Goal: Communication & Community: Answer question/provide support

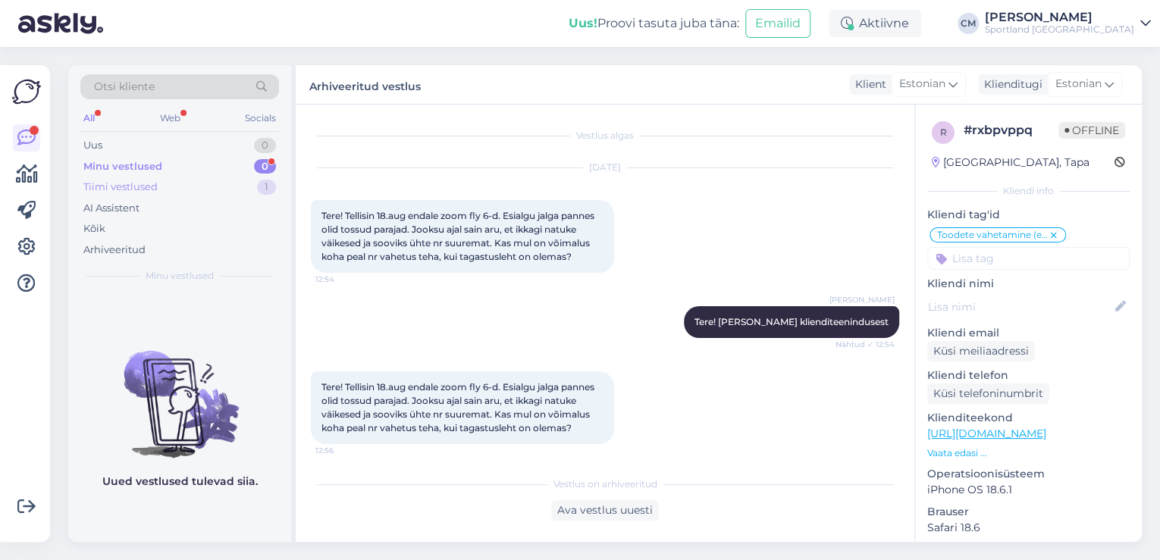
scroll to position [302, 0]
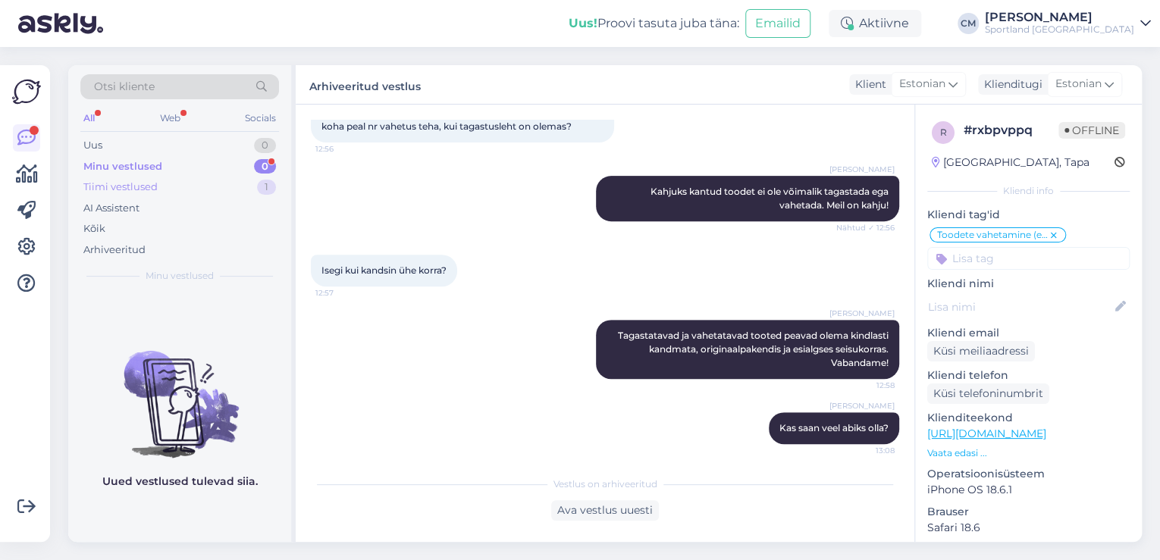
click at [223, 182] on div "Tiimi vestlused 1" at bounding box center [179, 187] width 199 height 21
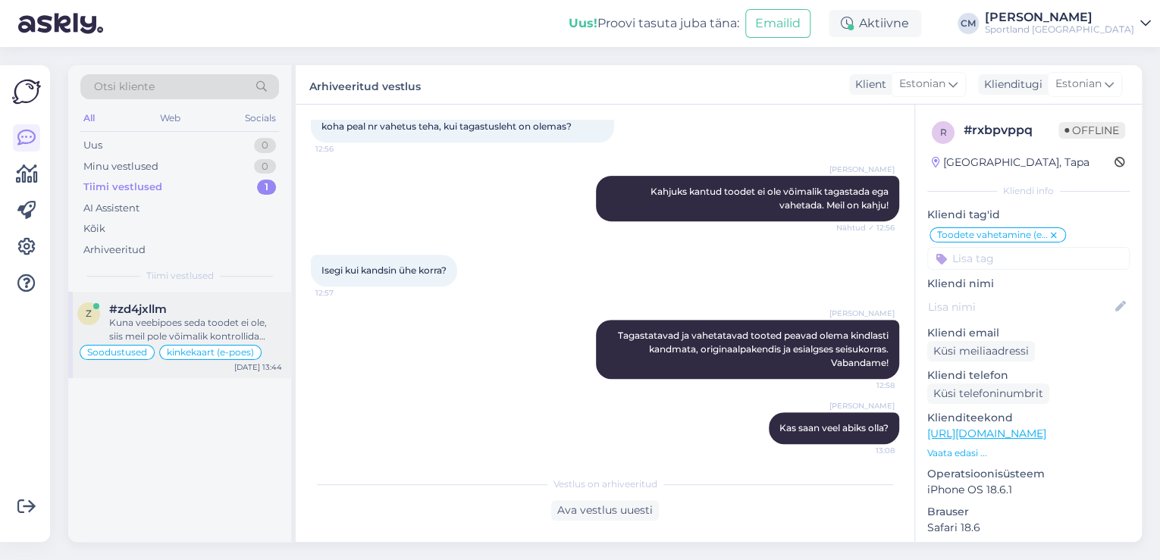
click at [204, 316] on div "Kuna veebipoes seda toodet ei ole, siis meil pole võimalik kontrollida toote sa…" at bounding box center [195, 329] width 173 height 27
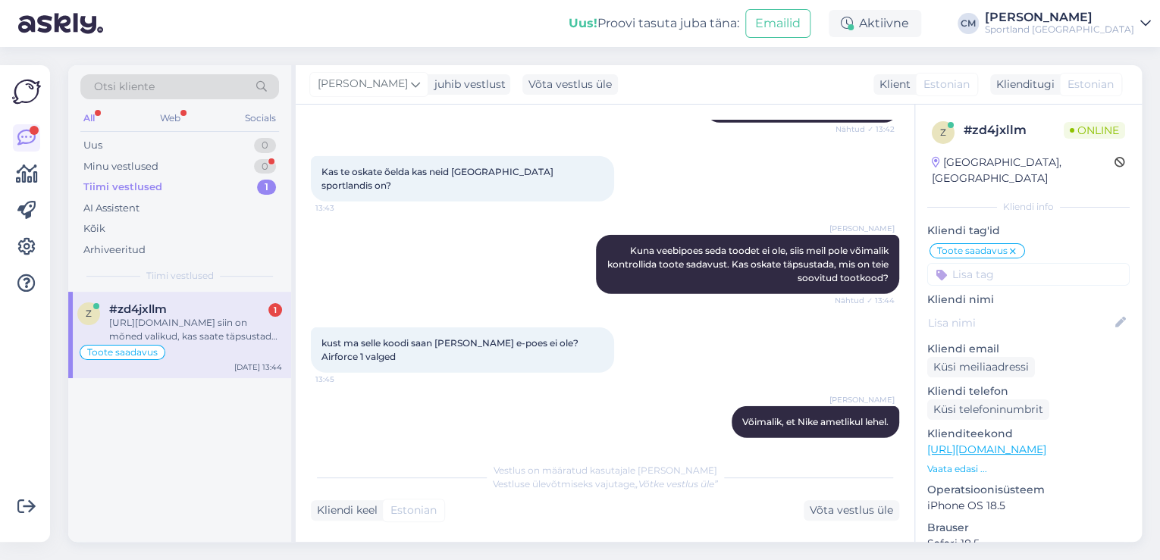
scroll to position [2119, 0]
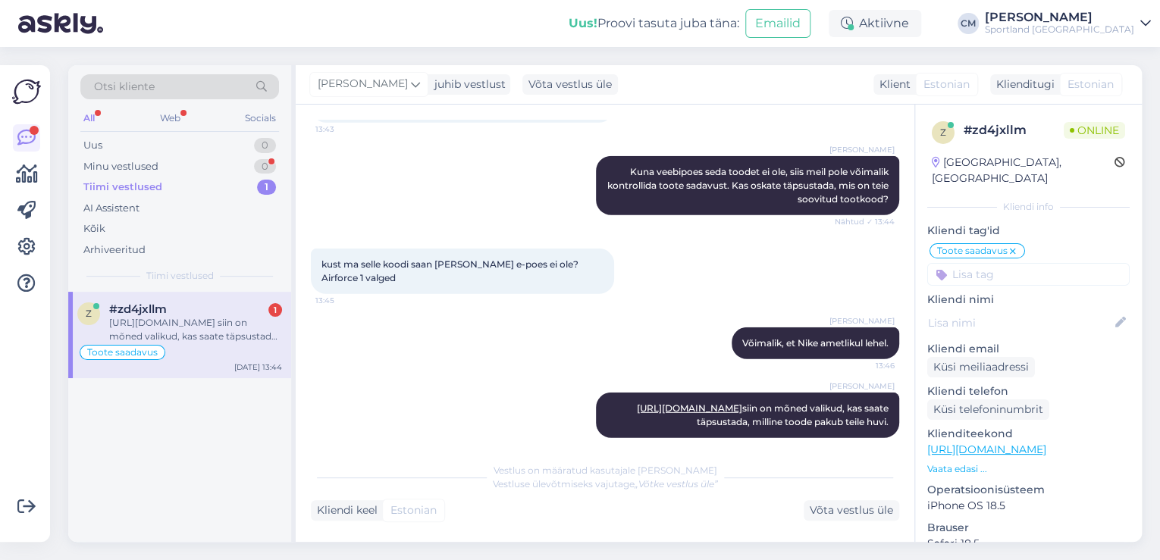
click at [210, 321] on div "[URL][DOMAIN_NAME] siin on mõned valikud, kas saate täpsustada, milline toode p…" at bounding box center [195, 329] width 173 height 27
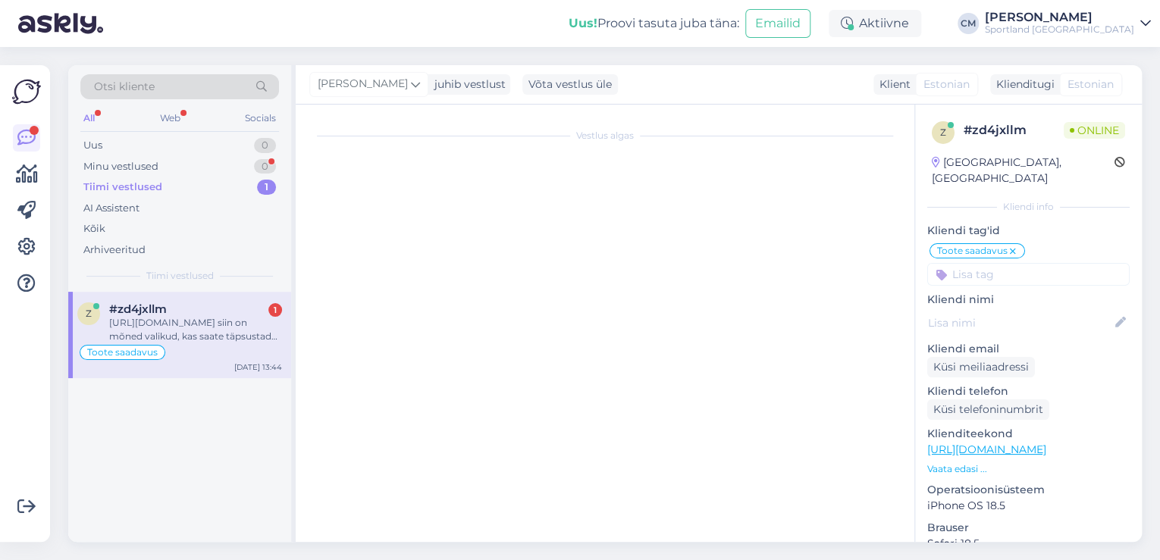
scroll to position [0, 0]
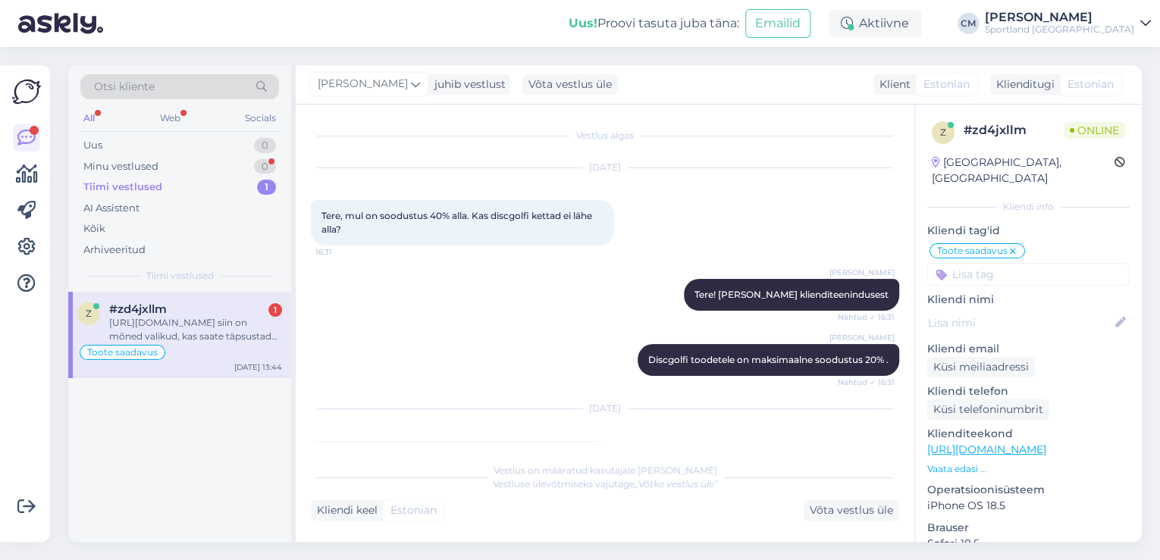
click at [251, 325] on div "[URL][DOMAIN_NAME] siin on mõned valikud, kas saate täpsustada, milline toode p…" at bounding box center [195, 329] width 173 height 27
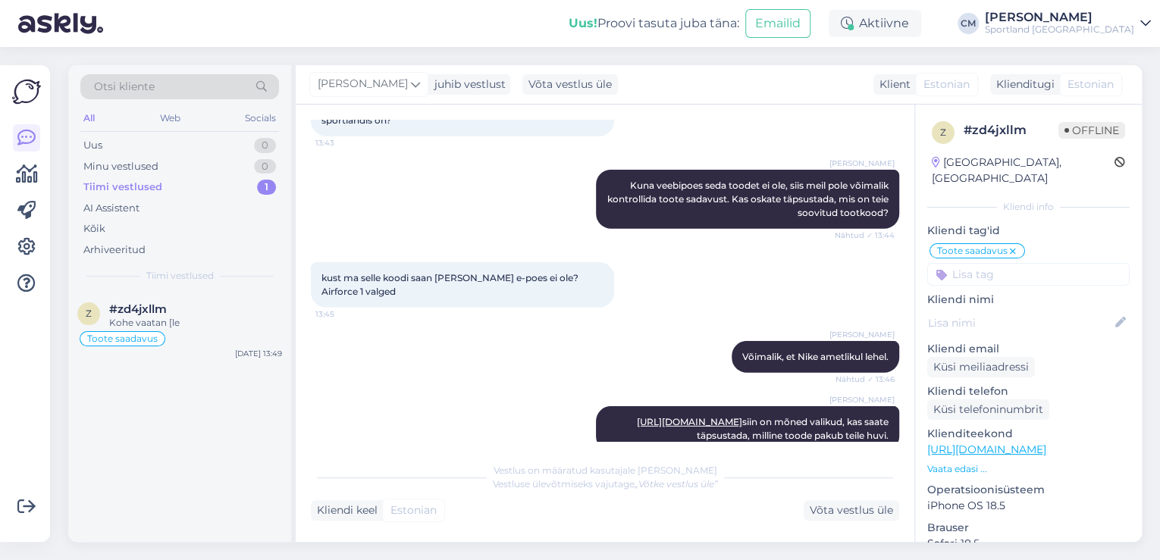
scroll to position [2250, 0]
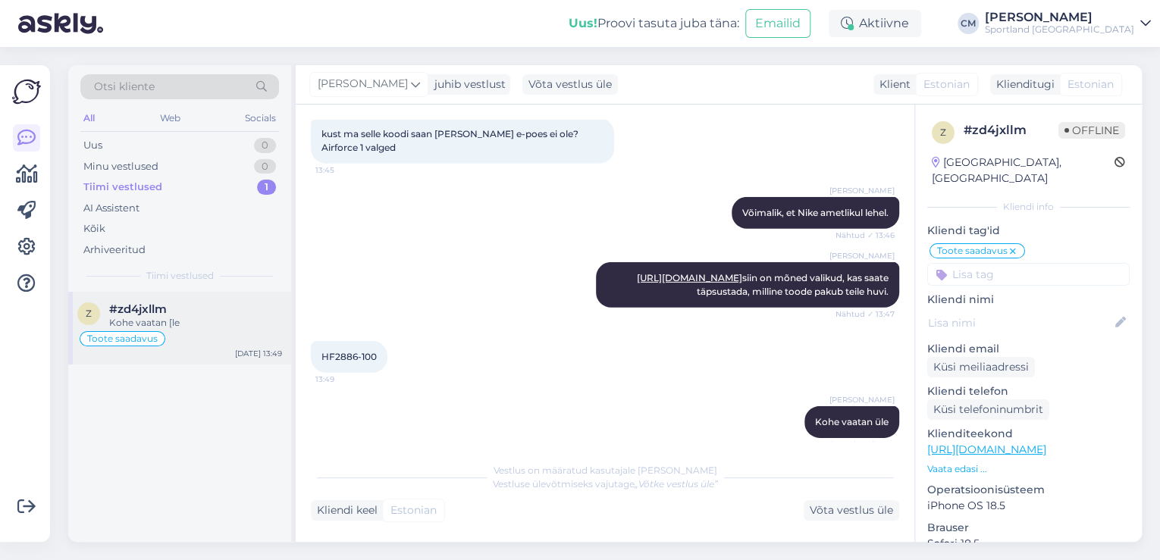
click at [173, 324] on div "Kohe vaatan [le" at bounding box center [195, 323] width 173 height 14
click at [237, 140] on div "Uus 1" at bounding box center [179, 145] width 199 height 21
click at [215, 334] on div "Toodete suurustele vastavus (suurustetabelid)" at bounding box center [179, 339] width 205 height 18
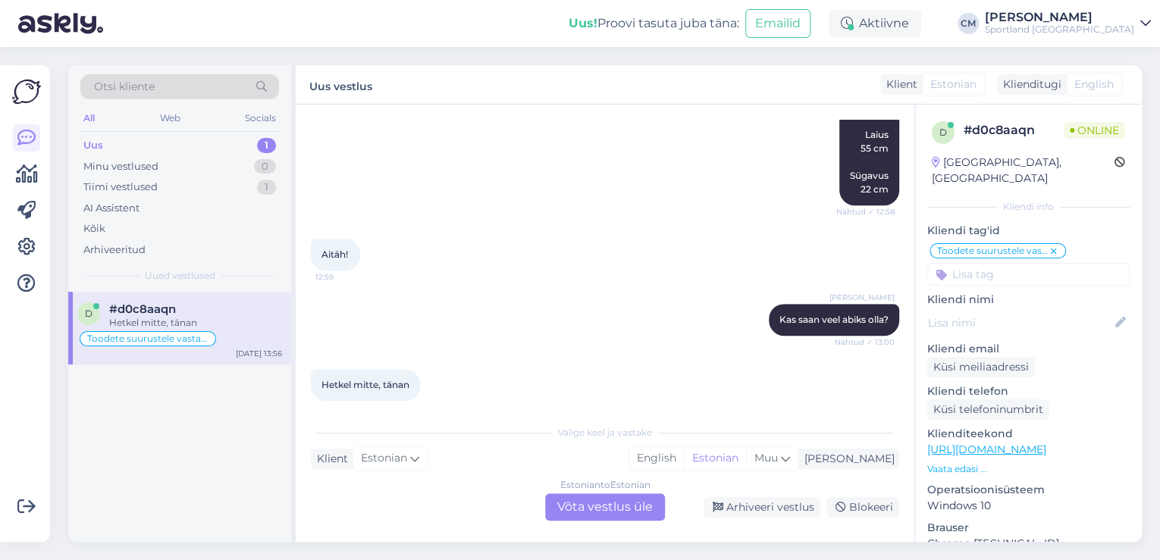
click at [611, 506] on div "Estonian to Estonian Võta vestlus üle" at bounding box center [605, 507] width 120 height 27
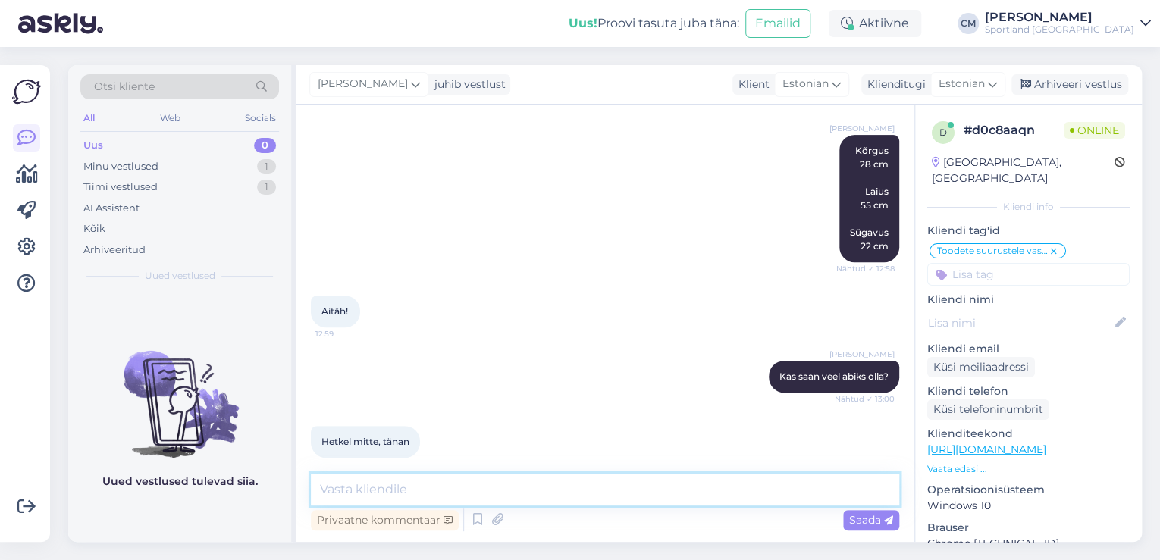
click at [579, 491] on textarea at bounding box center [605, 490] width 589 height 32
type textarea "Ilusat päeva jätku!"
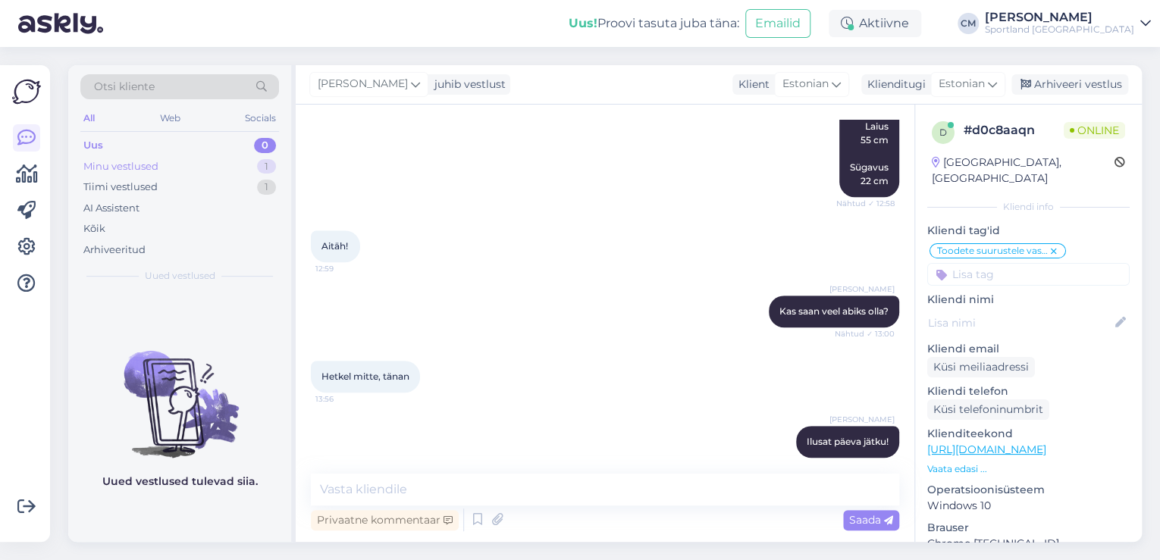
click at [257, 166] on div "Minu vestlused 1" at bounding box center [179, 166] width 199 height 21
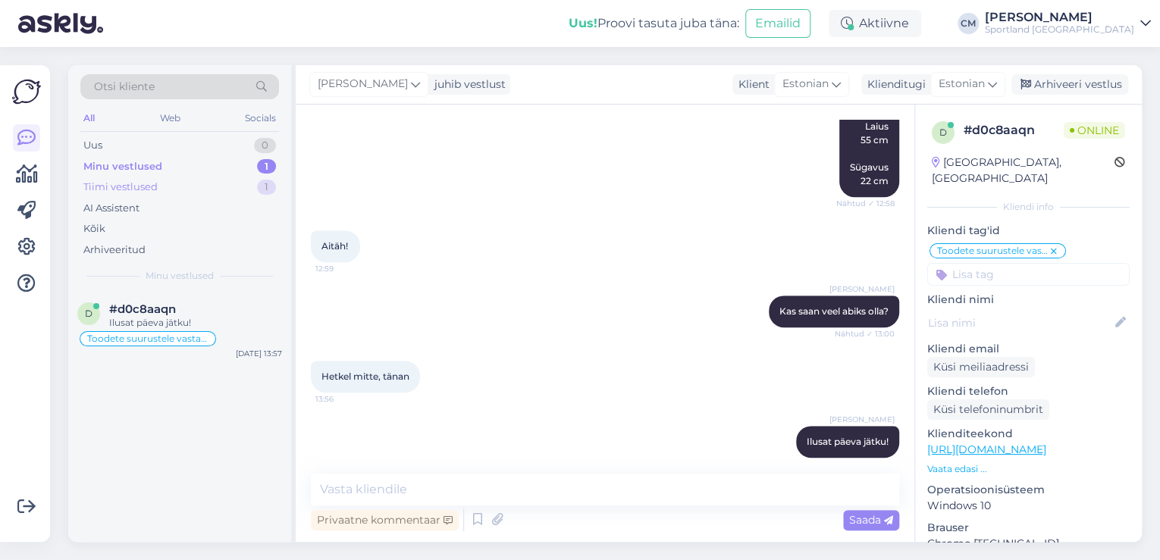
click at [253, 188] on div "Tiimi vestlused 1" at bounding box center [179, 187] width 199 height 21
click at [221, 306] on div "#zd4jxllm" at bounding box center [195, 310] width 173 height 14
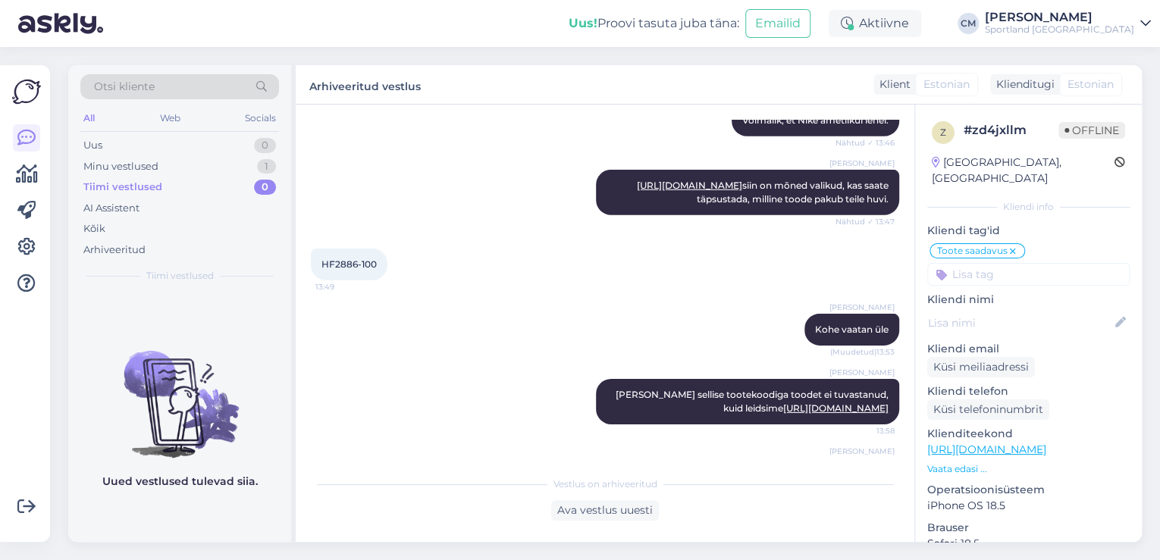
scroll to position [2407, 0]
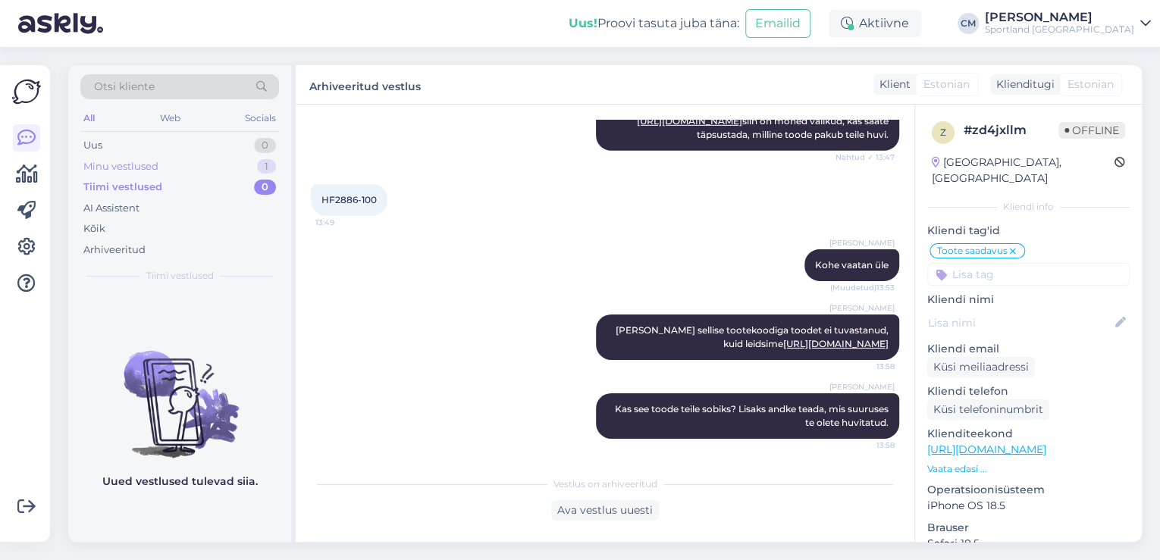
click at [193, 159] on div "Minu vestlused 1" at bounding box center [179, 166] width 199 height 21
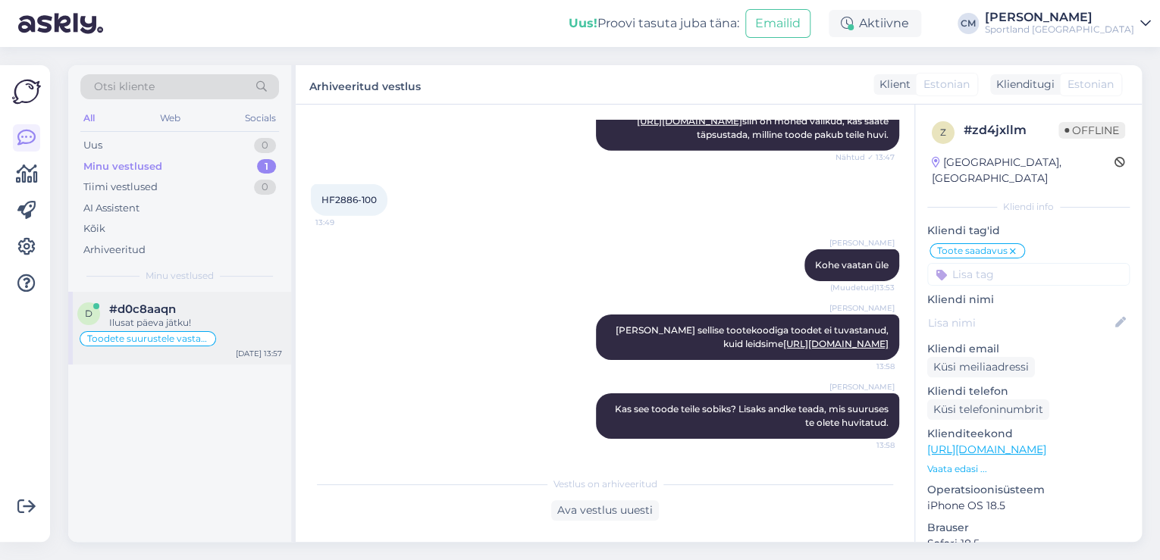
click at [183, 325] on div "Ilusat päeva jätku!" at bounding box center [195, 323] width 173 height 14
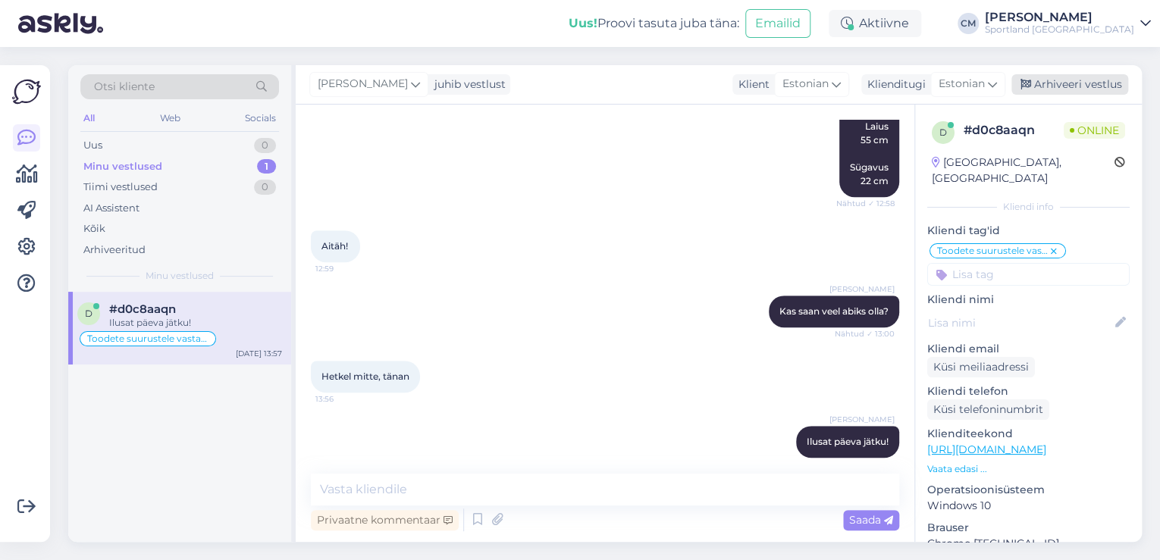
click at [1086, 90] on div "Arhiveeri vestlus" at bounding box center [1070, 84] width 117 height 20
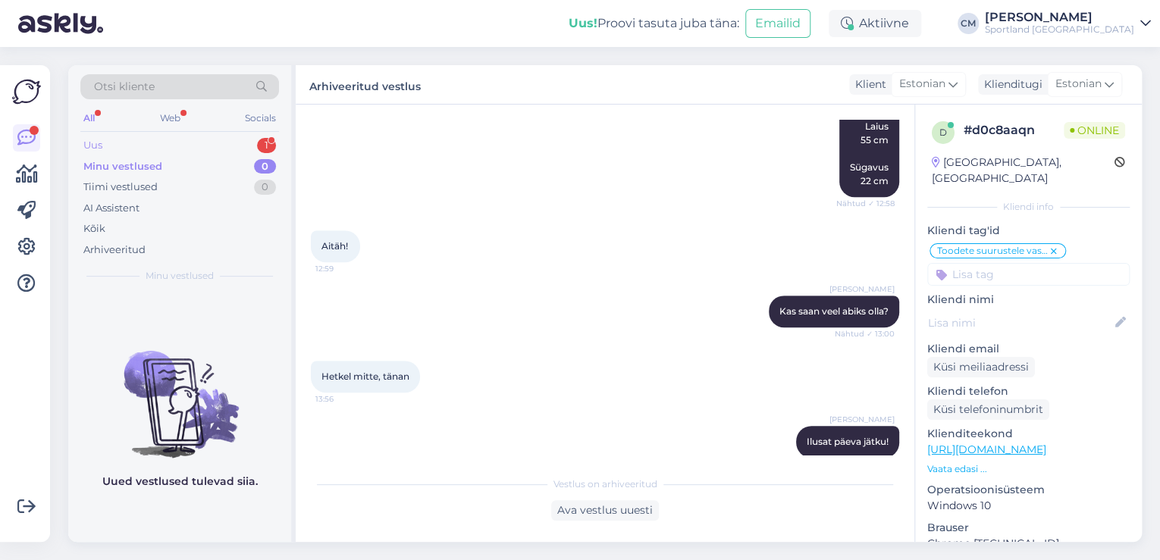
click at [157, 139] on div "Uus 1" at bounding box center [179, 145] width 199 height 21
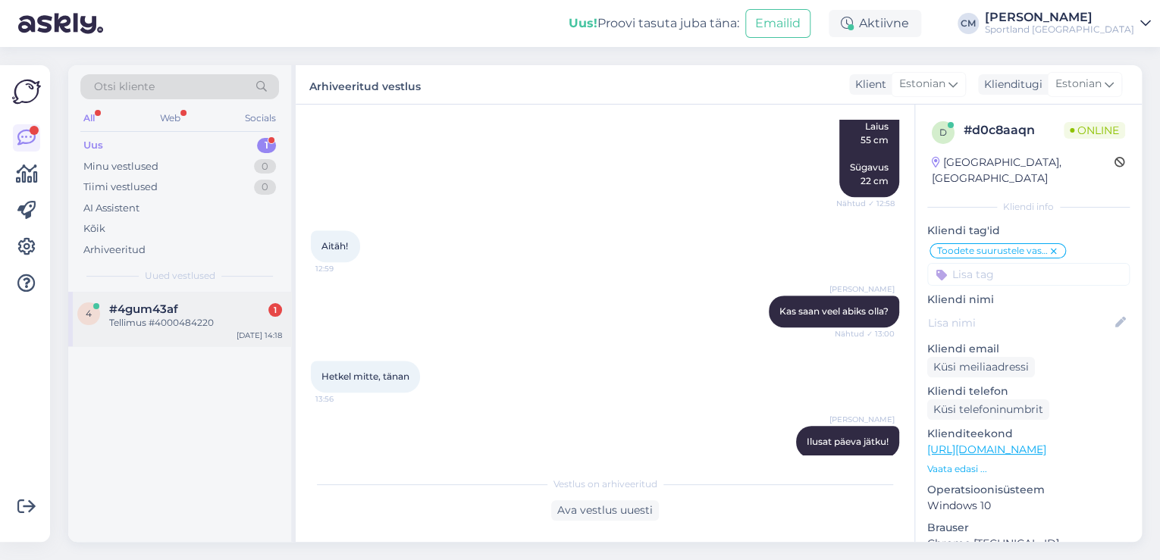
click at [165, 311] on span "#4gum43af" at bounding box center [143, 310] width 69 height 14
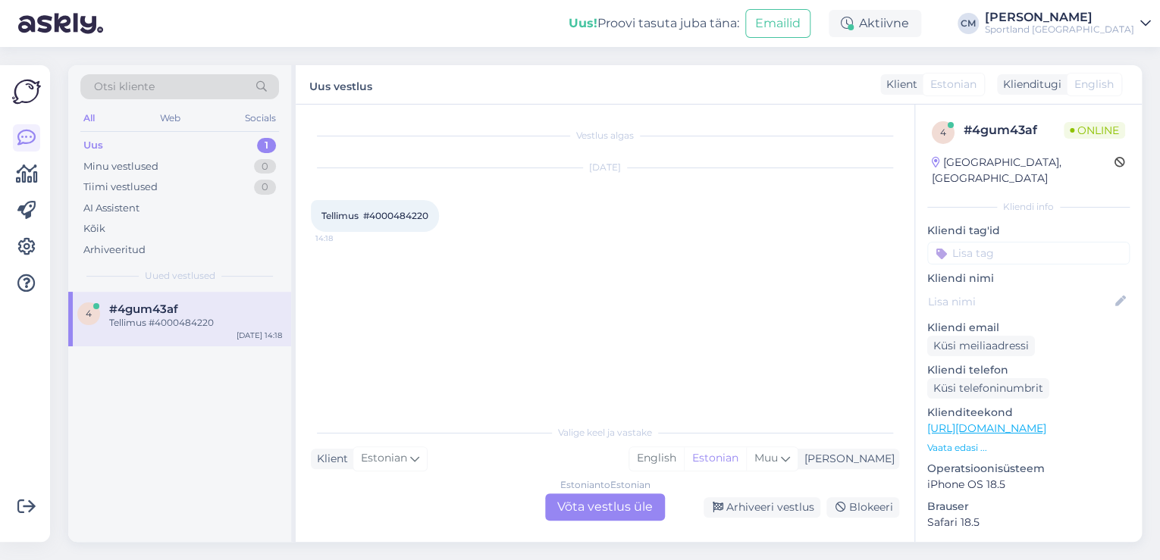
click at [609, 498] on div "Estonian to Estonian Võta vestlus üle" at bounding box center [605, 507] width 120 height 27
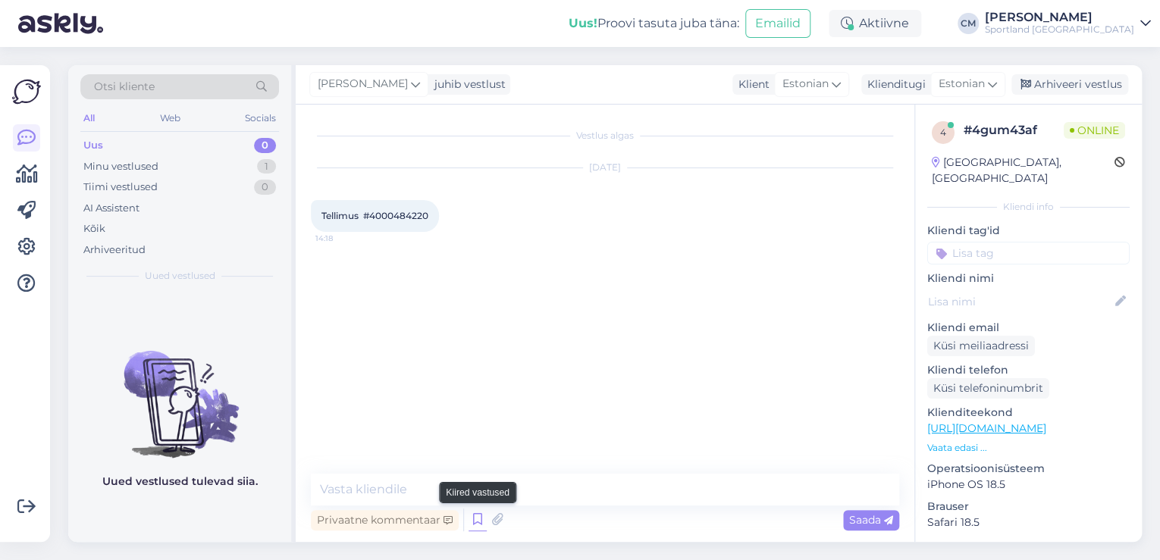
click at [471, 524] on icon at bounding box center [478, 520] width 18 height 23
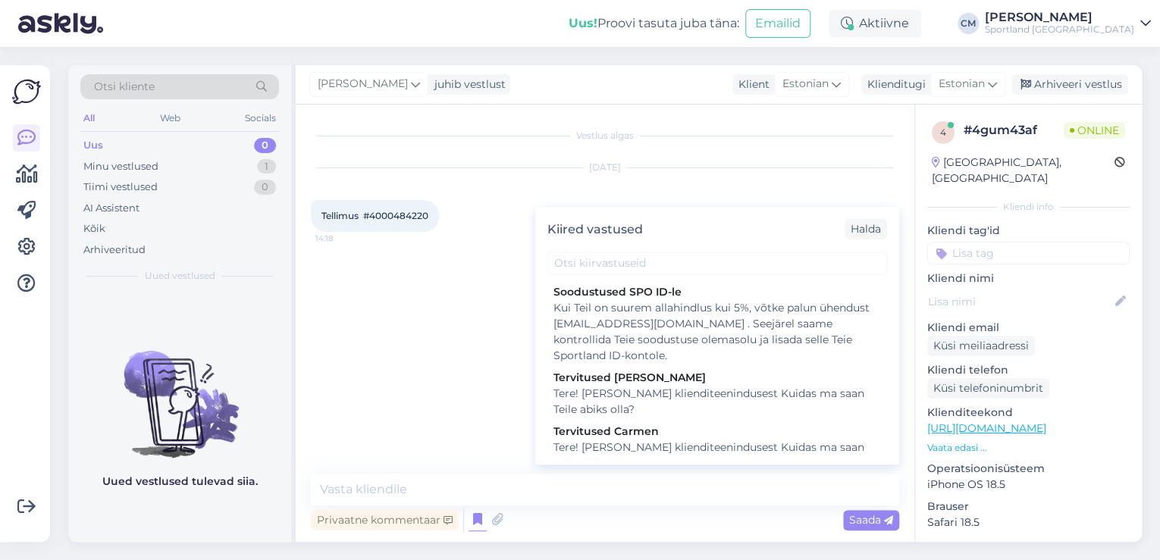
click at [699, 433] on div "Tervitused Carmen" at bounding box center [718, 432] width 328 height 16
type textarea "Tere! [PERSON_NAME] klienditeenindusest Kuidas ma saan Teile abiks olla?"
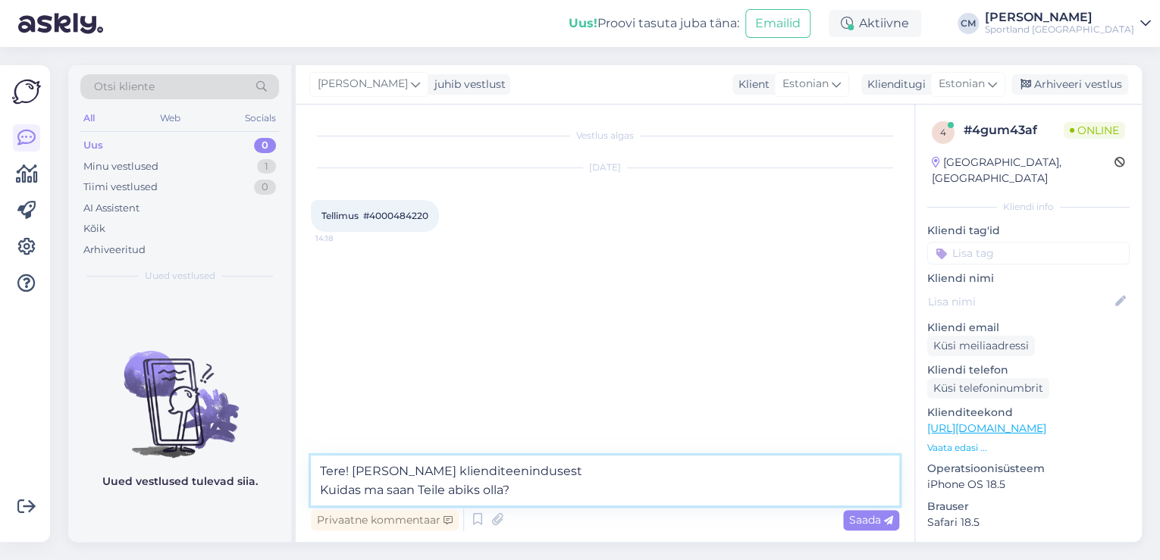
click at [601, 466] on textarea "Tere! [PERSON_NAME] klienditeenindusest Kuidas ma saan Teile abiks olla?" at bounding box center [605, 481] width 589 height 50
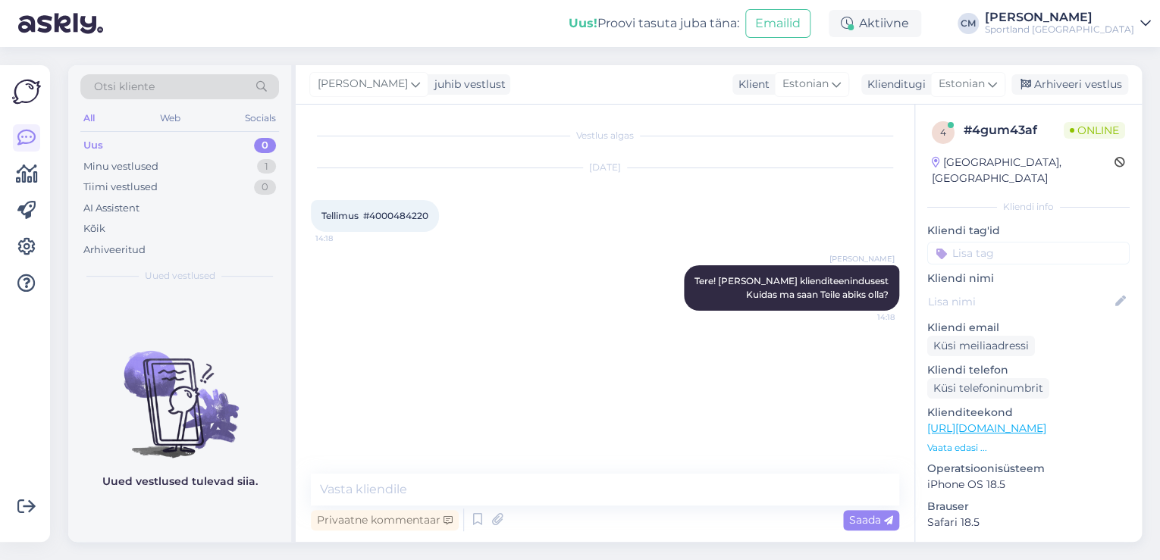
click at [407, 212] on span "Tellimus #4000484220" at bounding box center [375, 215] width 107 height 11
copy div "4000484220 14:18"
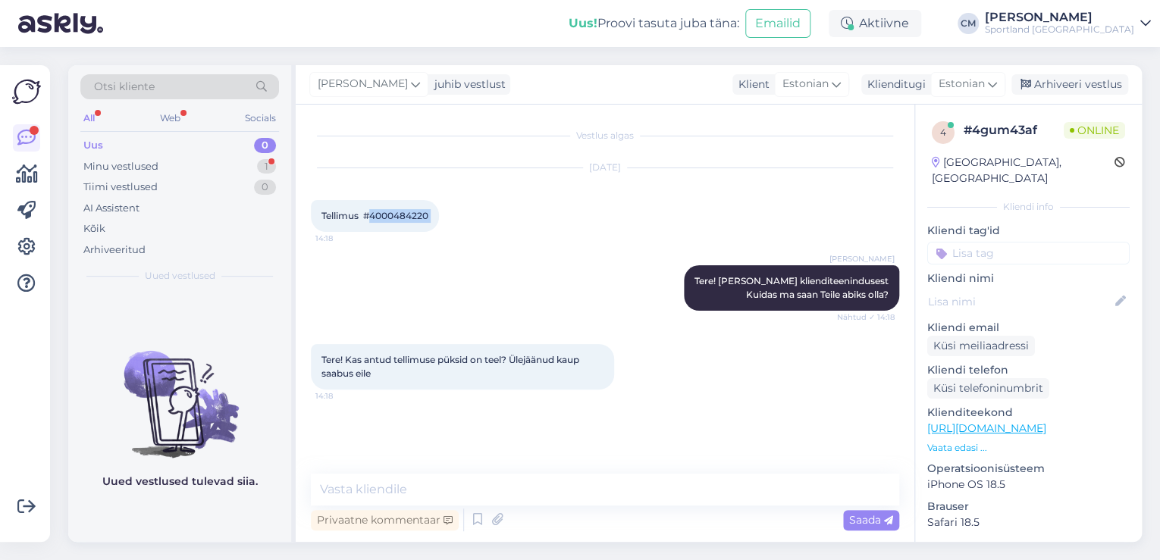
click at [397, 214] on span "Tellimus #4000484220" at bounding box center [375, 215] width 107 height 11
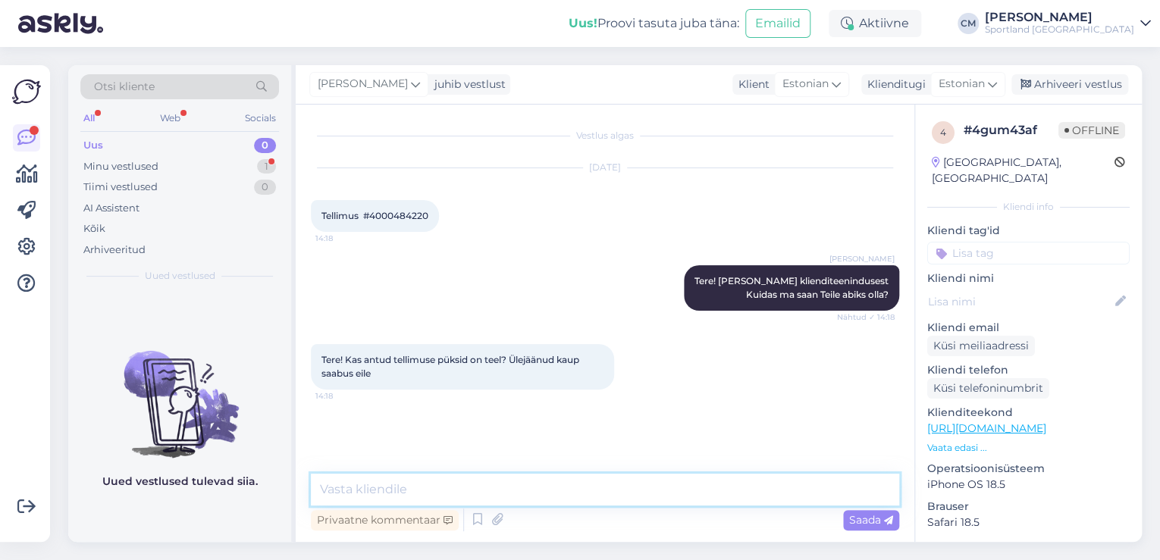
click at [557, 479] on textarea at bounding box center [605, 490] width 589 height 32
click at [580, 485] on textarea at bounding box center [605, 490] width 589 height 32
click at [695, 488] on textarea at bounding box center [605, 490] width 589 height 32
click at [595, 474] on textarea at bounding box center [605, 490] width 589 height 32
type textarea "n"
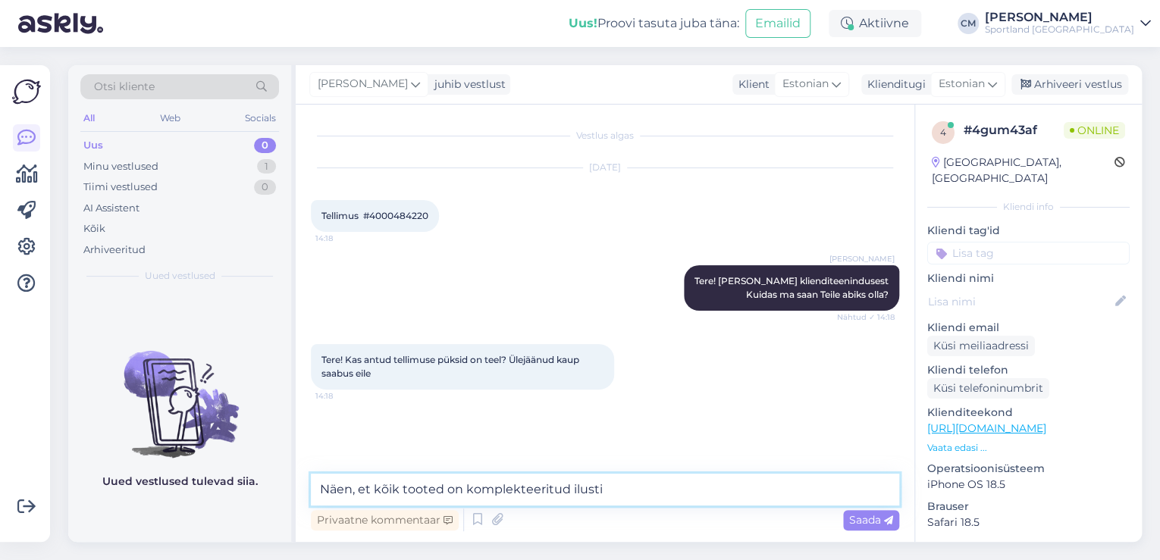
type textarea "Näen, et kõik tooted on komplekteeritud ilusti."
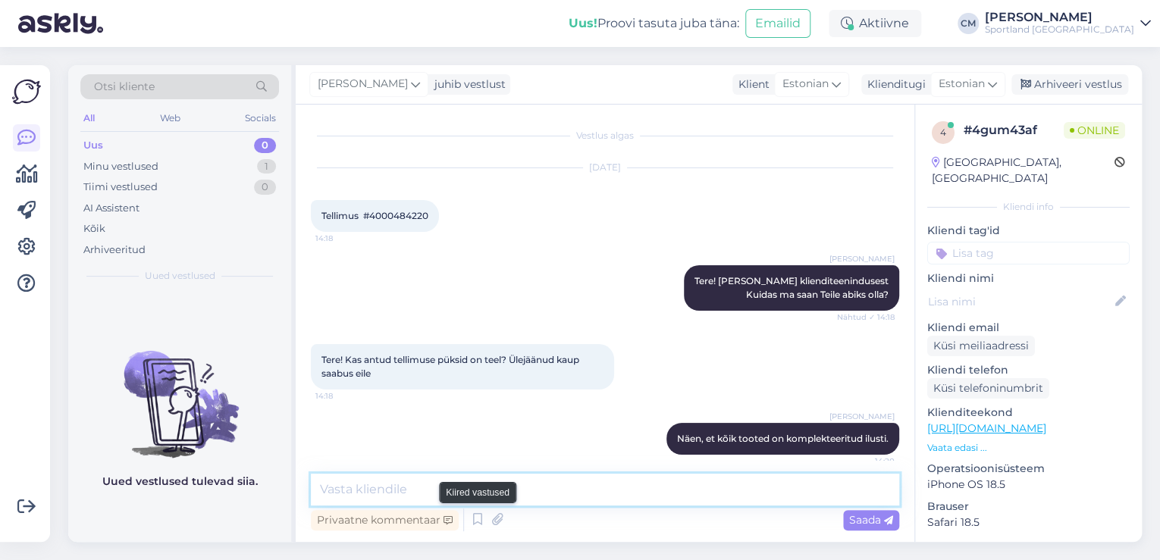
scroll to position [11, 0]
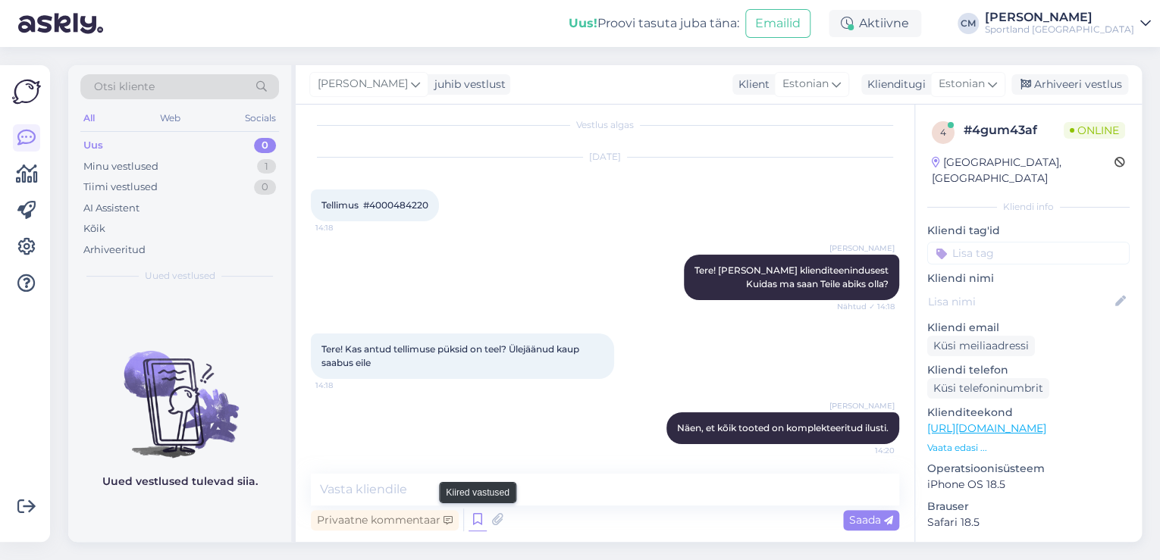
click at [475, 516] on icon at bounding box center [478, 520] width 18 height 23
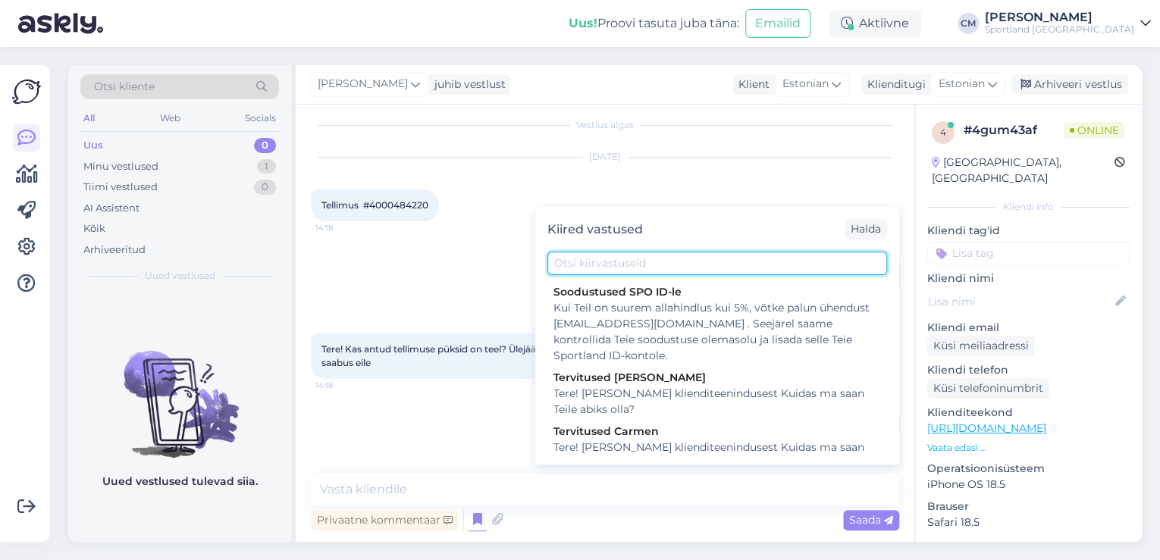
click at [673, 270] on input "text" at bounding box center [718, 264] width 340 height 24
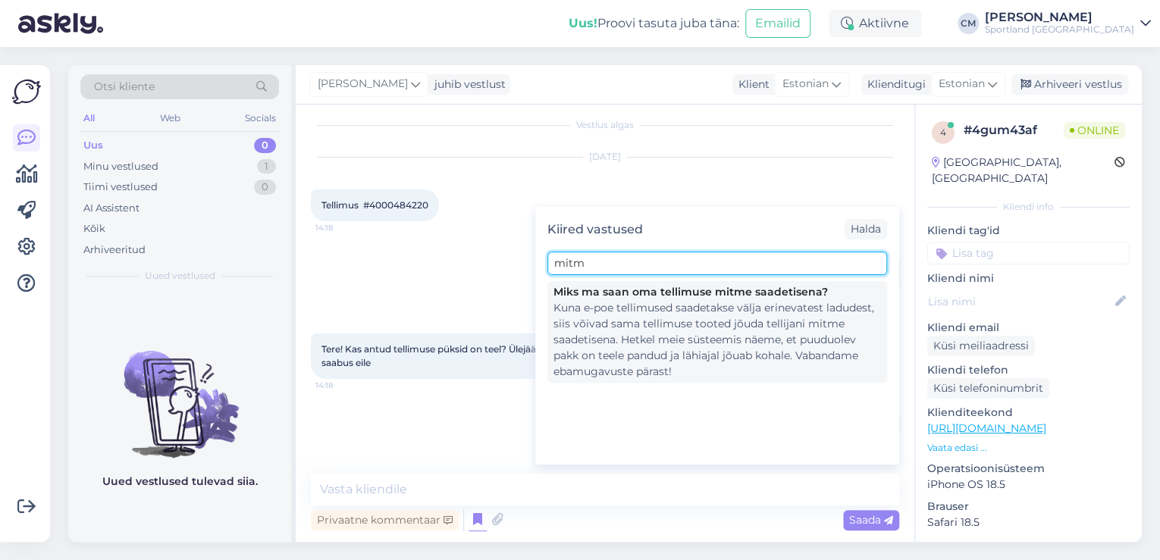
type input "mitm"
click at [667, 306] on div "Kuna e-poe tellimused saadetakse välja erinevatest ladudest, siis võivad sama t…" at bounding box center [718, 340] width 328 height 80
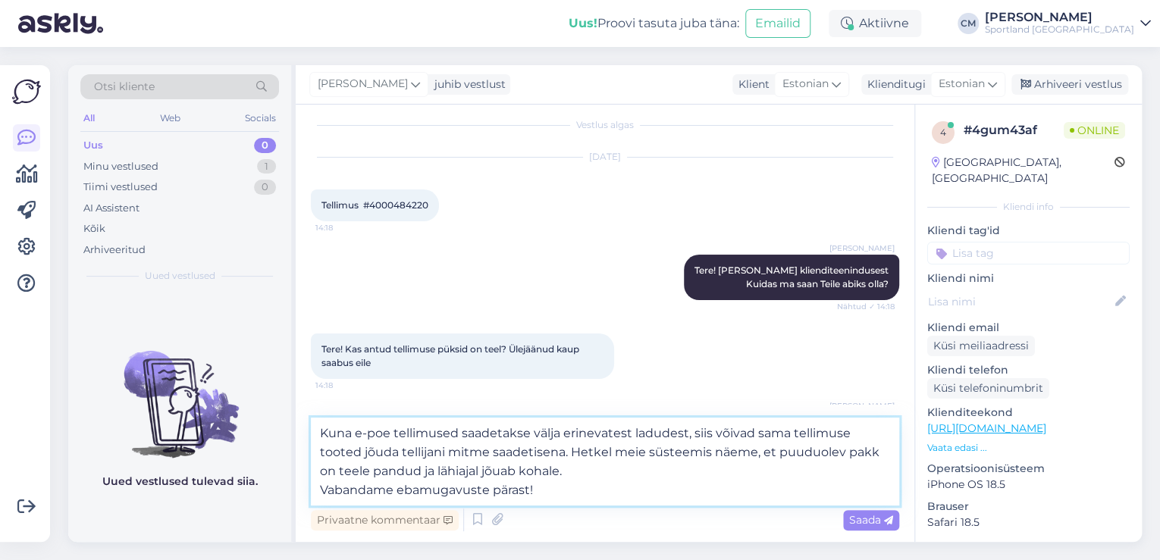
drag, startPoint x: 623, startPoint y: 498, endPoint x: 570, endPoint y: 449, distance: 72.5
click at [570, 449] on textarea "Kuna e-poe tellimused saadetakse välja erinevatest ladudest, siis võivad sama t…" at bounding box center [605, 462] width 589 height 88
type textarea "Kuna e-poe tellimused saadetakse välja erinevatest ladudest, siis võivad sama t…"
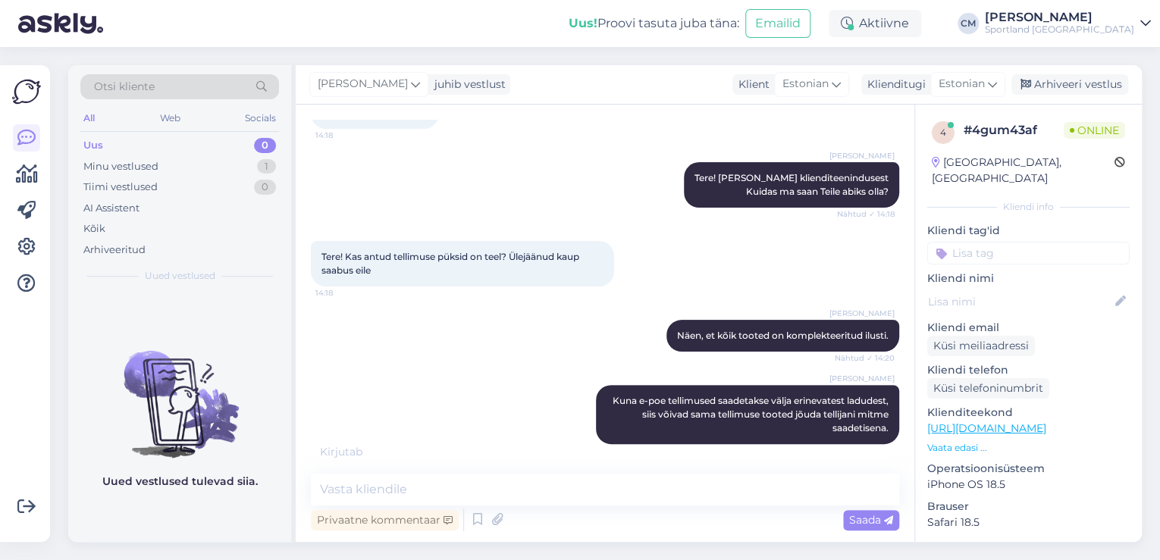
scroll to position [120, 0]
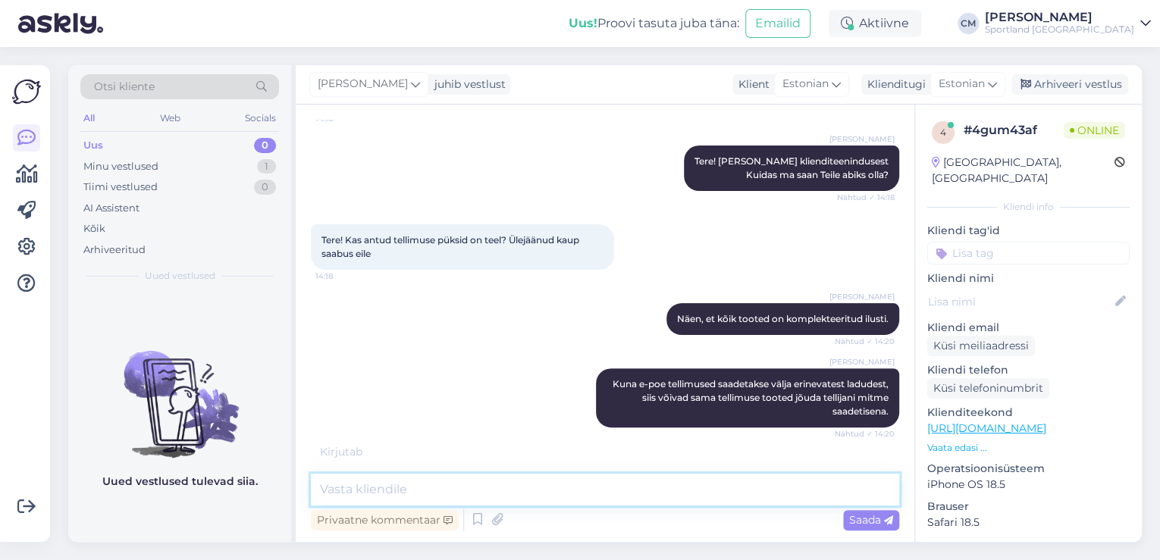
click at [625, 491] on textarea at bounding box center [605, 490] width 589 height 32
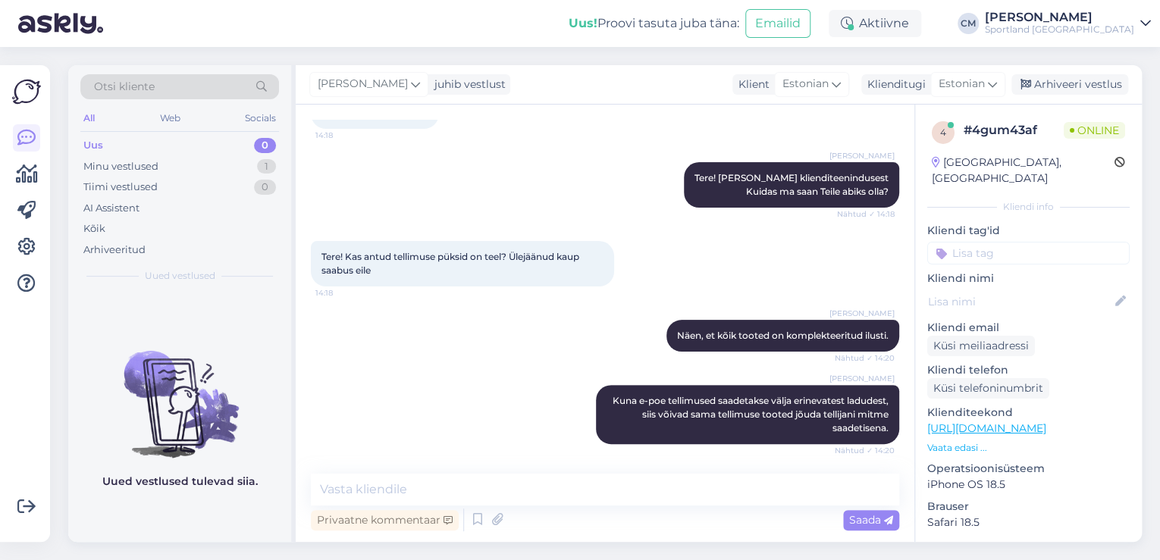
scroll to position [182, 0]
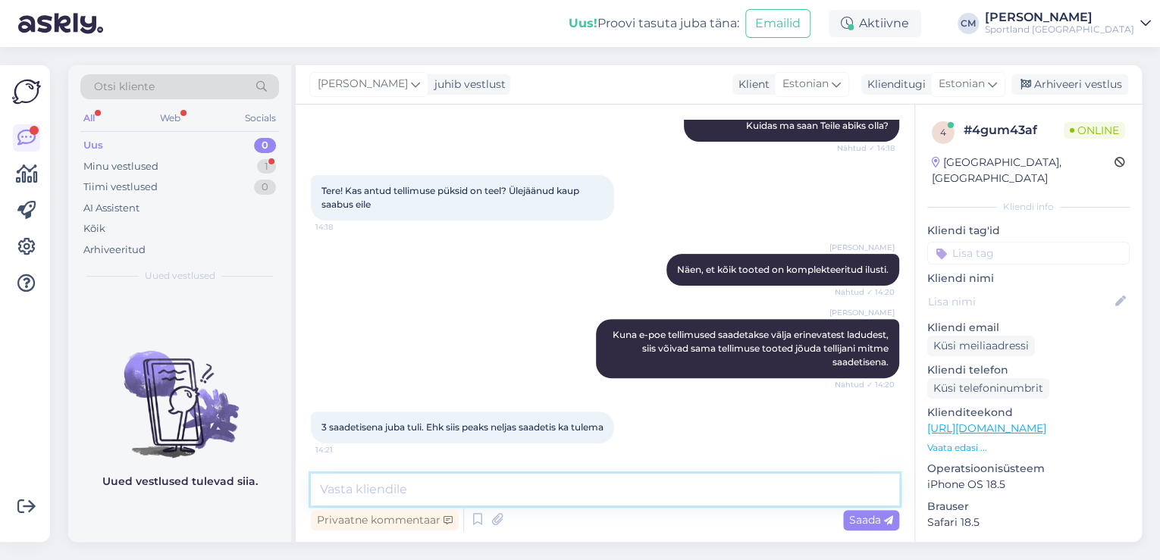
click at [564, 487] on textarea at bounding box center [605, 490] width 589 height 32
click at [623, 503] on textarea at bounding box center [605, 490] width 589 height 32
type textarea "Tellimus jõuab teieni kokku viies pakis."
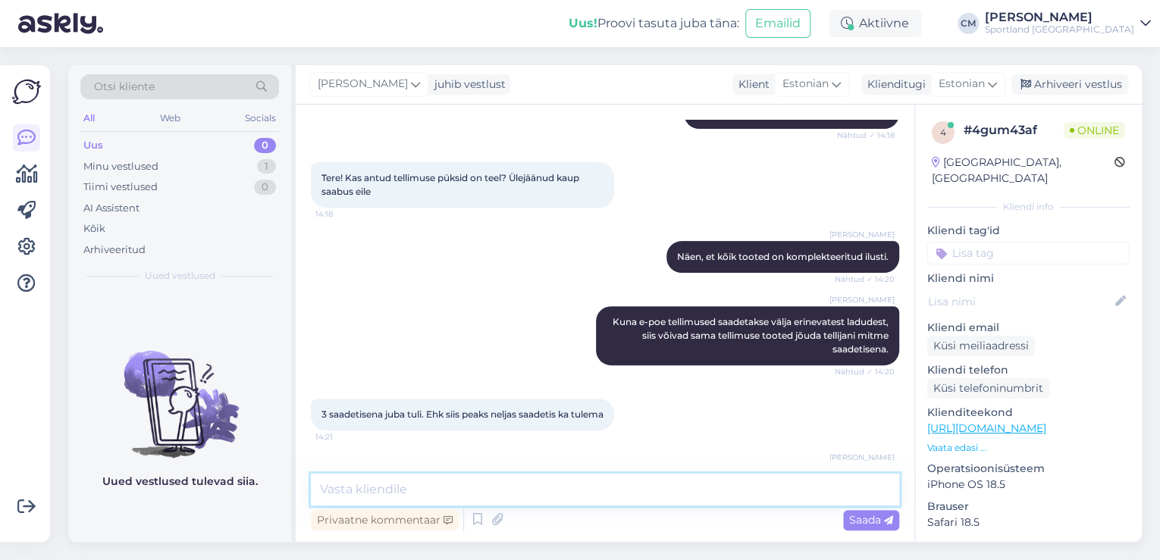
scroll to position [247, 0]
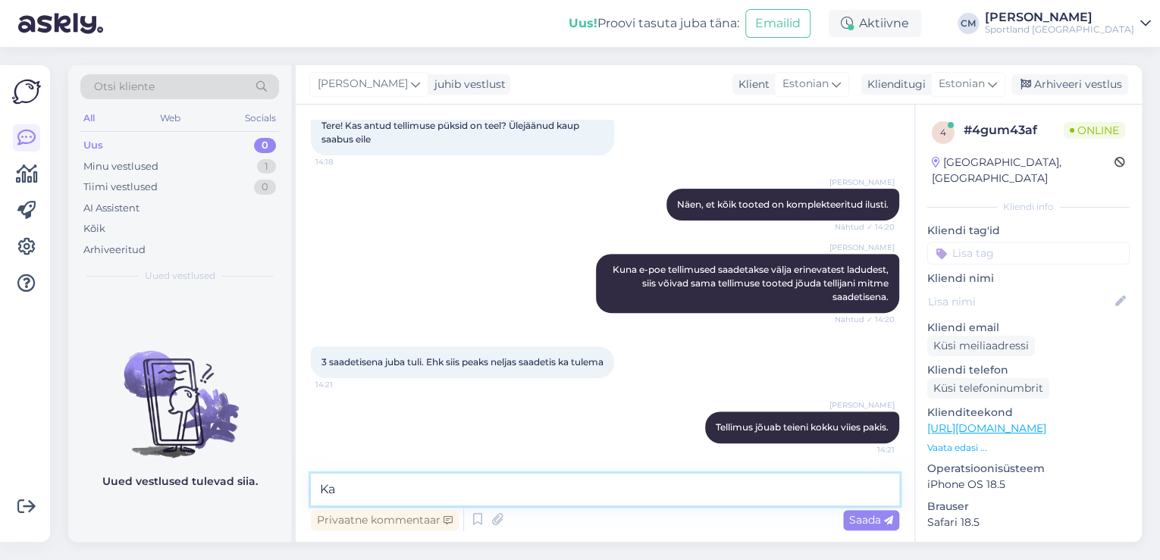
type textarea "K"
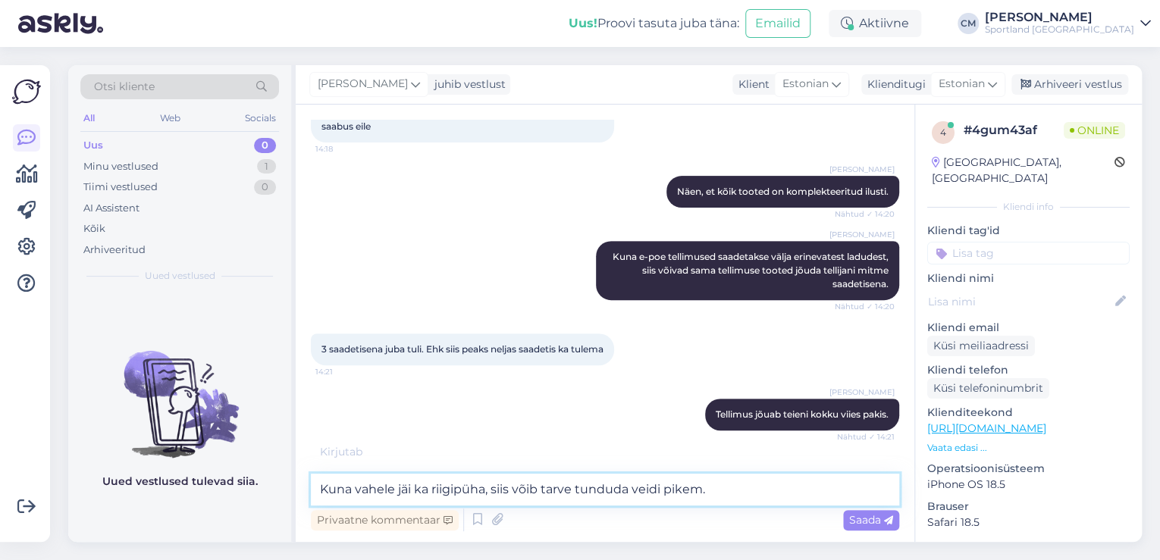
click at [564, 490] on textarea "Kuna vahele jäi ka riigipüha, siis võib tarve tunduda veidi pikem." at bounding box center [605, 490] width 589 height 32
type textarea "Kuna vahele jäi ka riigipüha, siis võib tarne tunduda veidi pikem."
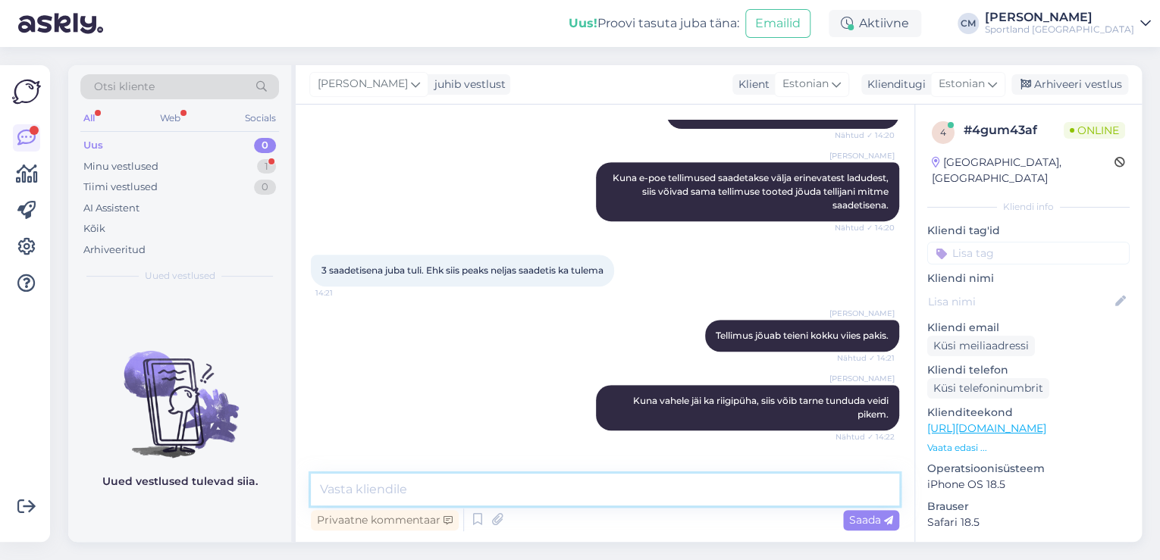
scroll to position [391, 0]
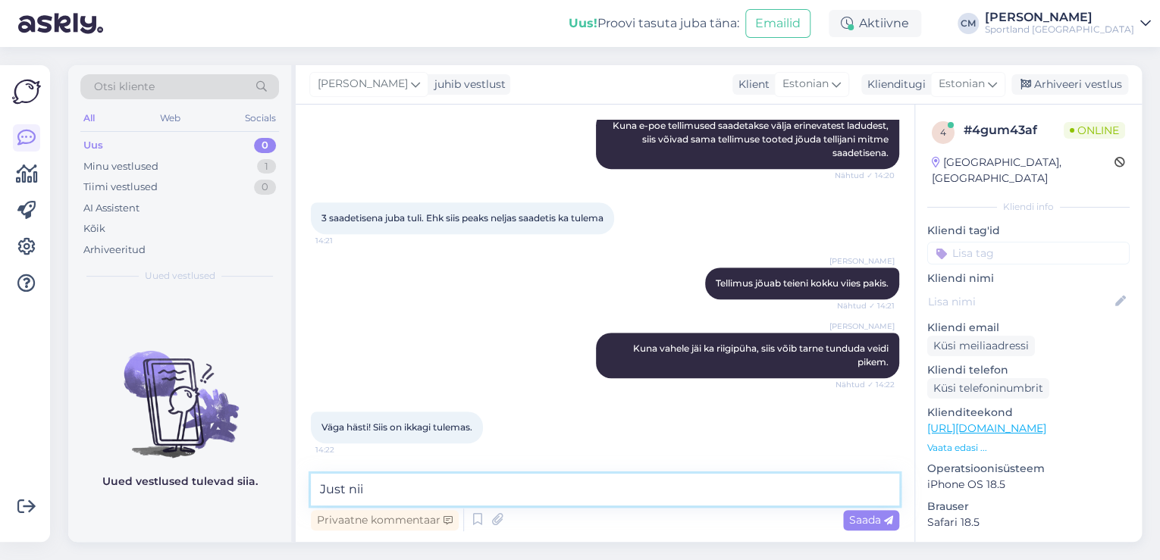
type textarea "Just nii!"
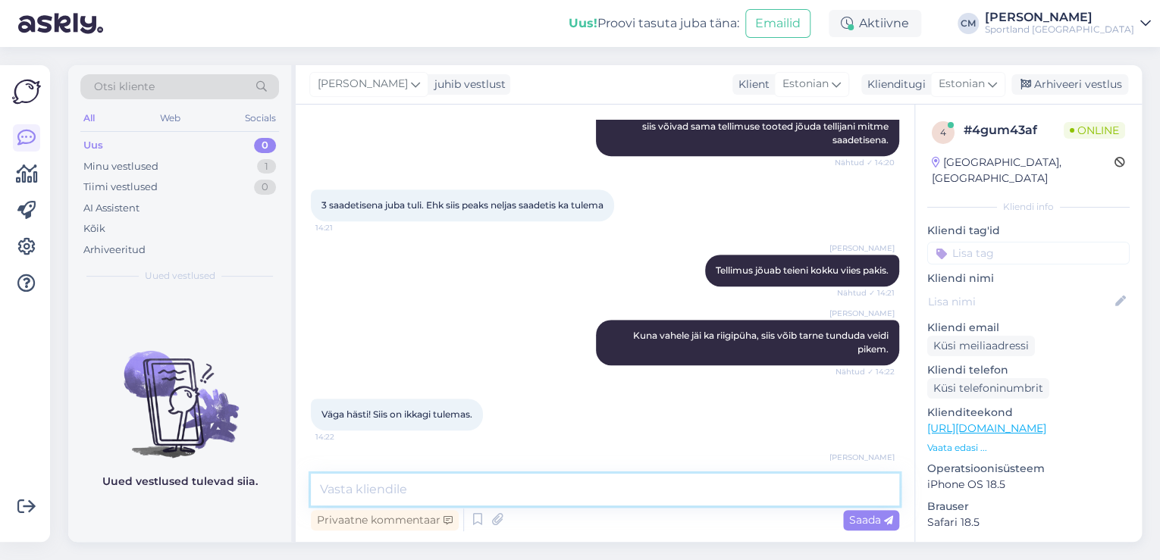
scroll to position [457, 0]
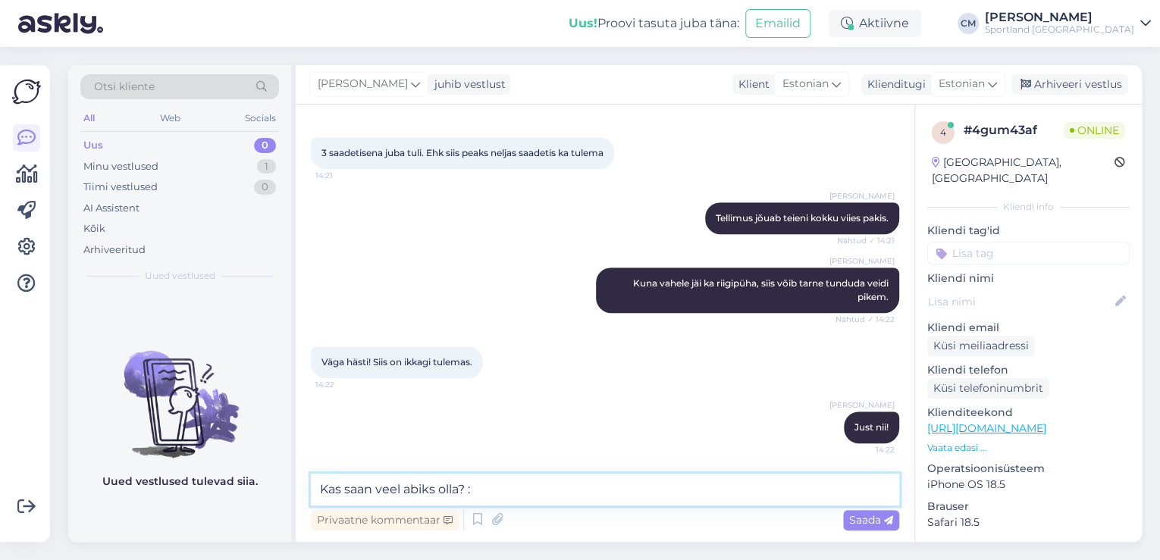
type textarea "Kas saan veel abiks olla? :)"
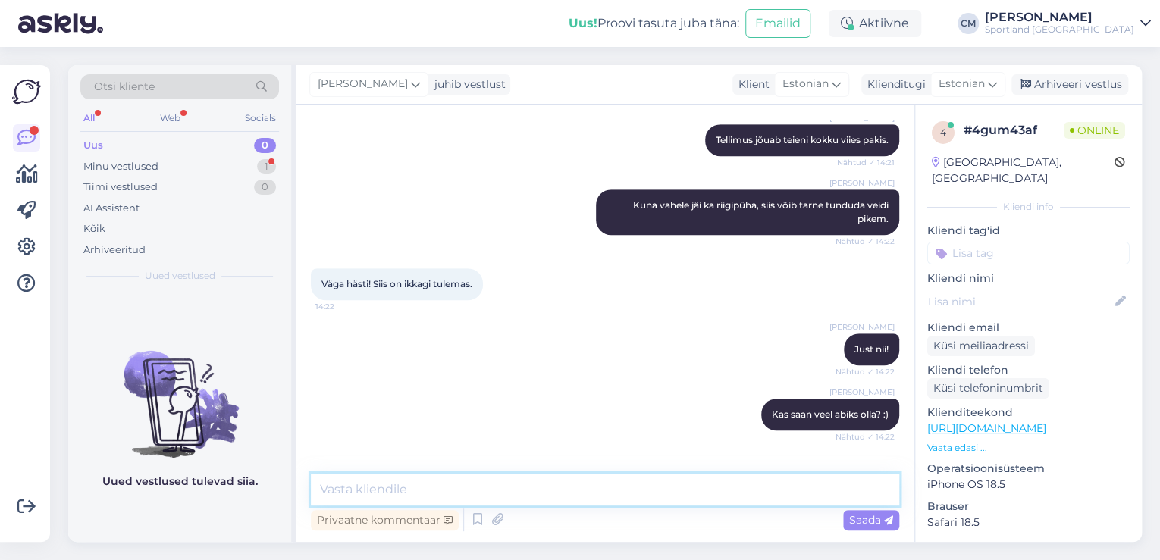
scroll to position [587, 0]
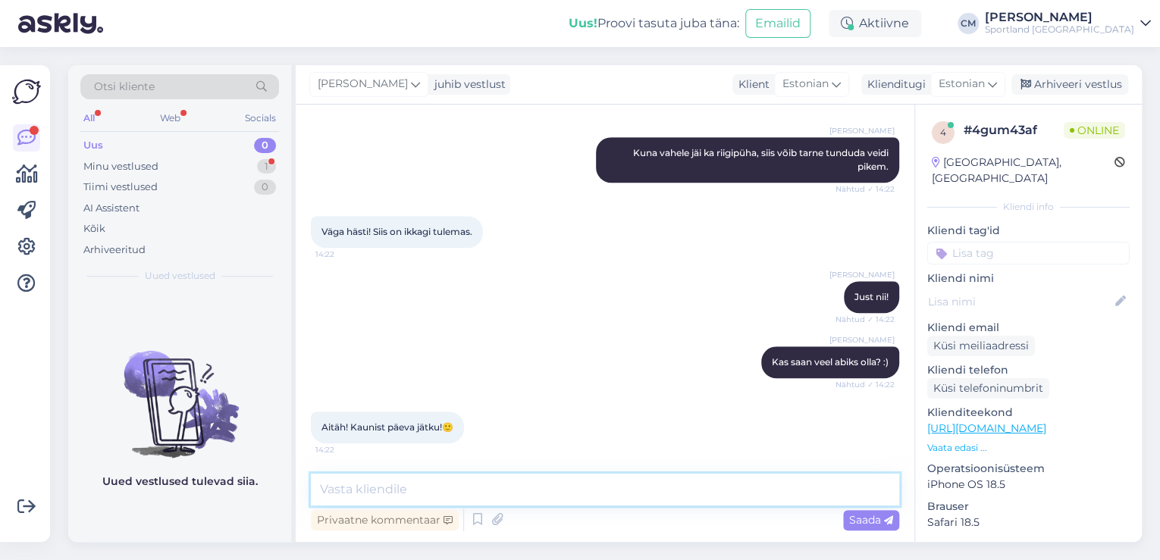
click at [372, 501] on textarea at bounding box center [605, 490] width 589 height 32
type textarea "Ilusat päeva jätku Teilegi!"
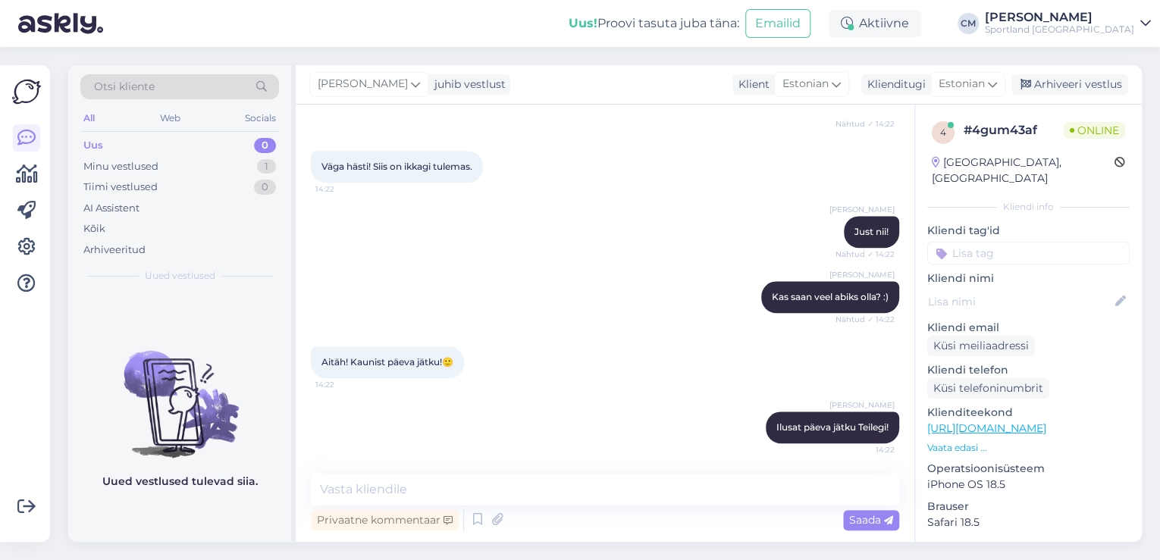
click at [1013, 242] on input at bounding box center [1029, 253] width 203 height 23
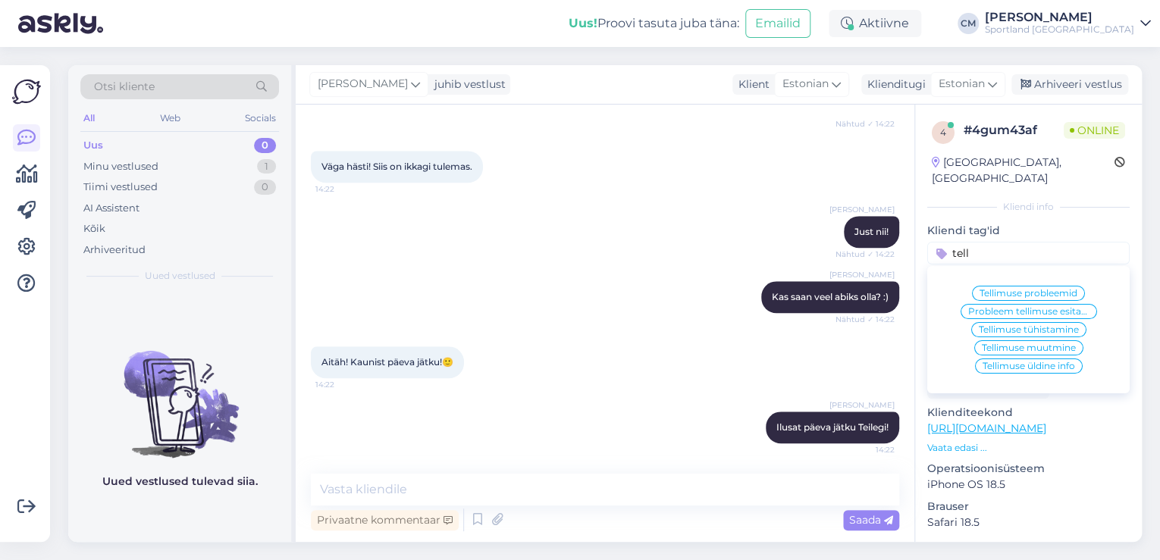
type input "tell"
click at [1046, 362] on span "Tellimuse üldine info" at bounding box center [1029, 366] width 93 height 9
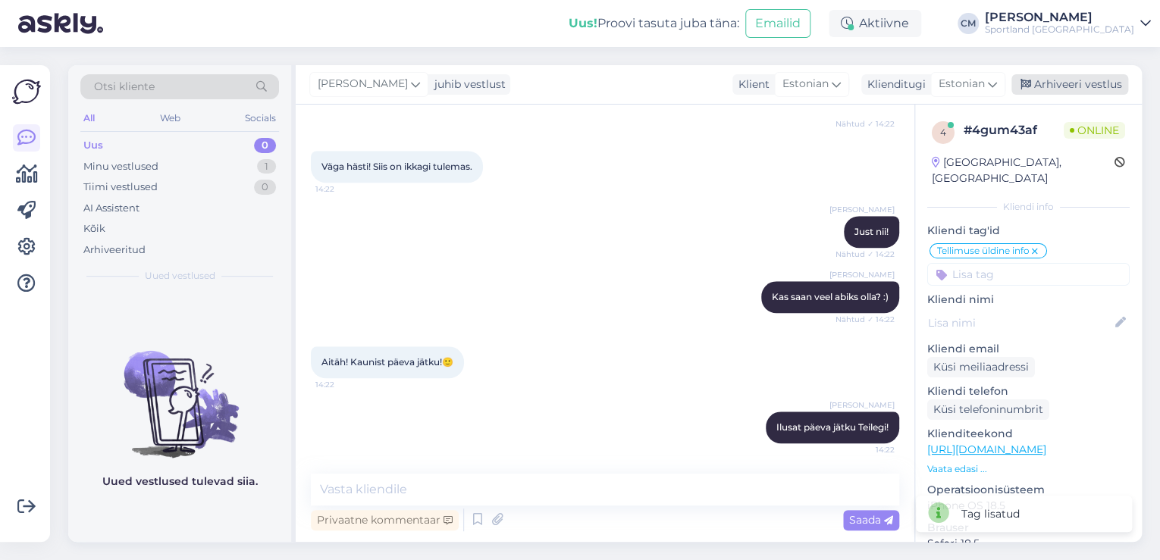
click at [1066, 81] on div "Arhiveeri vestlus" at bounding box center [1070, 84] width 117 height 20
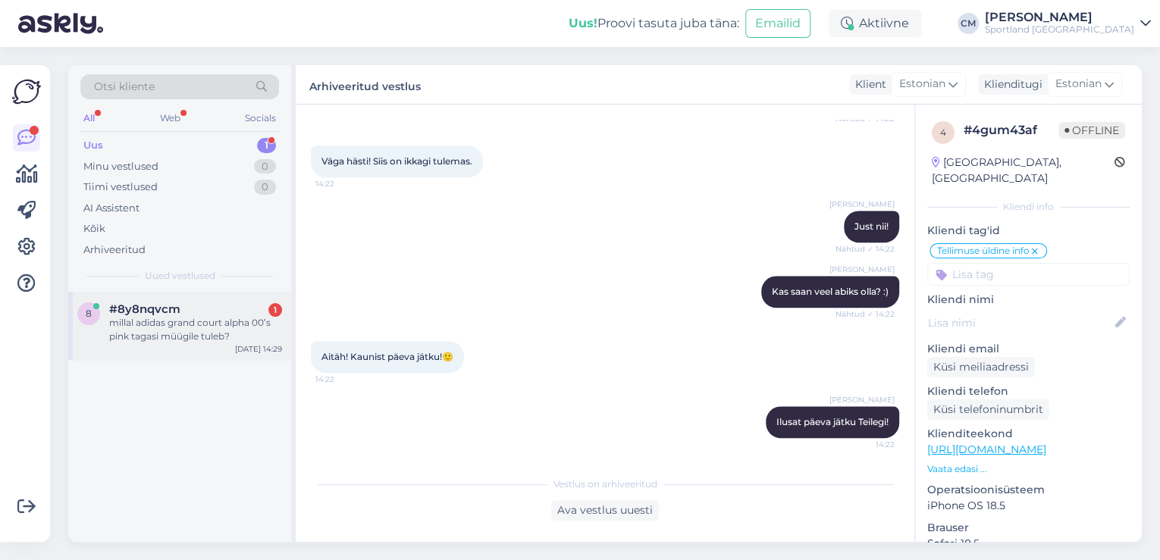
click at [228, 349] on div "8 #8y8nqvcm 1 millal adidas grand court alpha 00’s pink tagasi müügile tuleb? […" at bounding box center [179, 326] width 223 height 68
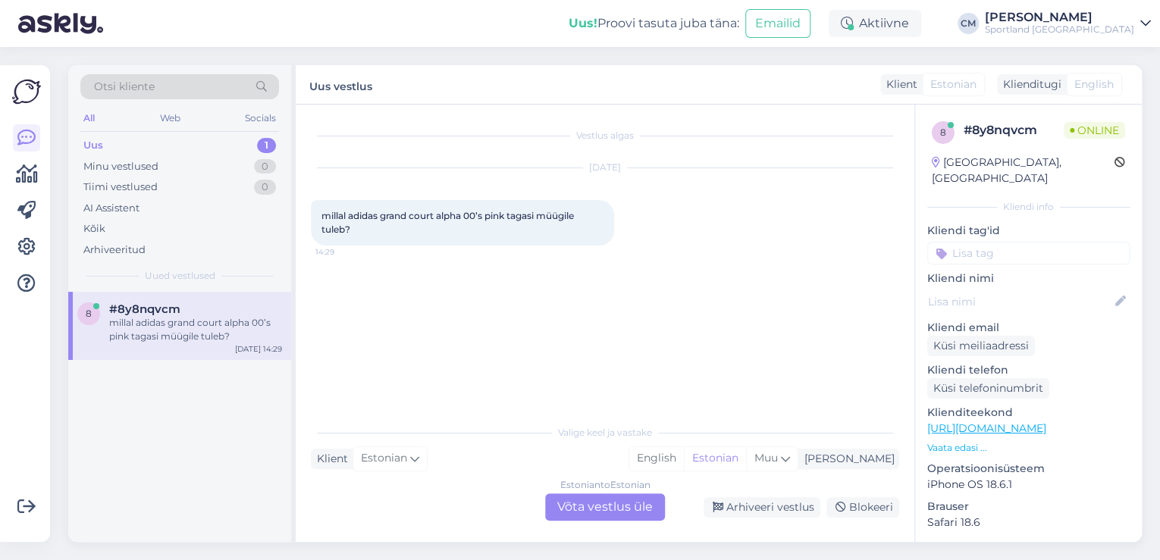
click at [585, 490] on div "Estonian to Estonian" at bounding box center [605, 486] width 90 height 14
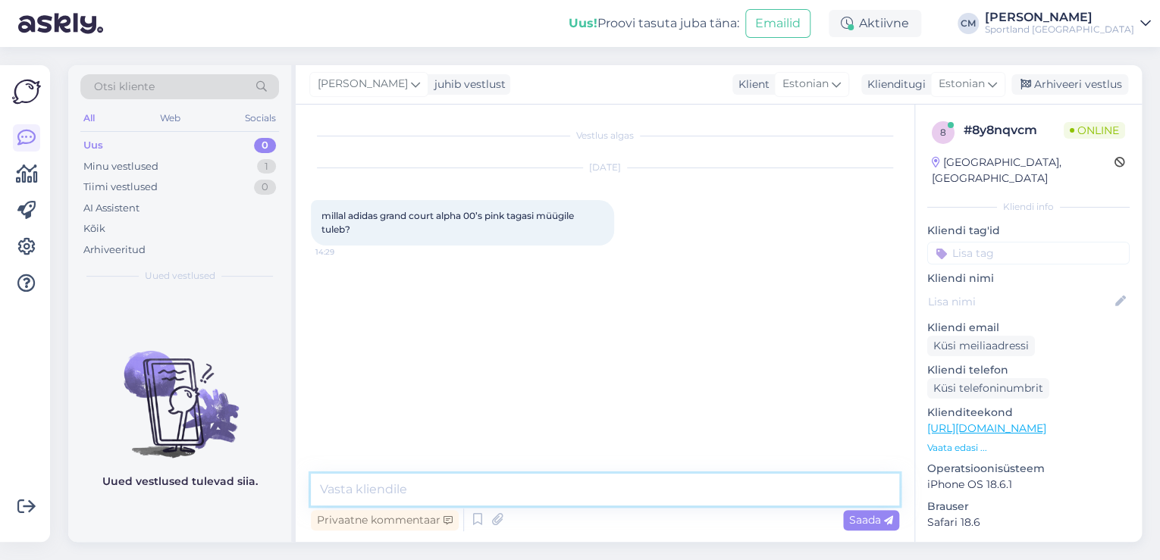
click at [583, 500] on textarea at bounding box center [605, 490] width 589 height 32
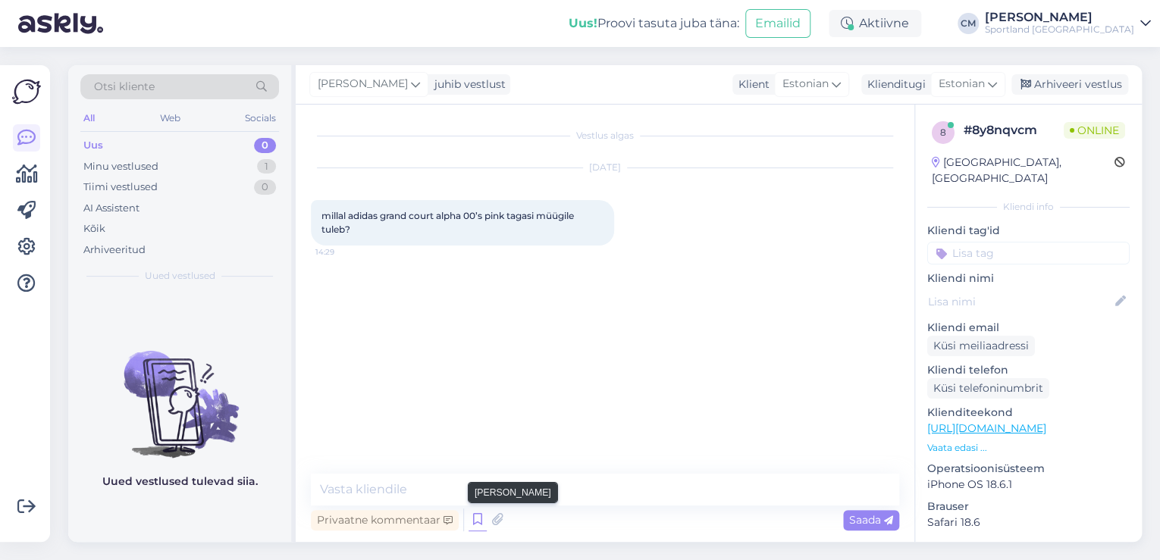
click at [476, 522] on icon at bounding box center [478, 520] width 18 height 23
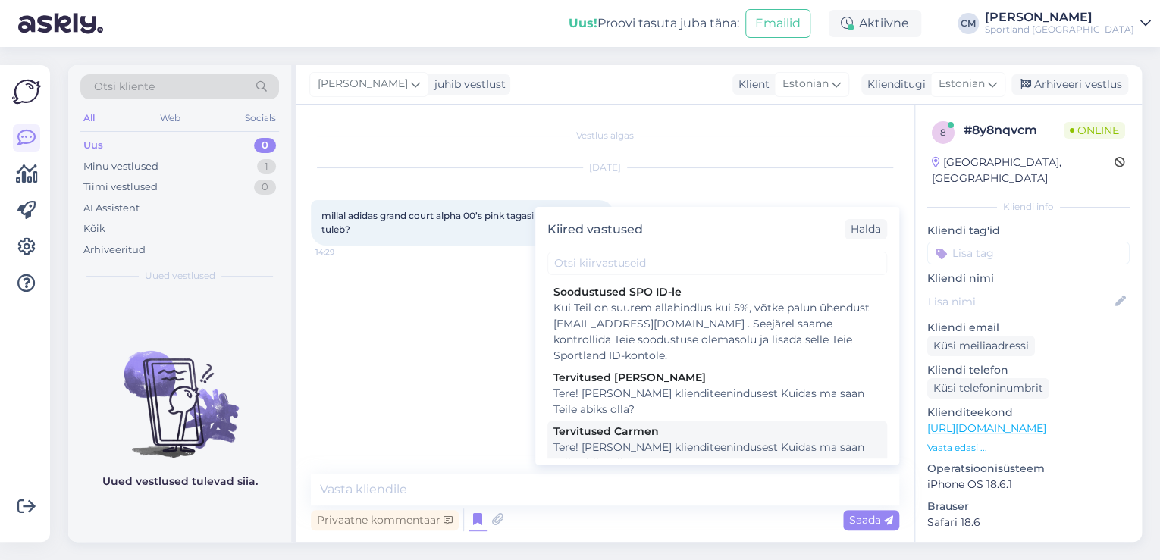
click at [683, 458] on div "Tere! [PERSON_NAME] klienditeenindusest Kuidas ma saan Teile abiks olla?" at bounding box center [718, 456] width 328 height 32
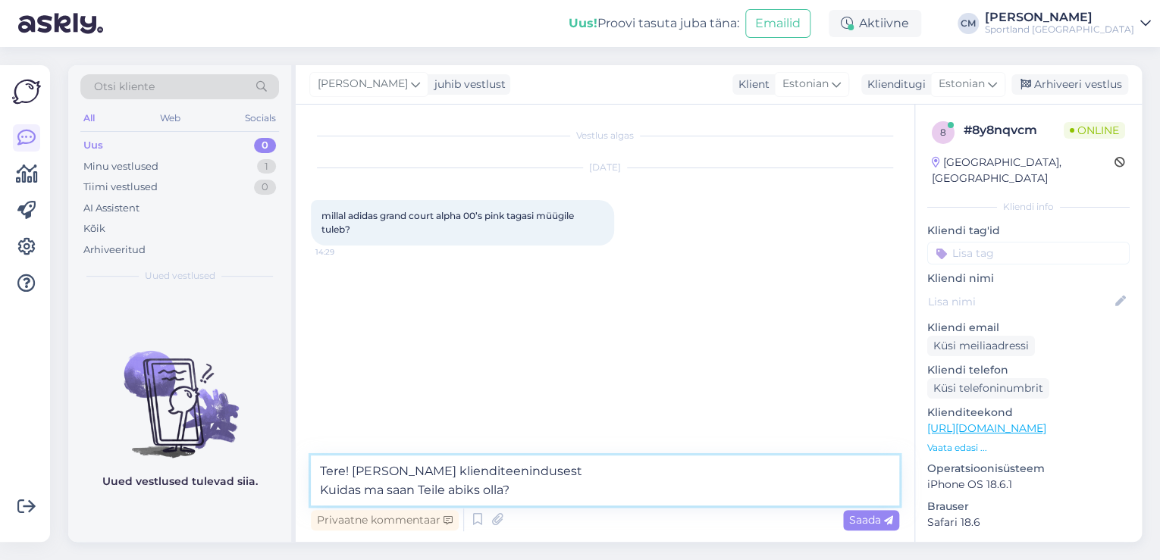
drag, startPoint x: 603, startPoint y: 498, endPoint x: 279, endPoint y: 490, distance: 323.9
click at [283, 492] on div "Otsi kliente All Web Socials Uus 0 Minu vestlused 1 Tiimi vestlused 0 AI Assist…" at bounding box center [605, 303] width 1074 height 477
type textarea "Tere! [PERSON_NAME] klienditeenindusest"
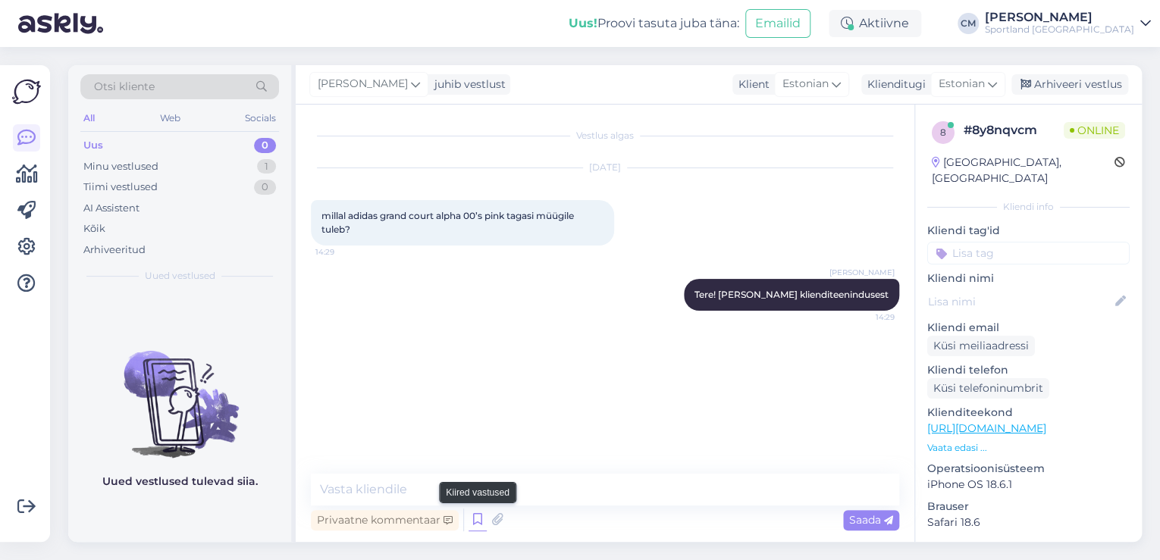
click at [479, 516] on icon at bounding box center [478, 520] width 18 height 23
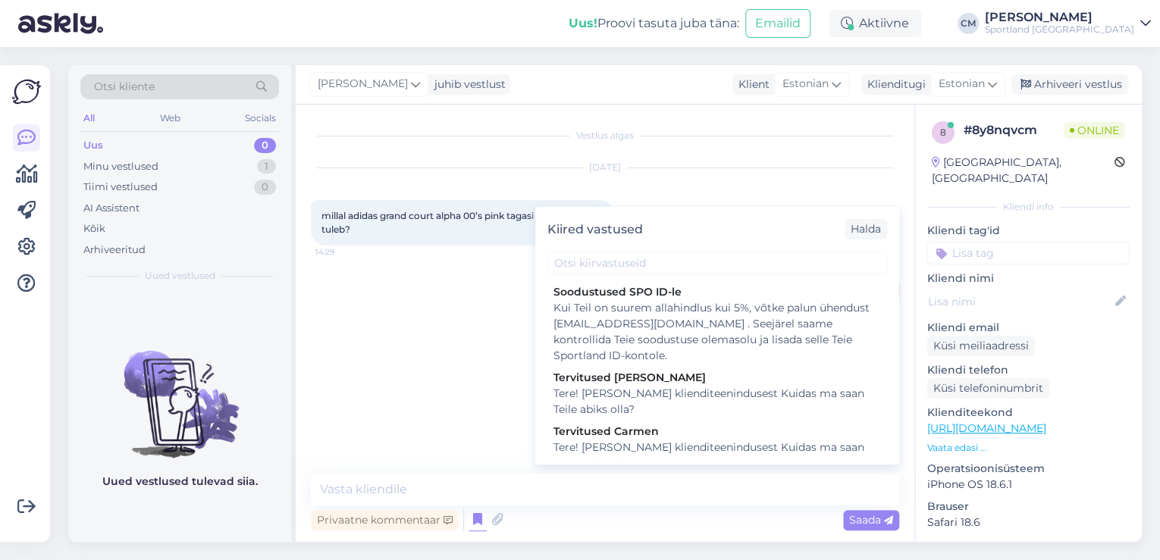
click at [613, 251] on div "Kiired vastused Halda" at bounding box center [717, 229] width 364 height 45
click at [614, 256] on input "text" at bounding box center [718, 264] width 340 height 24
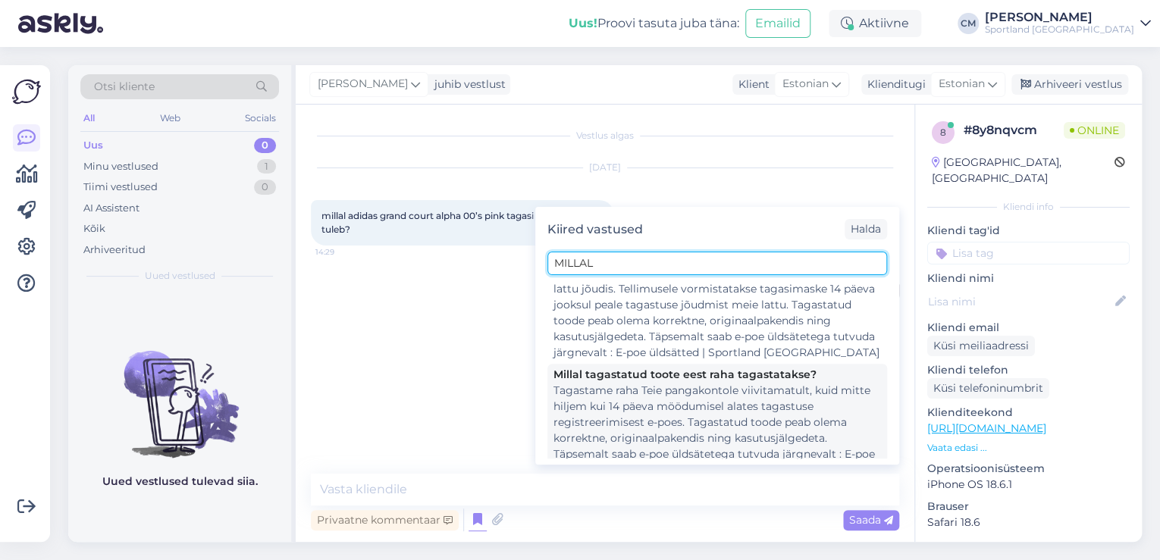
scroll to position [190, 0]
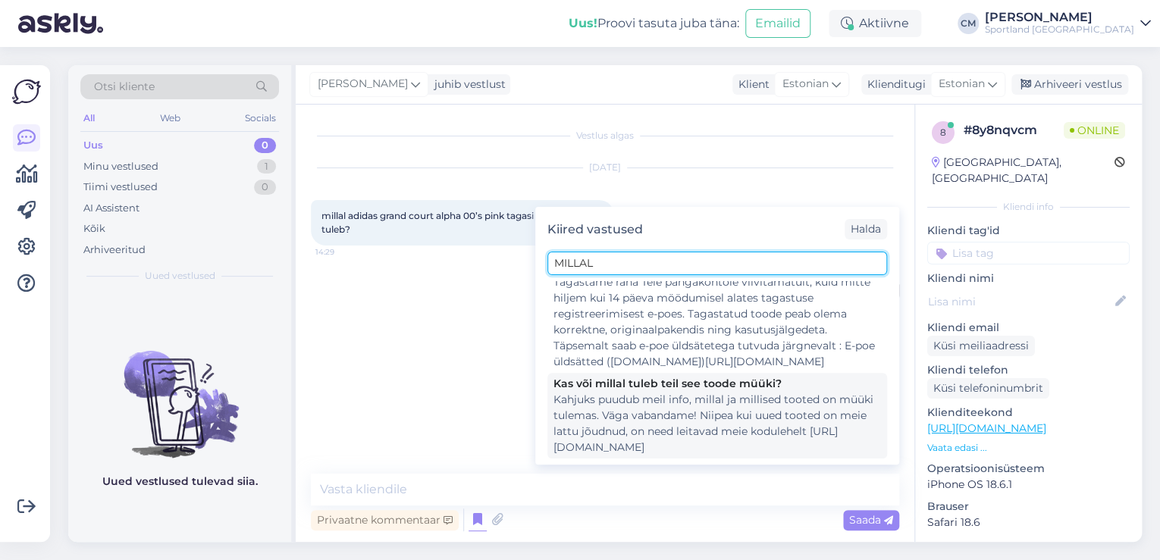
type input "MILLAL"
click at [686, 380] on div "Kas või millal tuleb teil see toode müüki?" at bounding box center [718, 384] width 328 height 16
type textarea "Kahjuks puudub meil info, millal ja millised tooted on müüki tulemas. Väga vaba…"
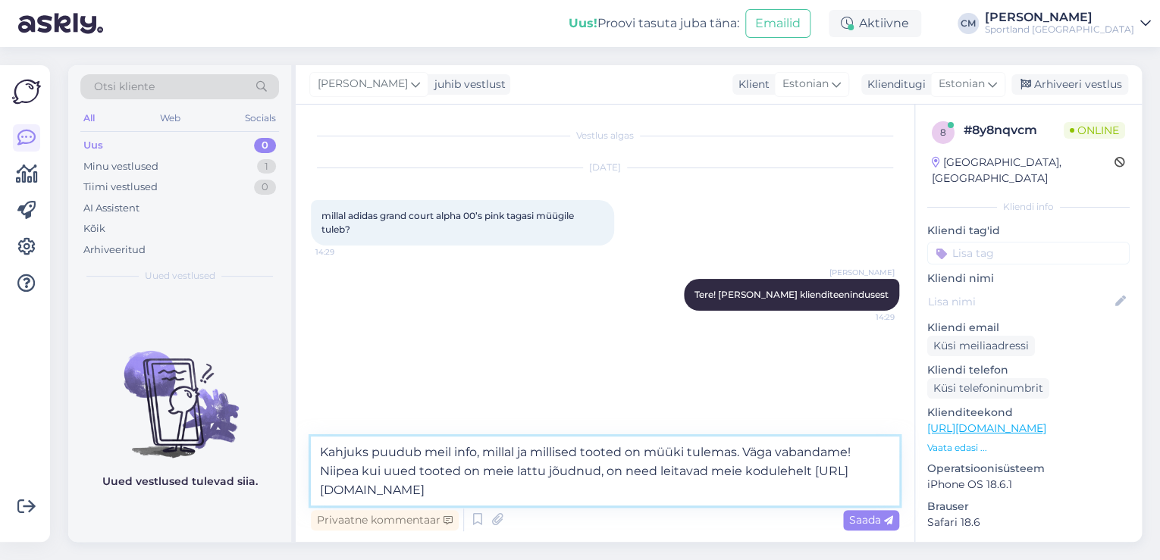
click at [634, 481] on textarea "Kahjuks puudub meil info, millal ja millised tooted on müüki tulemas. Väga vaba…" at bounding box center [605, 471] width 589 height 69
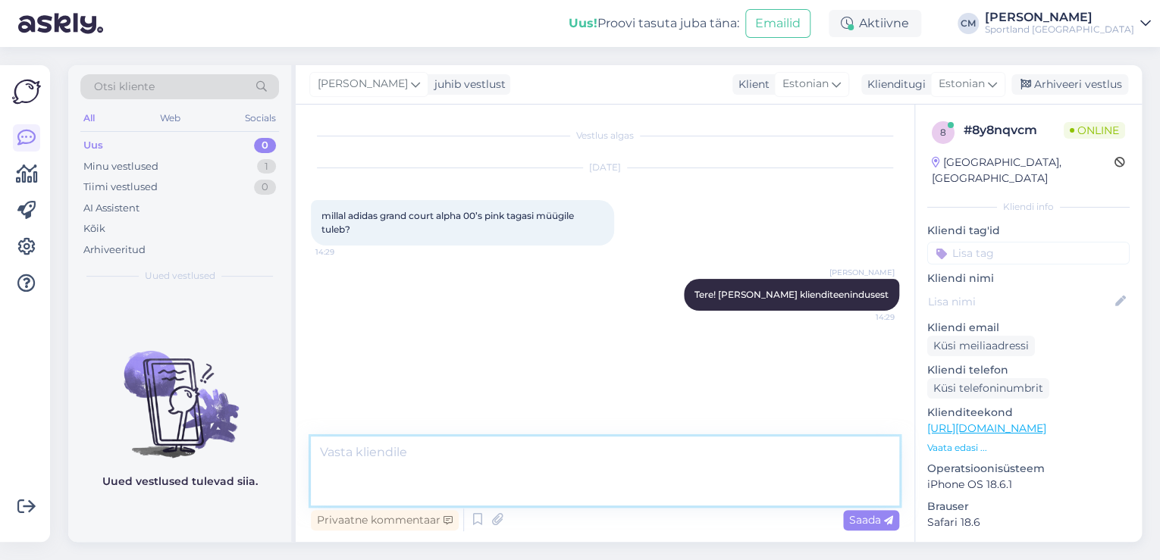
scroll to position [0, 0]
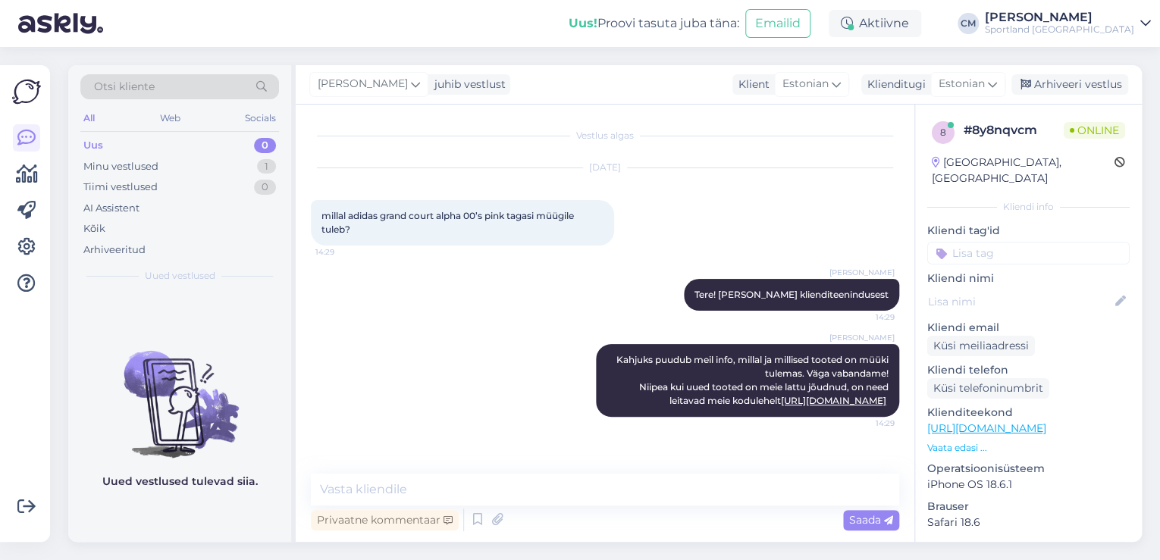
click at [1028, 243] on input at bounding box center [1029, 253] width 203 height 23
type input "[PERSON_NAME]"
click at [1029, 289] on span "Lattu lisandumine (toode)" at bounding box center [1029, 293] width 118 height 9
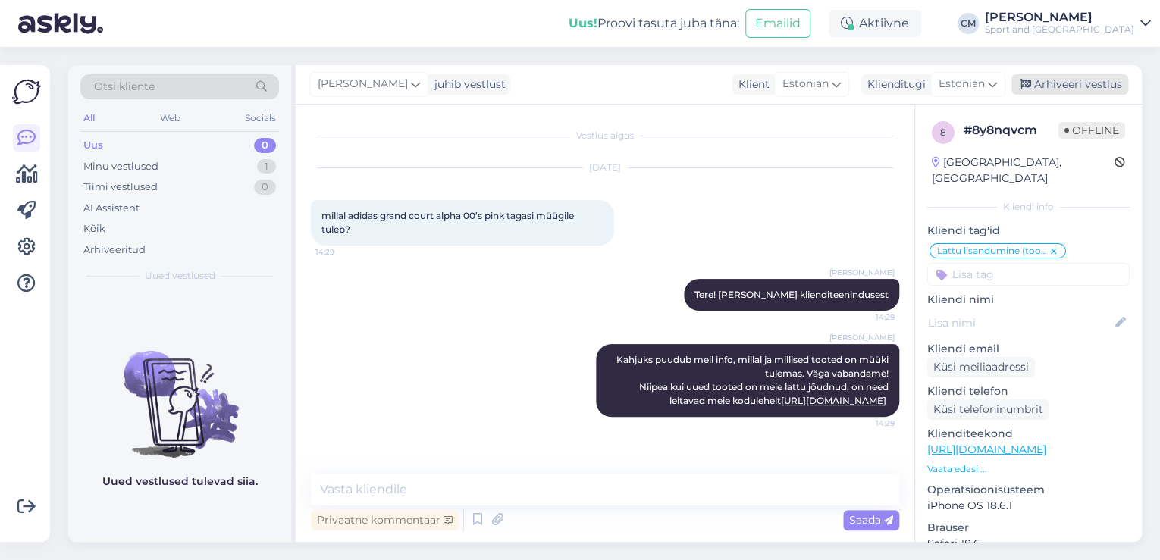
click at [1056, 87] on div "Arhiveeri vestlus" at bounding box center [1070, 84] width 117 height 20
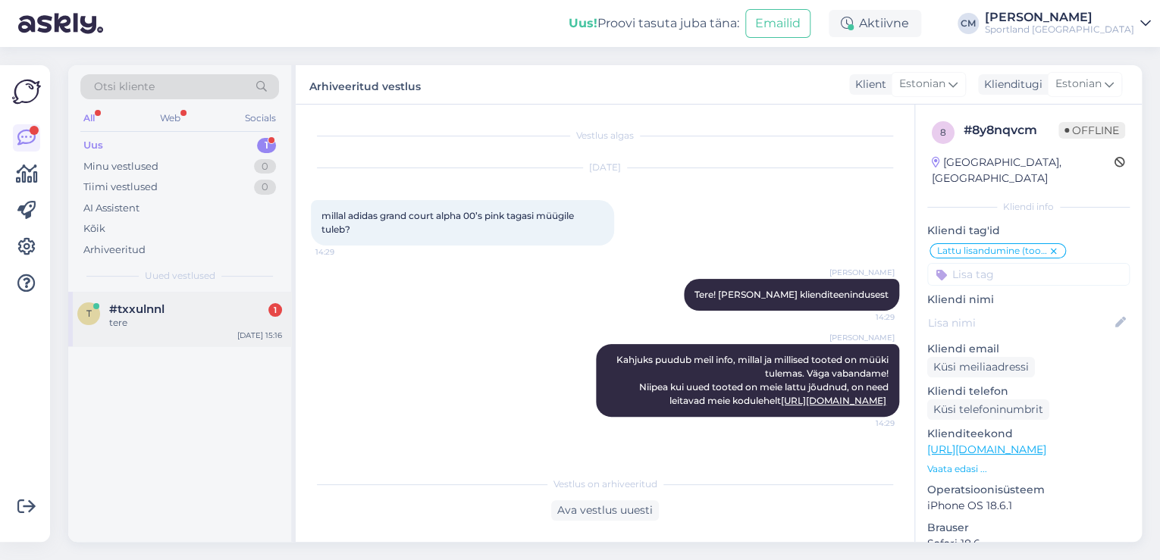
click at [210, 292] on div "t #txxulnnl 1 tere [DATE] 15:16" at bounding box center [179, 319] width 223 height 55
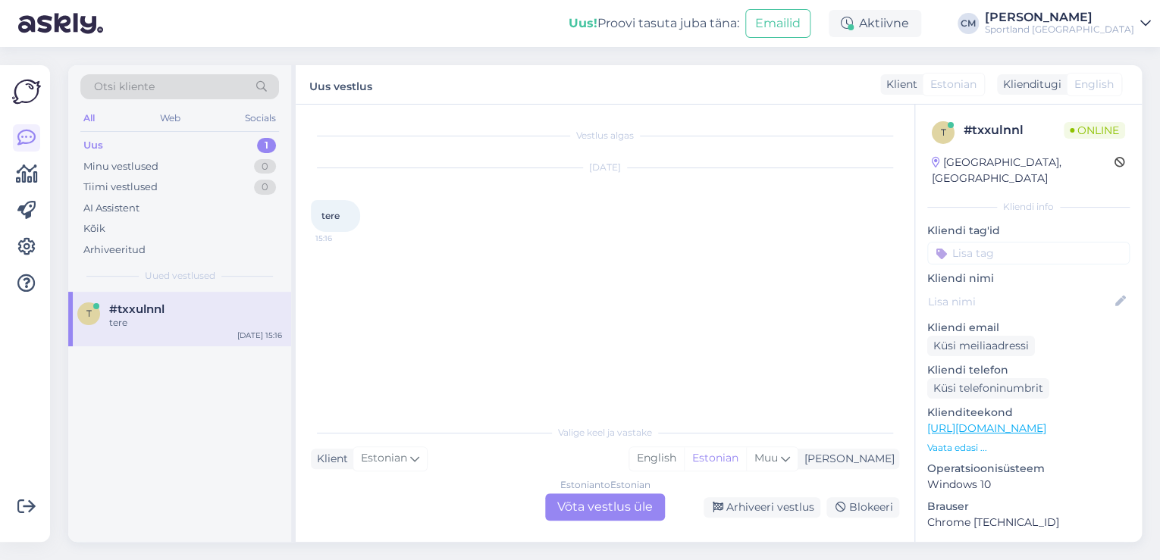
click at [611, 505] on div "Estonian to Estonian Võta vestlus üle" at bounding box center [605, 507] width 120 height 27
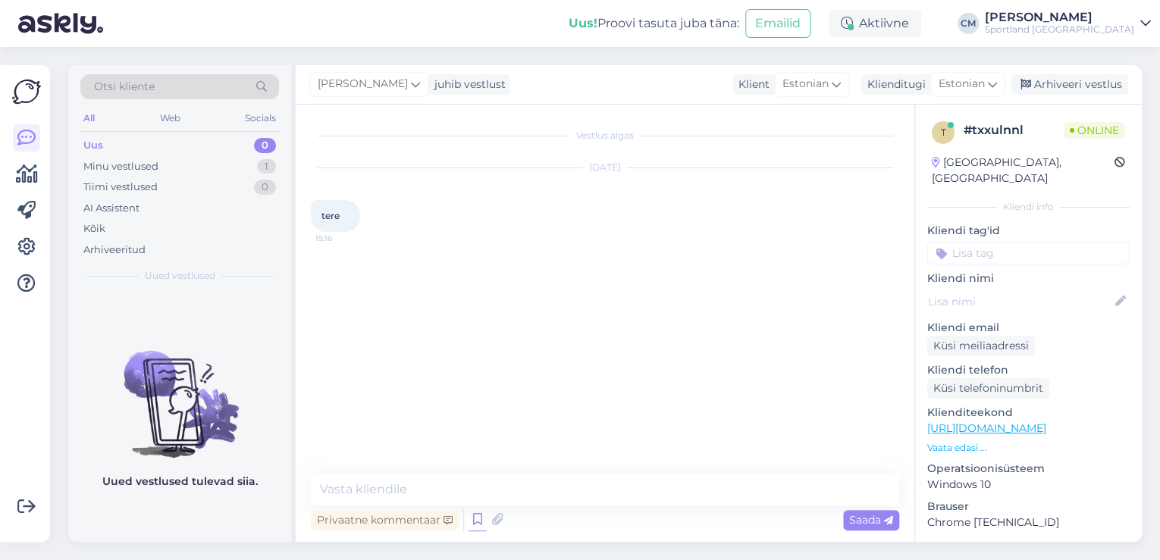
click at [478, 522] on icon at bounding box center [478, 520] width 18 height 23
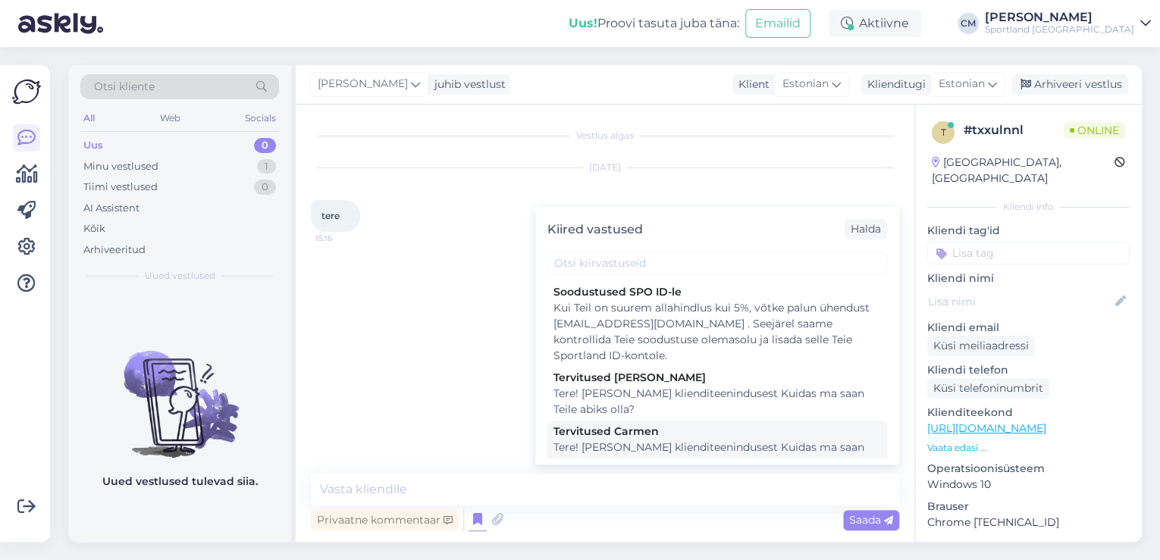
click at [680, 440] on div "Tere! [PERSON_NAME] klienditeenindusest Kuidas ma saan Teile abiks olla?" at bounding box center [718, 456] width 328 height 32
type textarea "Tere! [PERSON_NAME] klienditeenindusest Kuidas ma saan Teile abiks olla?"
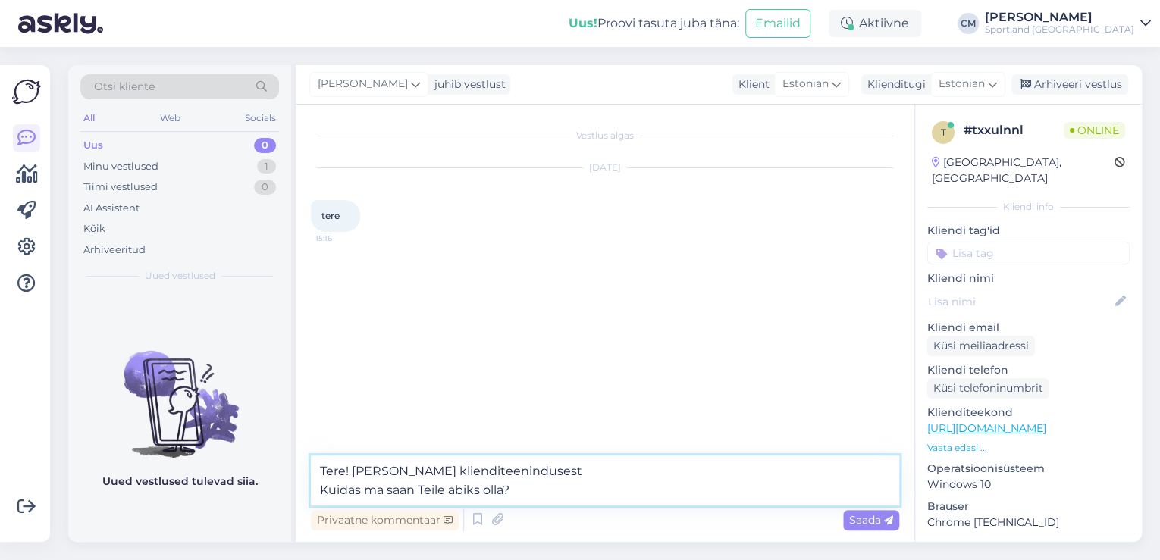
click at [619, 482] on textarea "Tere! [PERSON_NAME] klienditeenindusest Kuidas ma saan Teile abiks olla?" at bounding box center [605, 481] width 589 height 50
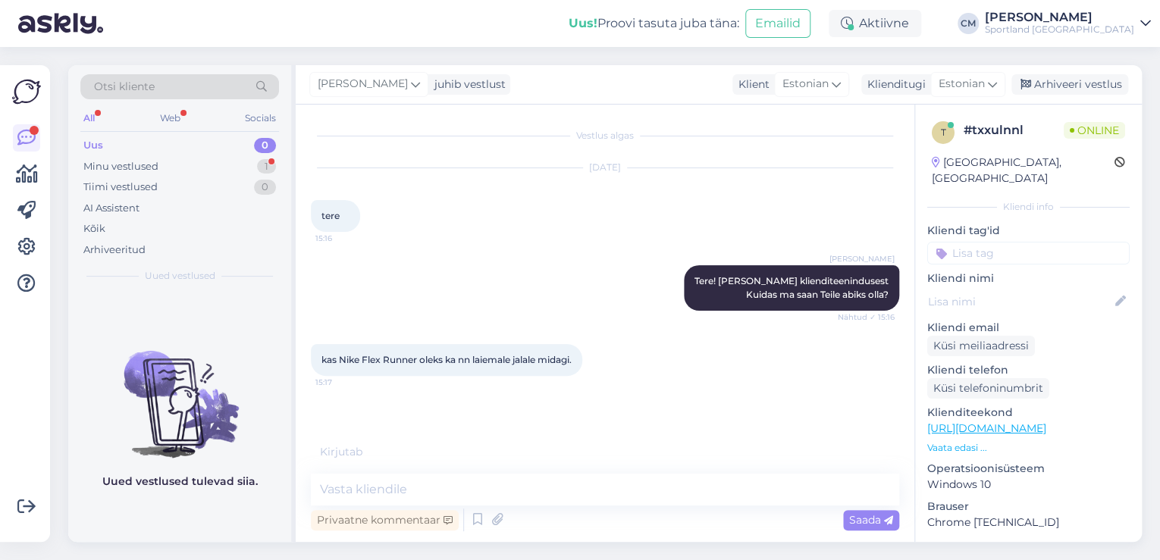
click at [974, 441] on p "Vaata edasi ..." at bounding box center [1029, 448] width 203 height 14
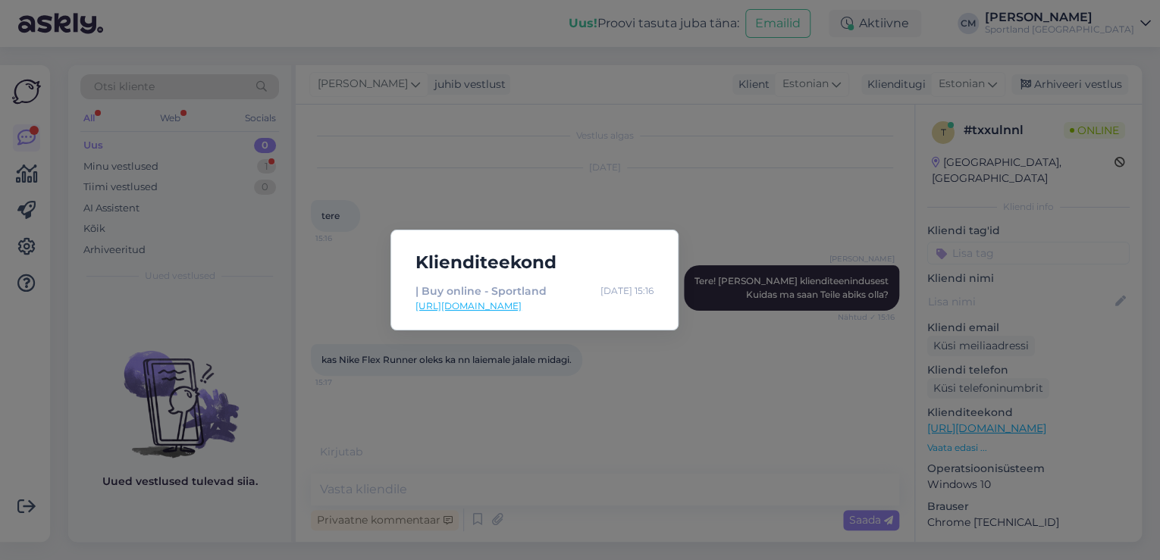
click at [585, 301] on link "[URL][DOMAIN_NAME]" at bounding box center [535, 307] width 238 height 14
click at [629, 170] on div "Klienditeekond | Buy online - Sportland [DATE] 15:16 [URL][DOMAIN_NAME]" at bounding box center [580, 280] width 1160 height 560
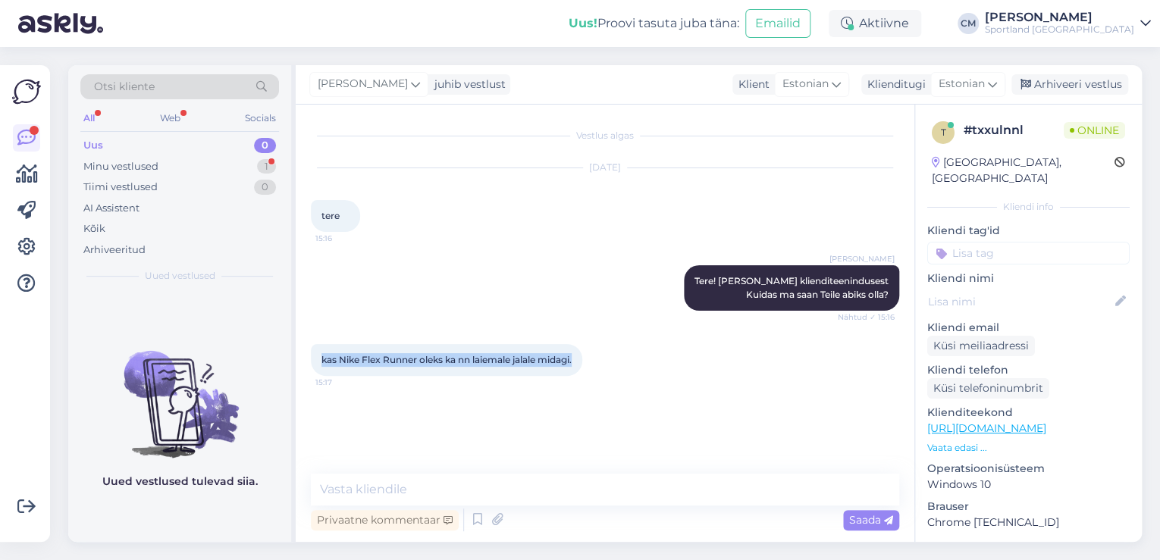
drag, startPoint x: 318, startPoint y: 361, endPoint x: 579, endPoint y: 370, distance: 261.8
click at [579, 370] on div "kas Nike Flex Runner oleks ka nn laiemale jalale midagi. 15:17" at bounding box center [447, 360] width 272 height 32
copy span "kas Nike Flex Runner oleks ka nn laiemale jalale midagi."
click at [407, 338] on div "kas Nike Flex Runner oleks ka nn laiemale jalale midagi. 15:17" at bounding box center [605, 360] width 589 height 65
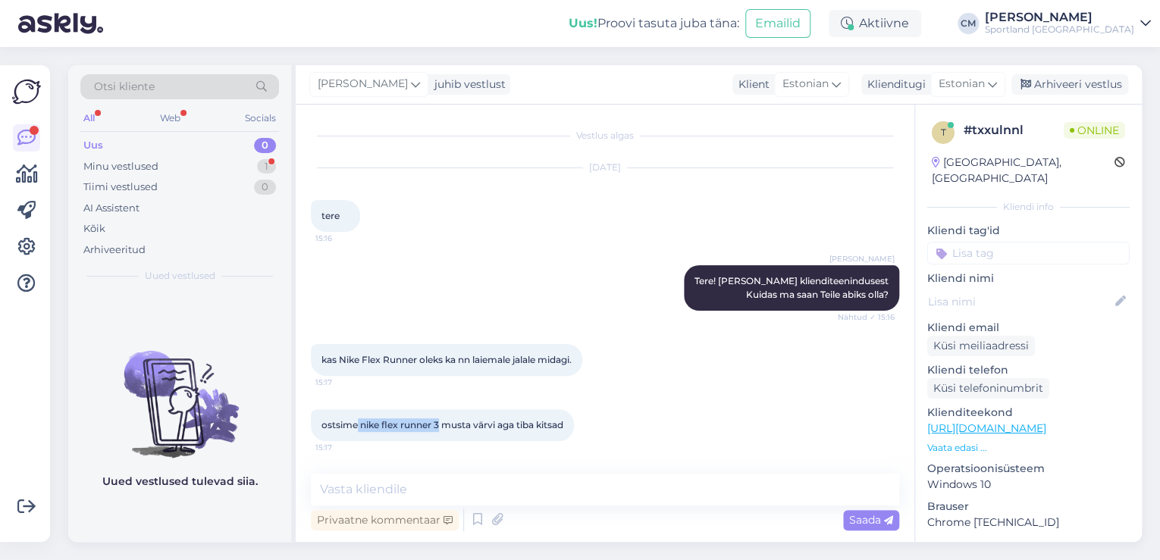
drag, startPoint x: 358, startPoint y: 422, endPoint x: 438, endPoint y: 425, distance: 79.7
click at [438, 425] on span "ostsime nike flex runner 3 musta värvi aga tiba kitsad" at bounding box center [443, 424] width 242 height 11
copy span "nike flex runner 3"
click at [494, 391] on div "kas Nike Flex Runner oleks ka nn laiemale jalale midagi. 15:17" at bounding box center [605, 360] width 589 height 65
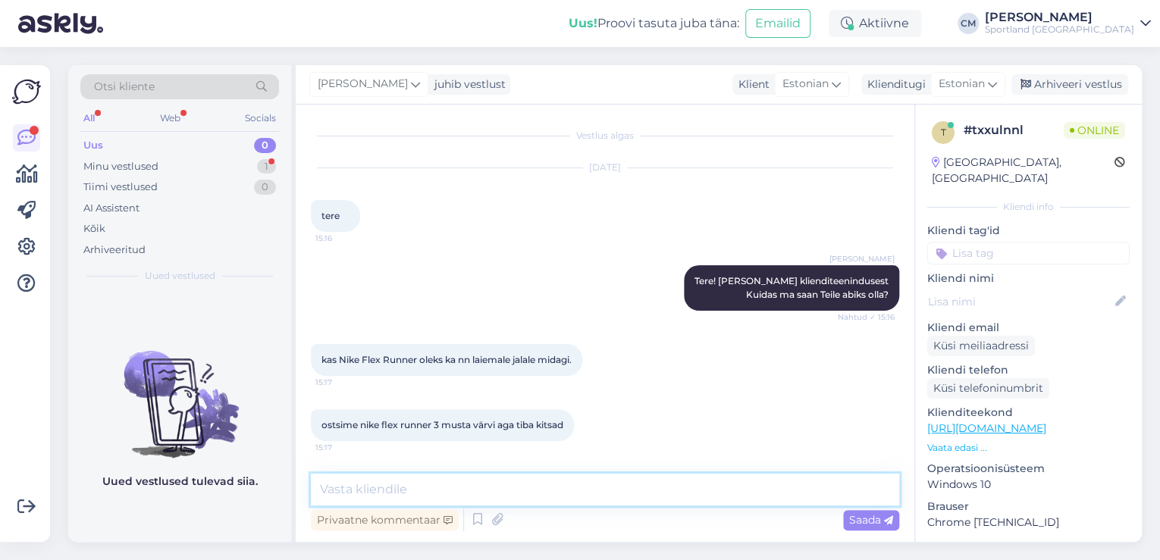
click at [513, 488] on textarea at bounding box center [605, 490] width 589 height 32
type textarea "Kui Nike flex runner 3on Teile kitsas, siis"
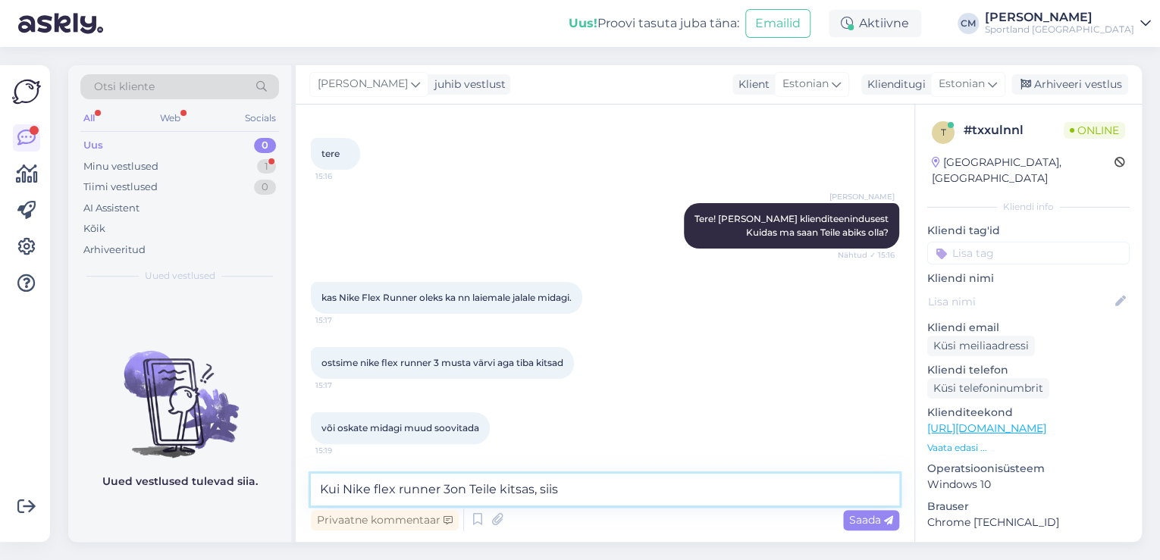
drag, startPoint x: 584, startPoint y: 480, endPoint x: 294, endPoint y: 485, distance: 289.8
click at [294, 485] on div "Otsi kliente All Web Socials Uus 0 Minu vestlused 1 Tiimi vestlused 0 AI Assist…" at bounding box center [605, 303] width 1074 height 477
click at [451, 485] on textarea at bounding box center [605, 490] width 589 height 32
type textarea "Mis suuruses toodet otsite?"
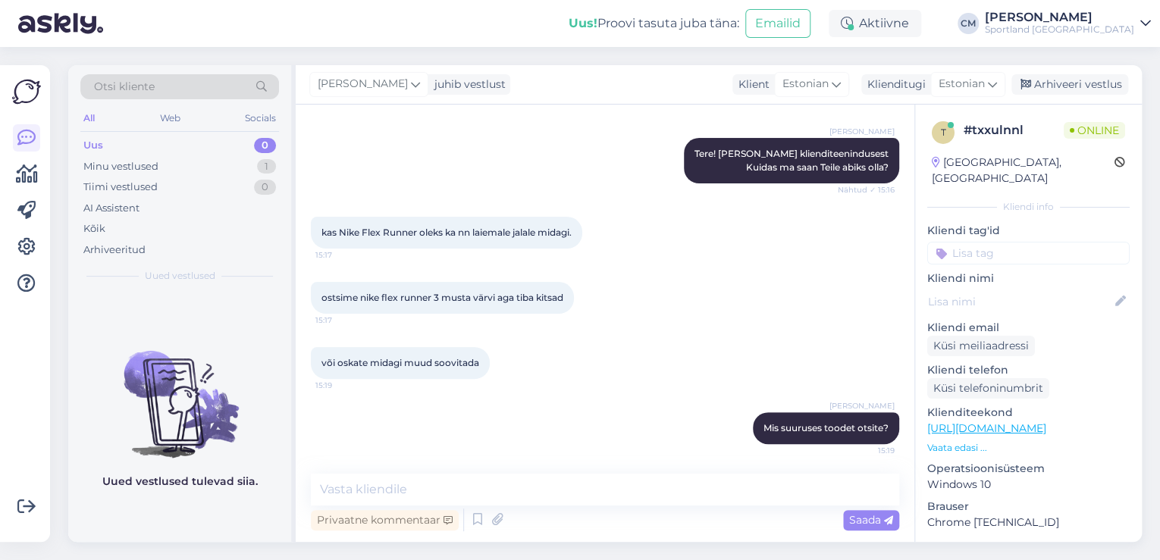
click at [1035, 242] on input at bounding box center [1029, 253] width 203 height 23
type input "soovi"
click at [1014, 289] on span "Toote soovitus" at bounding box center [1029, 293] width 67 height 9
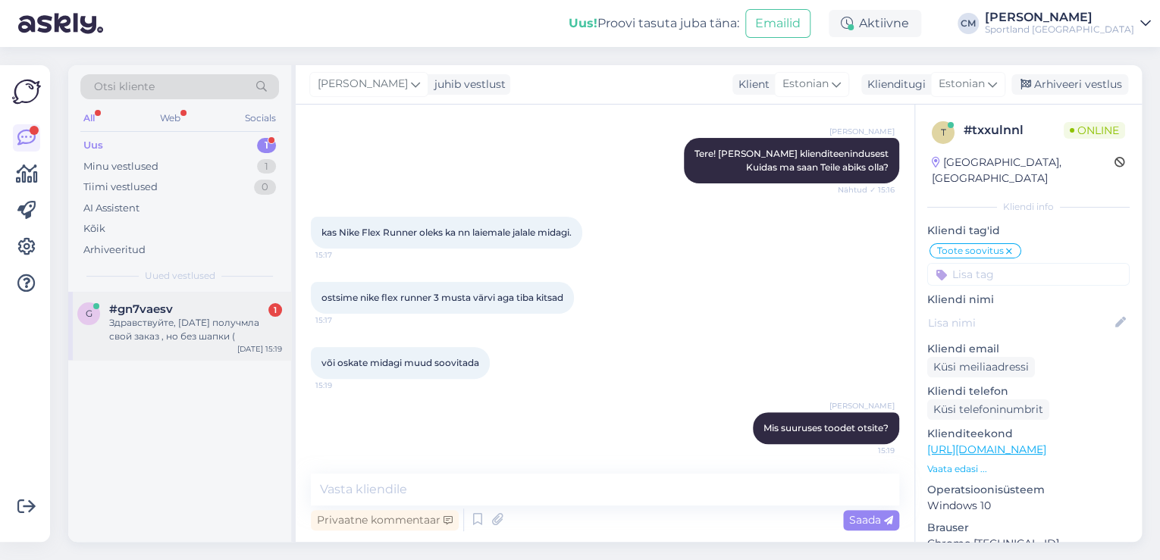
click at [193, 313] on div "#gn7vaesv 1" at bounding box center [195, 310] width 173 height 14
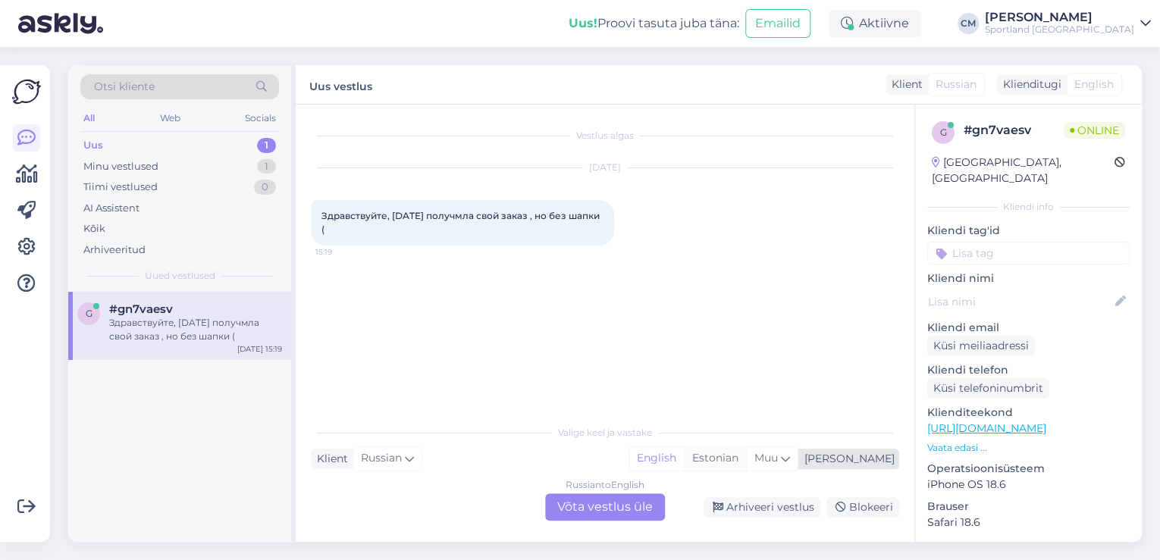
click at [746, 461] on div "Estonian" at bounding box center [715, 458] width 62 height 23
click at [624, 495] on div "Russian to Estonian Võta vestlus üle" at bounding box center [605, 507] width 120 height 27
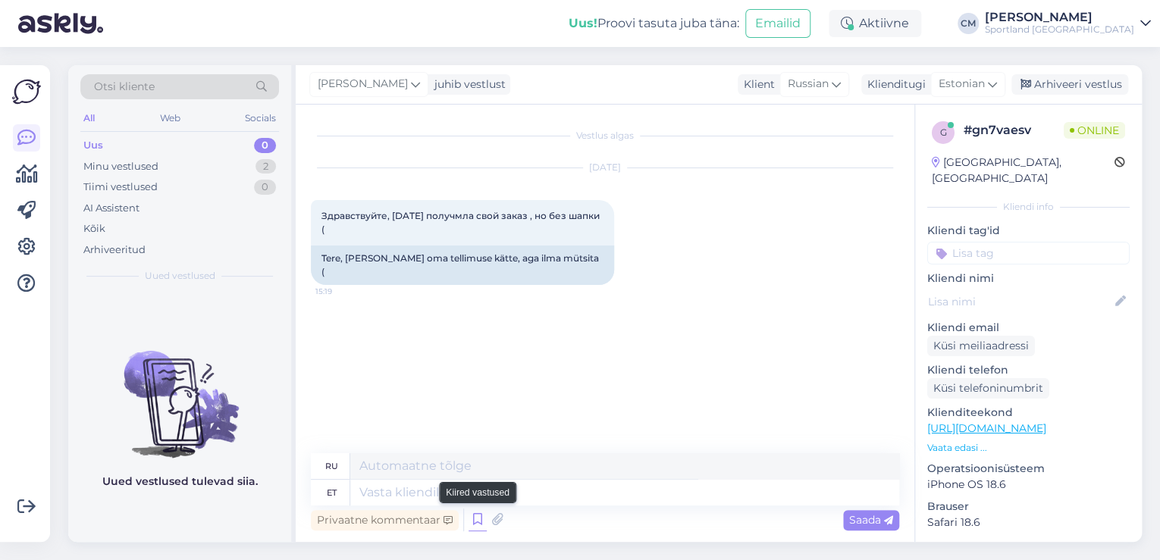
click at [479, 522] on icon at bounding box center [478, 520] width 18 height 23
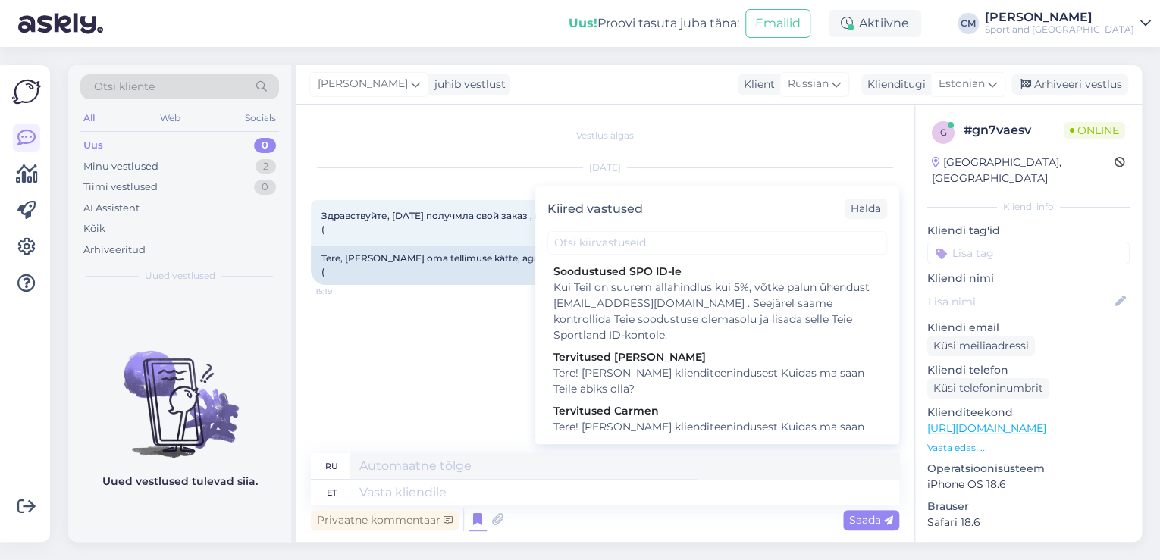
click at [708, 424] on div "Tere! [PERSON_NAME] klienditeenindusest Kuidas ma saan Teile abiks olla?" at bounding box center [718, 435] width 328 height 32
type textarea "Здравствуйте! Я [PERSON_NAME] из службы поддержки клиентов Чем я могу вам помоч…"
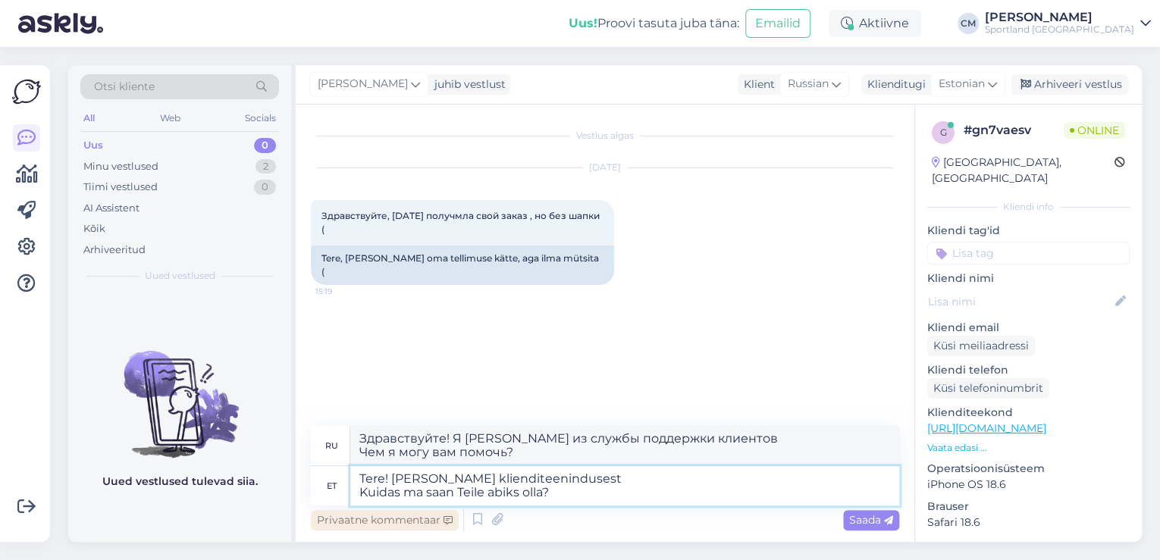
drag, startPoint x: 585, startPoint y: 501, endPoint x: 343, endPoint y: 520, distance: 242.7
click at [343, 520] on div "ru Здравствуйте! Я [PERSON_NAME] из службы поддержки клиентов Чем я могу вам по…" at bounding box center [605, 480] width 589 height 108
type textarea "Tere! [PERSON_NAME] klienditeenindusest"
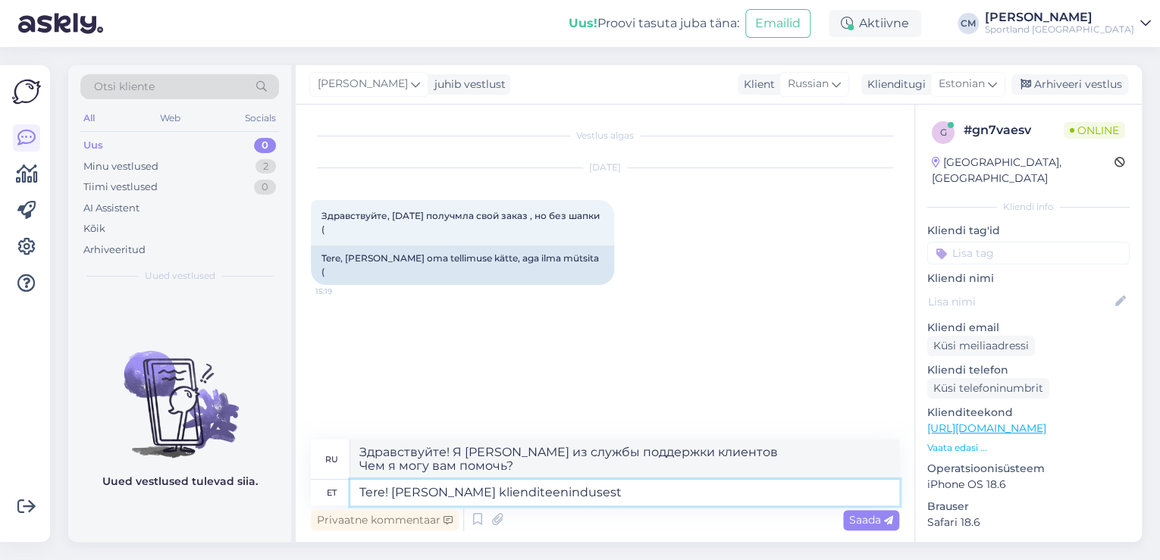
type textarea "Здравствуйте! Меня зовут [PERSON_NAME], я из службы поддержки клиентов."
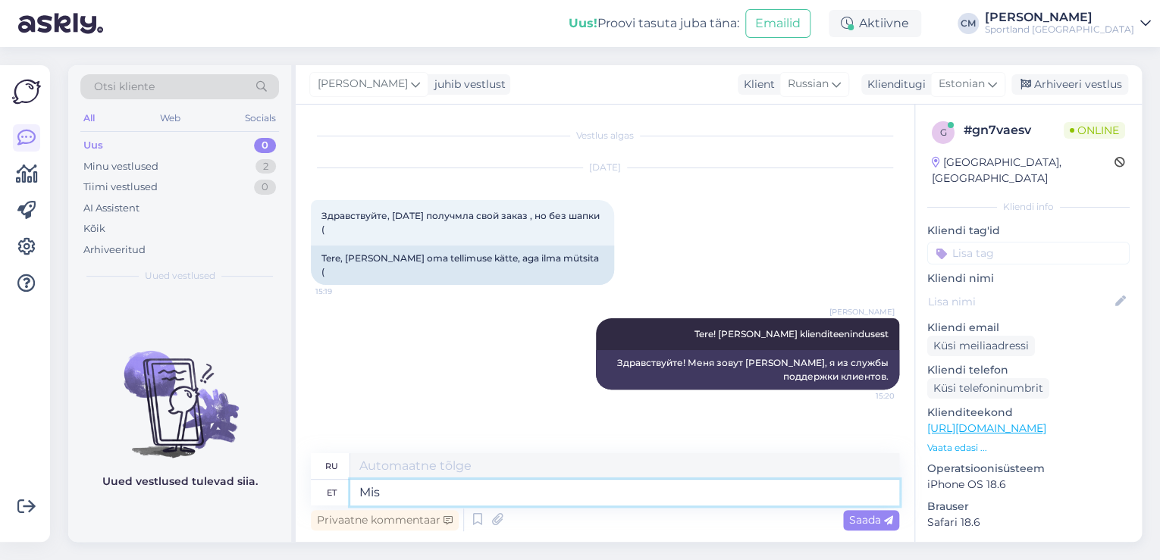
type textarea "Mis"
type textarea "Что"
type textarea "Mis on"
type textarea "Что такое"
type textarea "Mis on tellimuse n"
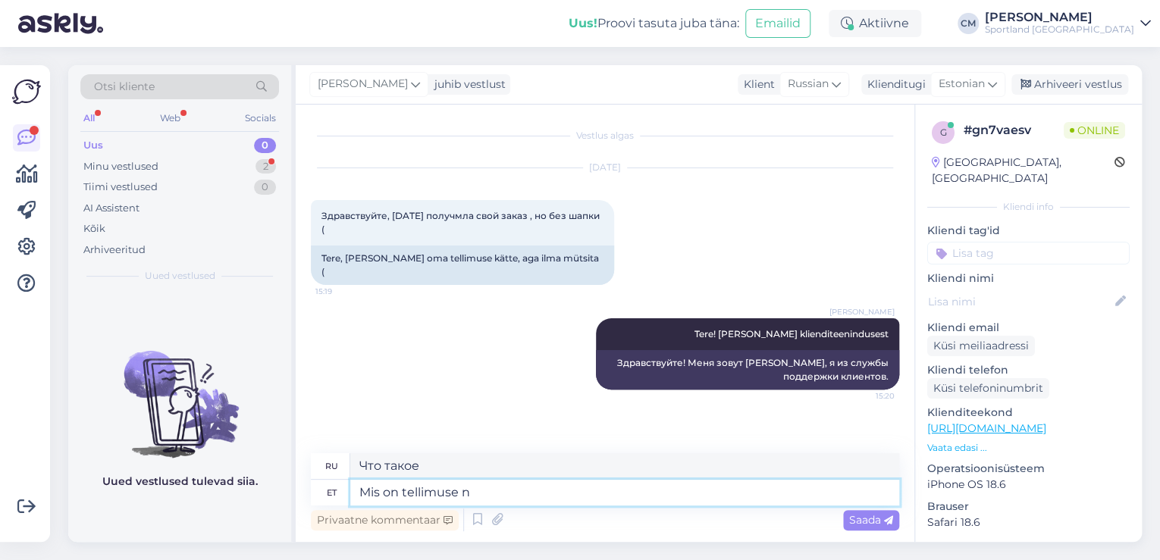
type textarea "Каков порядок?"
type textarea "Mis on tellimuse number?"
type textarea "Какой номер заказа?"
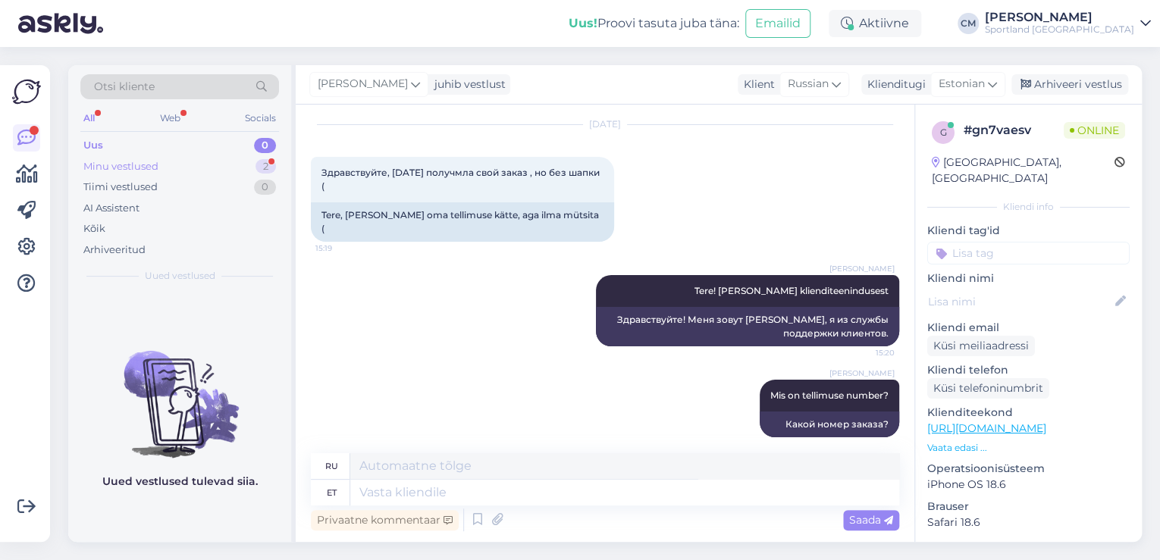
click at [261, 173] on div "2" at bounding box center [266, 166] width 20 height 15
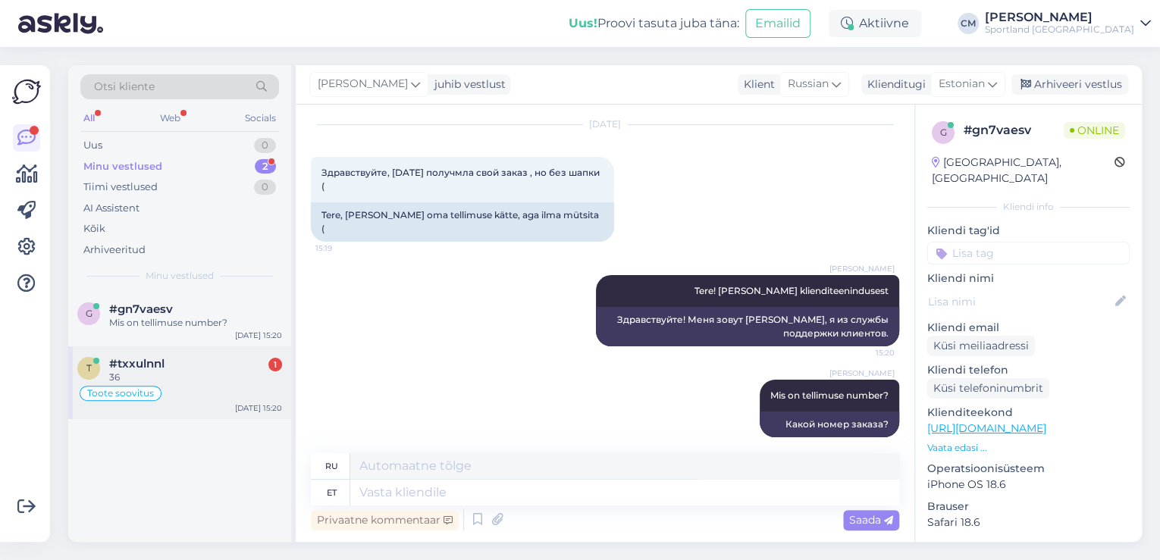
click at [206, 365] on div "#txxulnnl 1" at bounding box center [195, 364] width 173 height 14
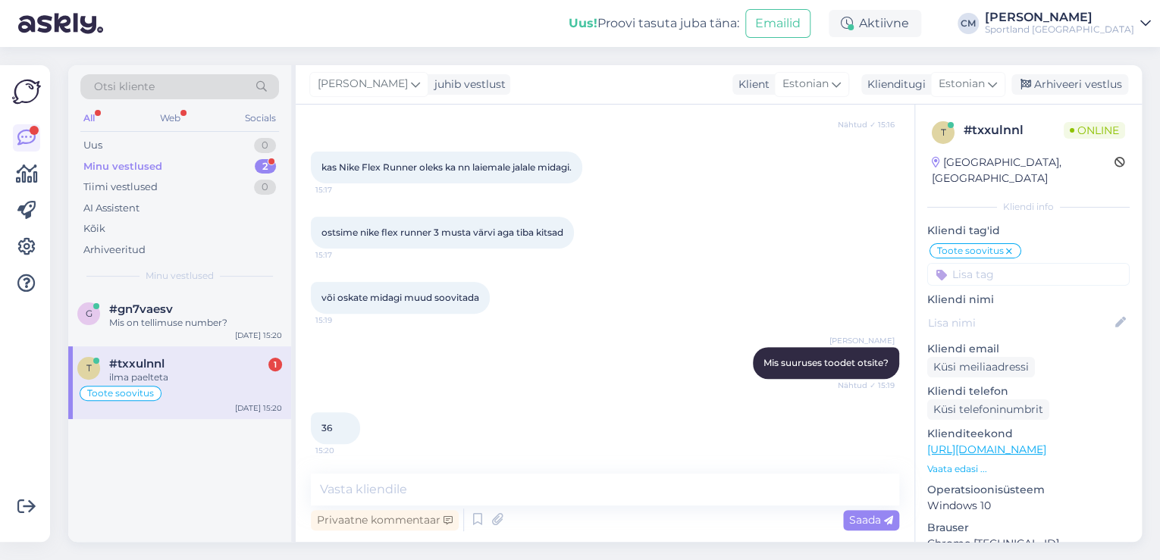
scroll to position [258, 0]
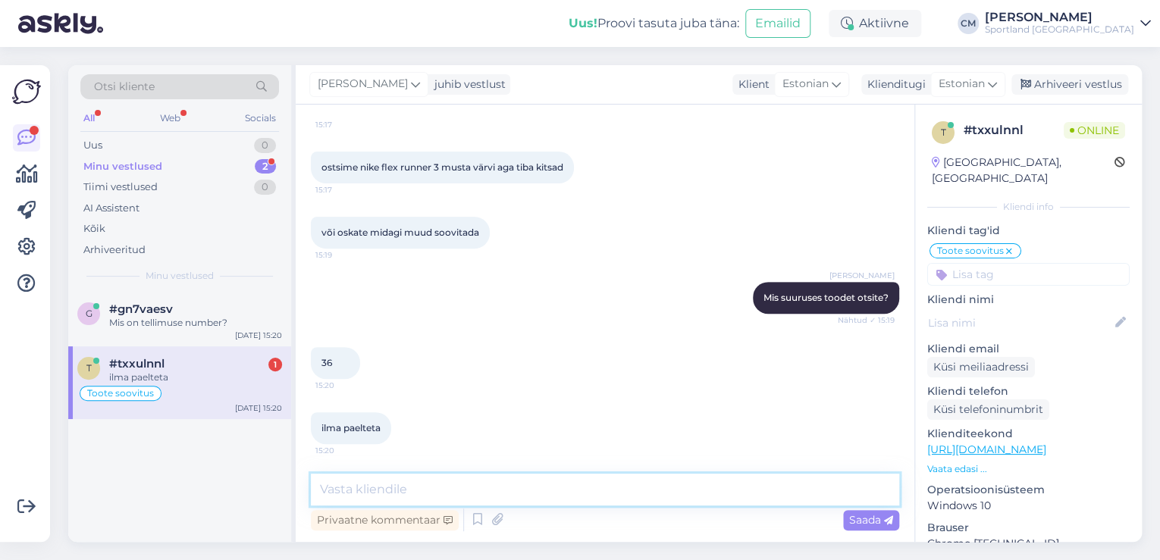
click at [397, 484] on textarea at bounding box center [605, 490] width 589 height 32
click at [401, 491] on textarea at bounding box center [605, 490] width 589 height 32
paste textarea "[URL][DOMAIN_NAME]"
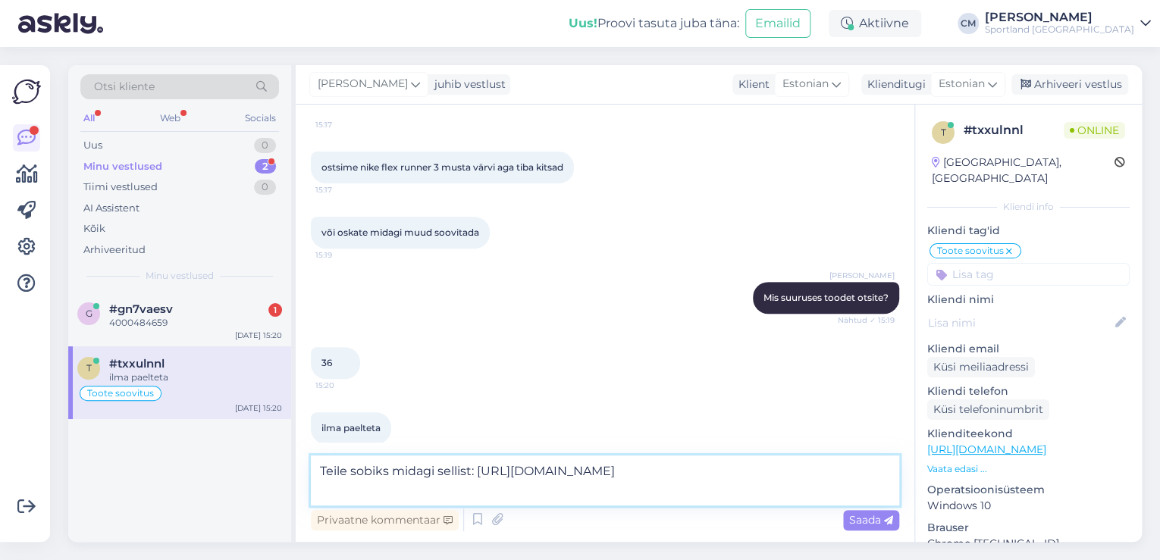
scroll to position [275, 0]
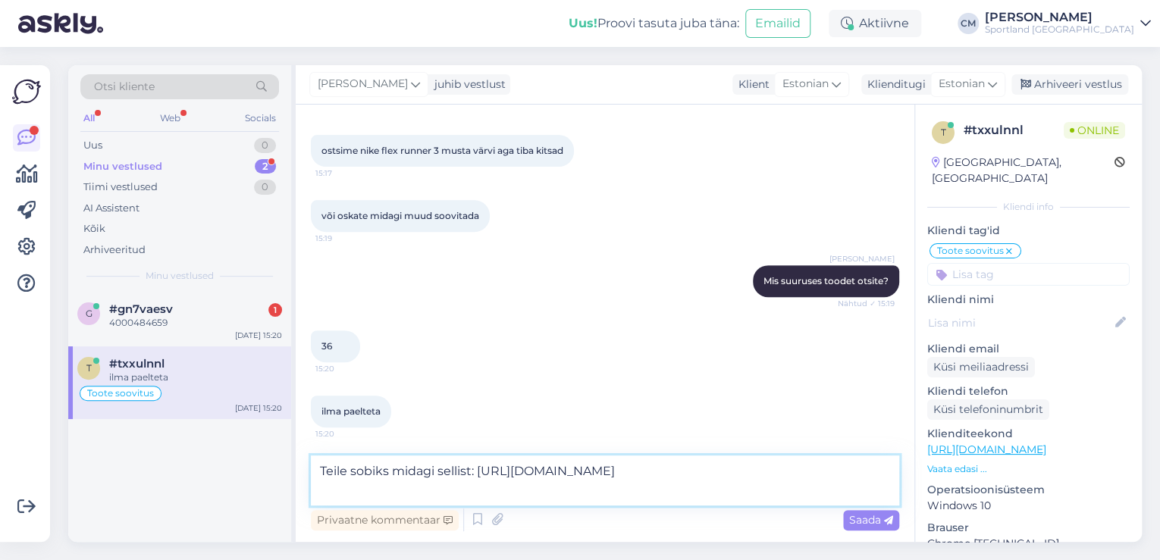
click at [482, 473] on textarea "Teile sobiks midagi sellist: [URL][DOMAIN_NAME]" at bounding box center [605, 481] width 589 height 50
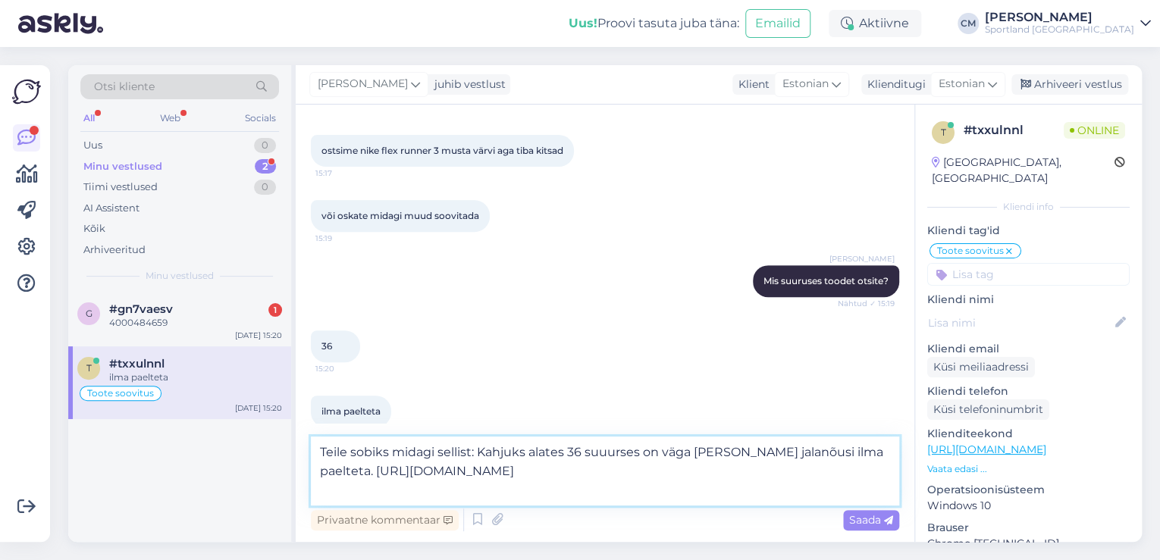
click at [481, 454] on textarea "Teile sobiks midagi sellist: Kahjuks alates 36 suuurses on väga [PERSON_NAME] j…" at bounding box center [605, 471] width 589 height 69
drag, startPoint x: 478, startPoint y: 456, endPoint x: 303, endPoint y: 449, distance: 174.6
click at [303, 449] on div "Vestlus algas [DATE] tere 15:16 [PERSON_NAME] Tere! [PERSON_NAME] klienditeenin…" at bounding box center [605, 324] width 619 height 438
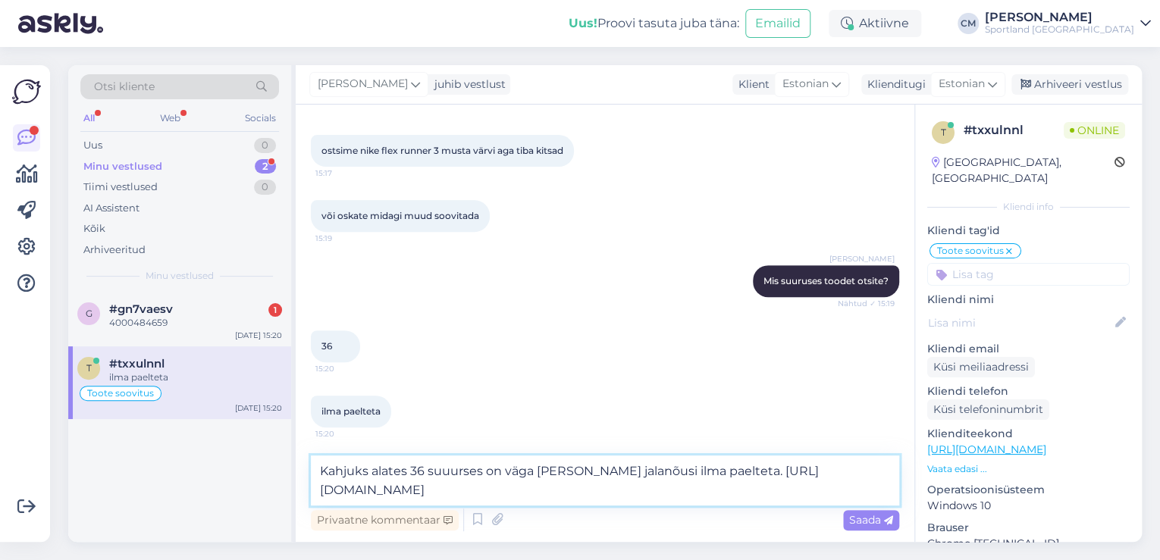
click at [771, 466] on textarea "Kahjuks alates 36 suuurses on väga [PERSON_NAME] jalanõusi ilma paelteta. [URL]…" at bounding box center [605, 481] width 589 height 50
paste textarea "Teile sobiks midagi sellist."
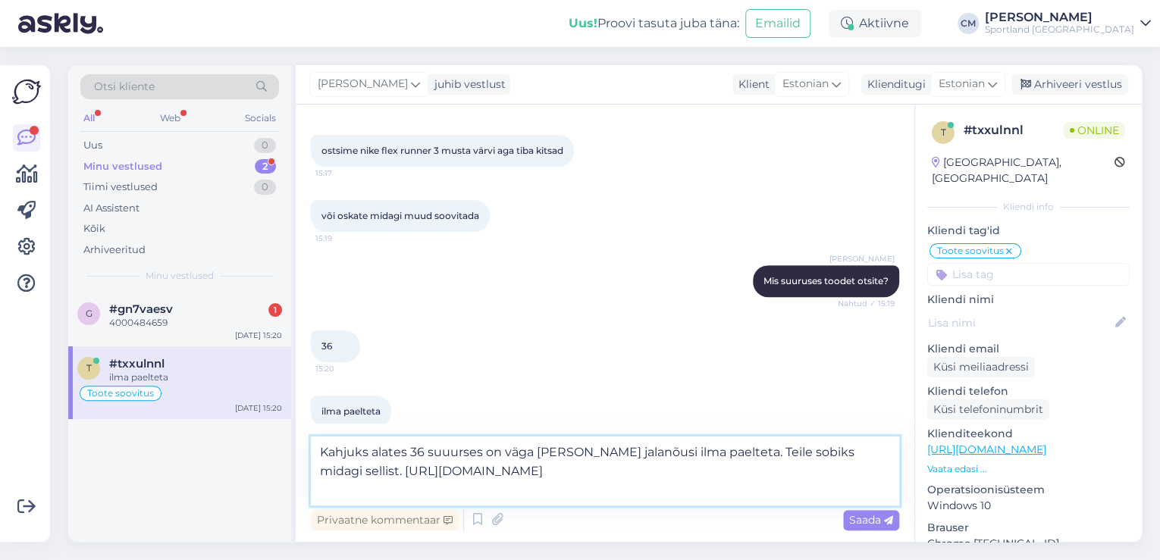
click at [435, 467] on textarea "Kahjuks alates 36 suuurses on väga [PERSON_NAME] jalanõusi ilma paelteta. Teile…" at bounding box center [605, 471] width 589 height 69
type textarea "Kahjuks alates 36 suuurses on väga [PERSON_NAME] jalanõusi ilma paelteta. Teile…"
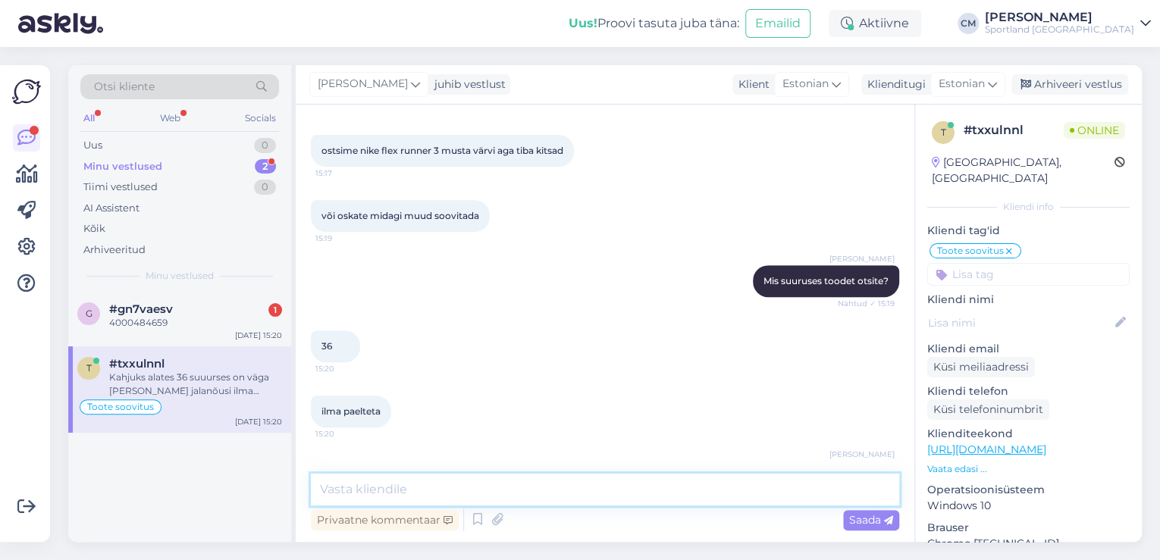
scroll to position [364, 0]
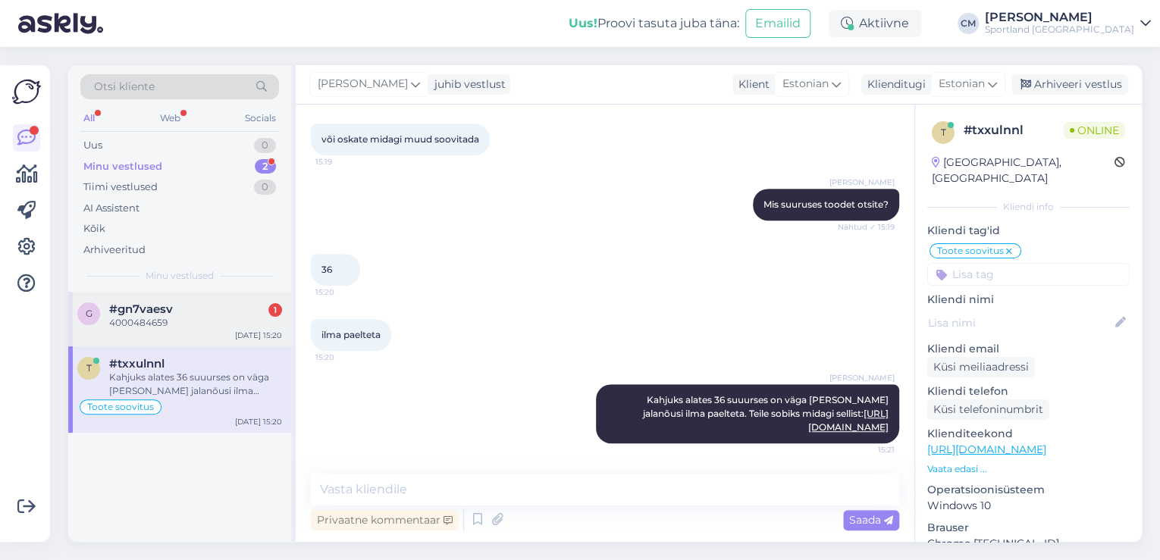
click at [215, 335] on div "g #gn7vaesv 1 4000484659 [DATE] 15:20" at bounding box center [179, 319] width 223 height 55
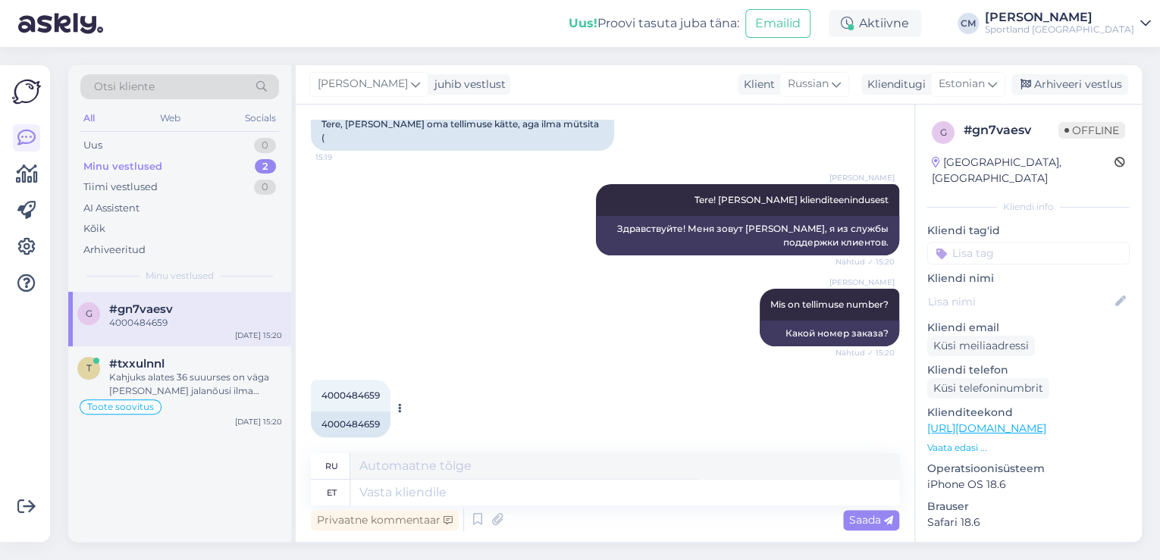
click at [361, 412] on div "4000484659" at bounding box center [351, 425] width 80 height 26
copy div "4000484659"
click at [348, 422] on div "4000484659" at bounding box center [351, 425] width 80 height 26
click at [349, 413] on div "4000484659" at bounding box center [351, 425] width 80 height 26
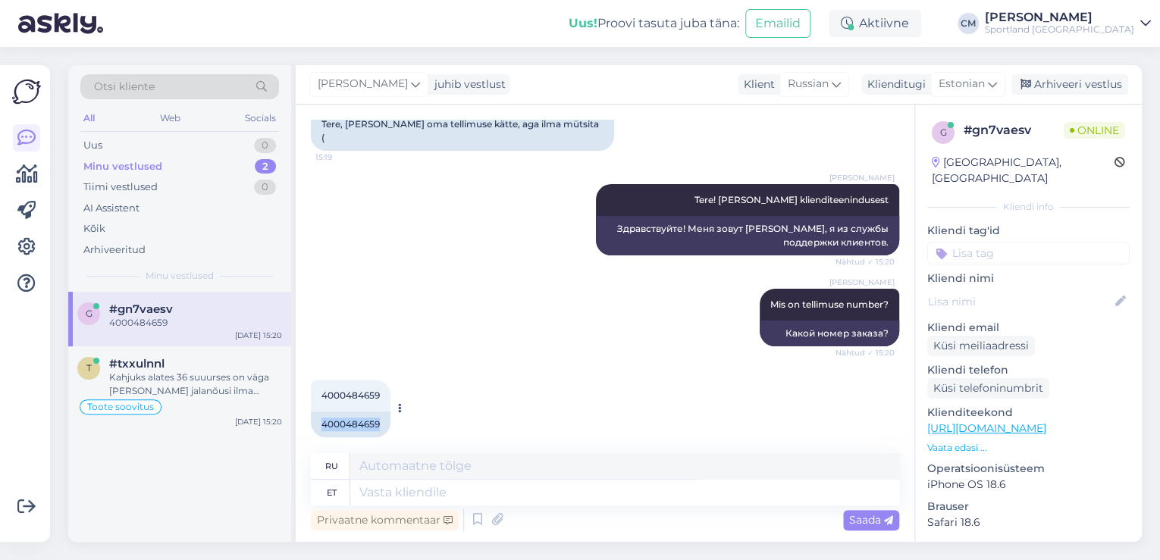
click at [349, 413] on div "4000484659" at bounding box center [351, 425] width 80 height 26
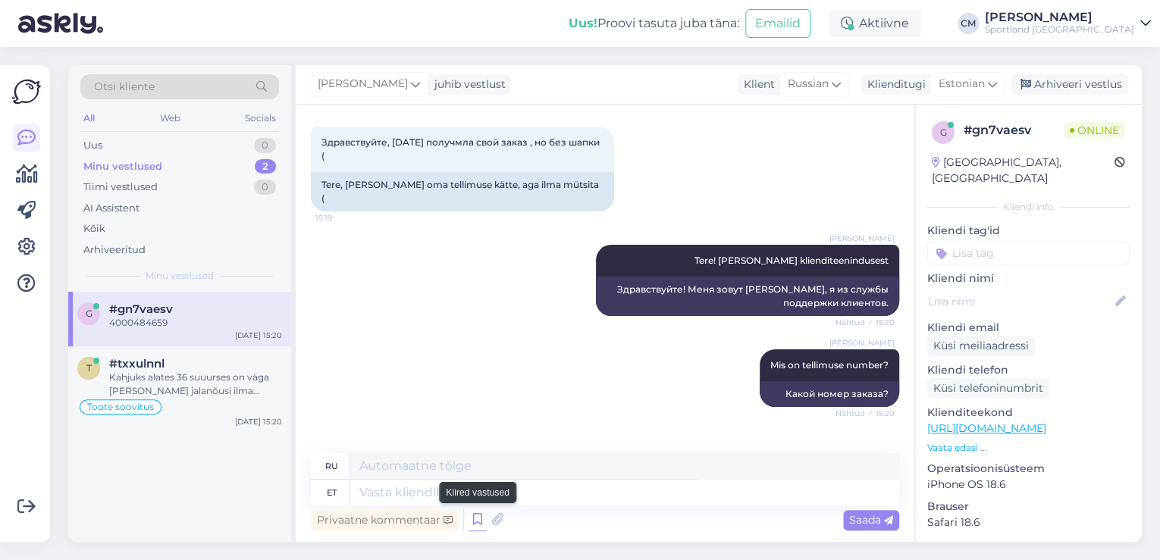
click at [469, 520] on icon at bounding box center [478, 520] width 18 height 23
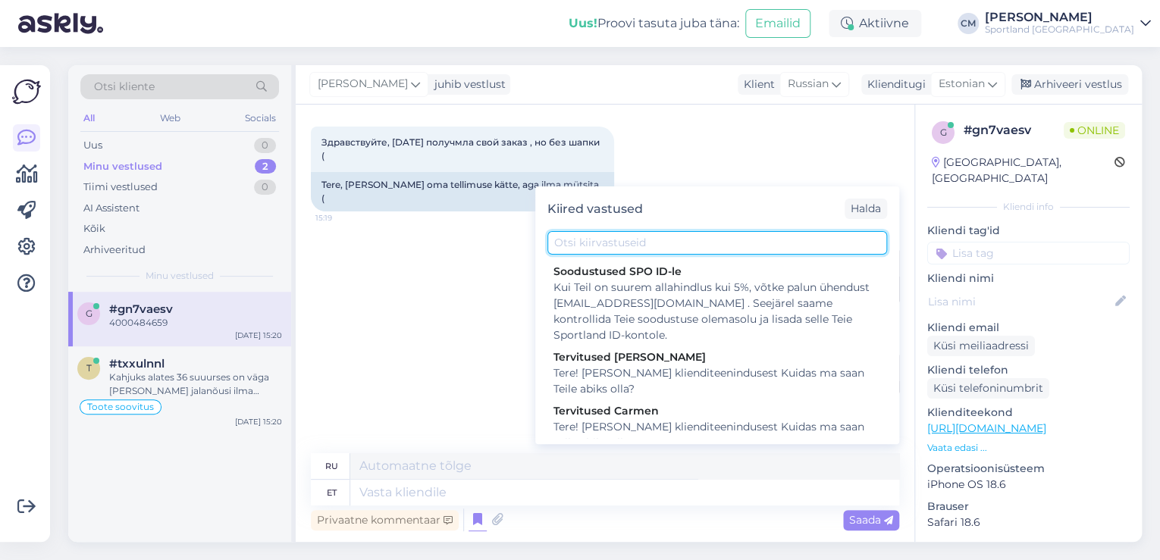
click at [622, 237] on input "text" at bounding box center [718, 243] width 340 height 24
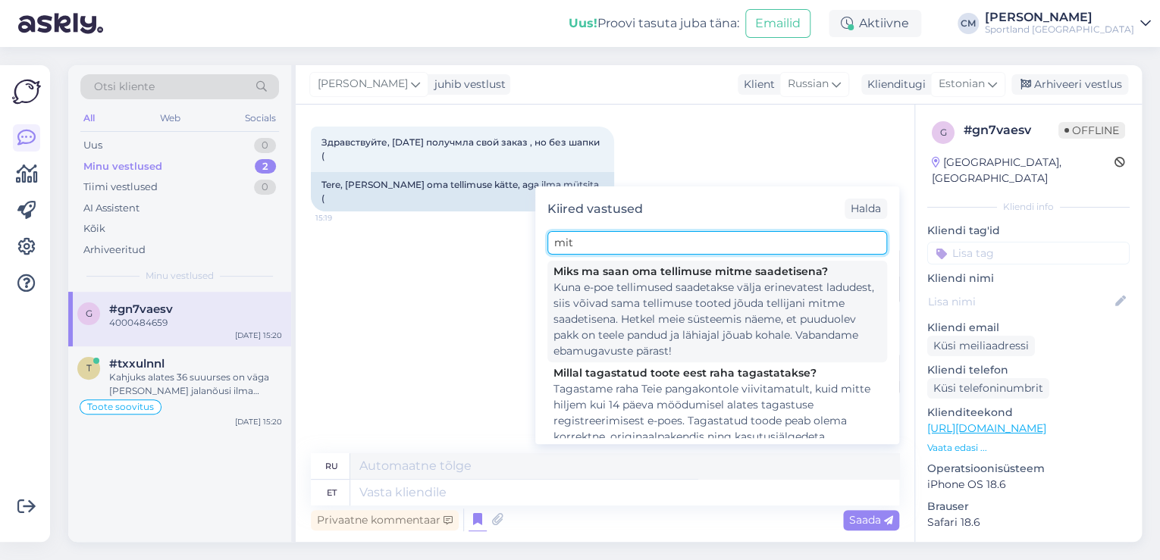
type input "mit"
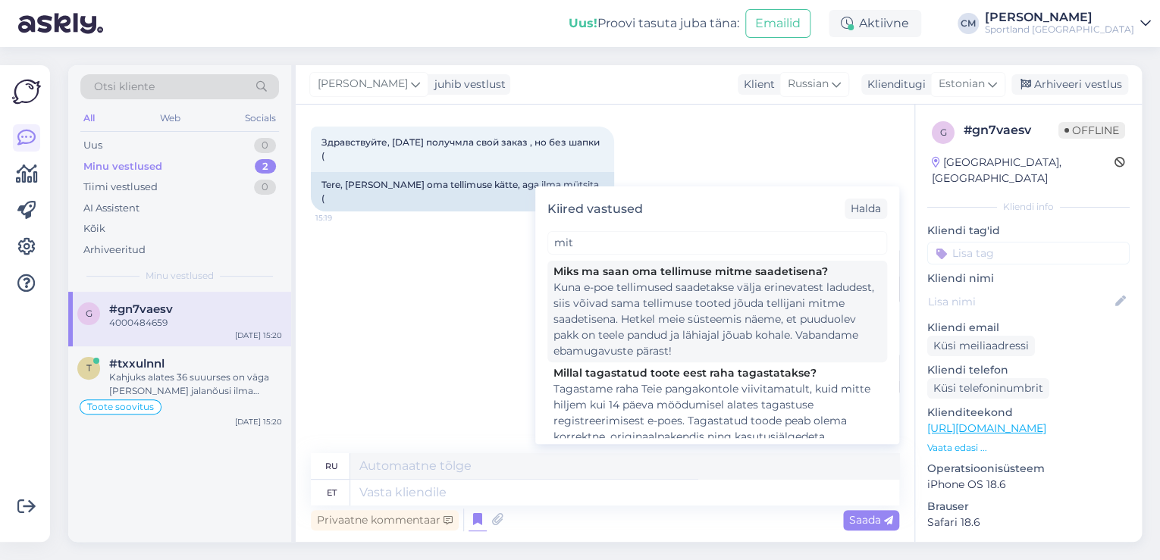
click at [649, 288] on div "Kuna e-poe tellimused saadetakse välja erinevatest ladudest, siis võivad sama t…" at bounding box center [718, 320] width 328 height 80
type textarea "Поскольку заказы интернет-магазина отправляются с разных складов, товары одного…"
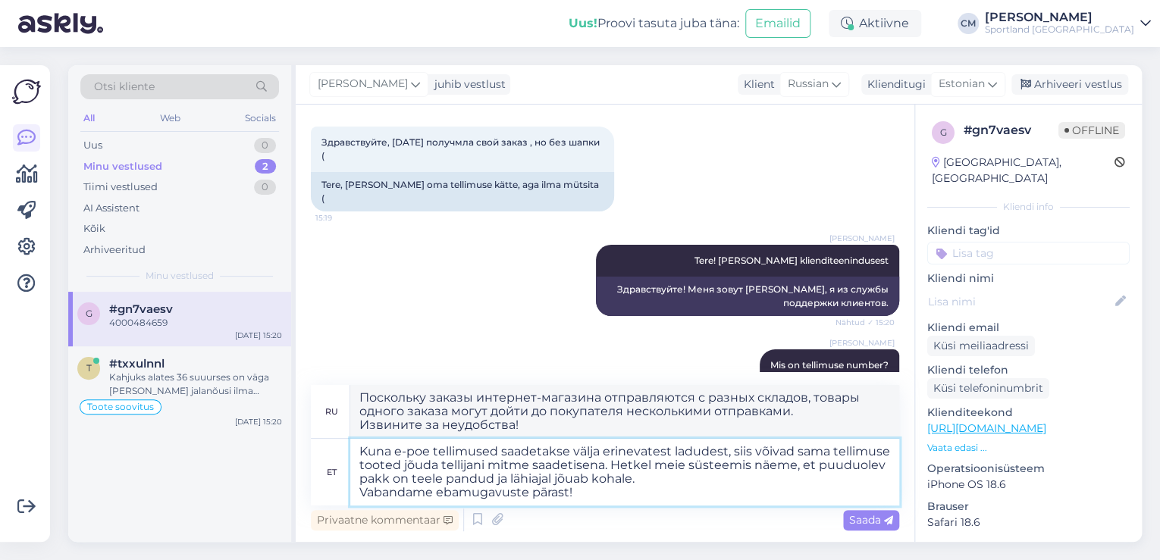
drag, startPoint x: 628, startPoint y: 499, endPoint x: 333, endPoint y: 493, distance: 295.1
click at [333, 493] on div "et [PERSON_NAME] e-poe tellimused saadetakse välja erinevatest ladudest, siis v…" at bounding box center [605, 472] width 589 height 67
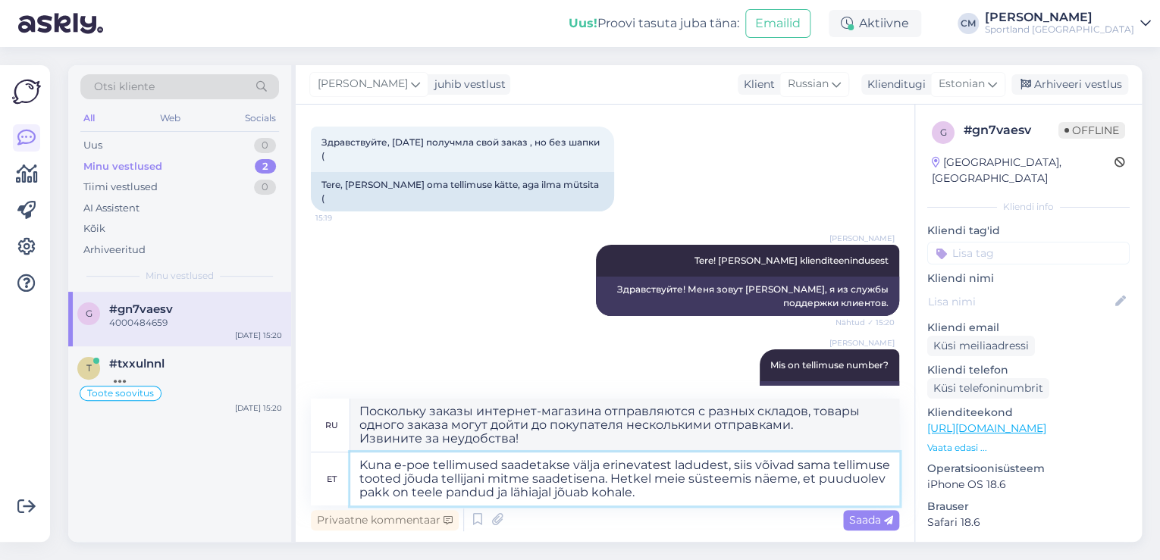
type textarea "Kuna e-poe tellimused saadetakse välja erinevatest ladudest, siis võivad sama t…"
type textarea "Поскольку заказы в интернет-магазине отправляются с разных складов, товары из о…"
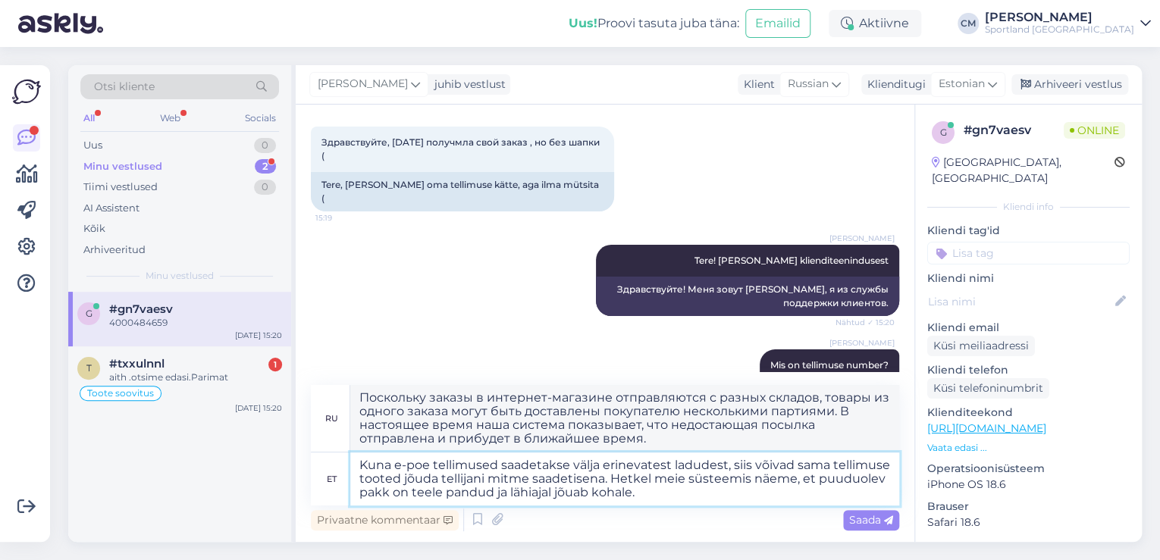
drag, startPoint x: 661, startPoint y: 499, endPoint x: 407, endPoint y: 495, distance: 253.3
click at [407, 495] on textarea "Kuna e-poe tellimused saadetakse välja erinevatest ladudest, siis võivad sama t…" at bounding box center [624, 479] width 549 height 53
type textarea "Kuna e-poe tellimused saadetakse välja erinevatest ladudest, siis võivad sama t…"
type textarea "Поскольку заказы в интернет-магазине отправляются с разных складов, товары из о…"
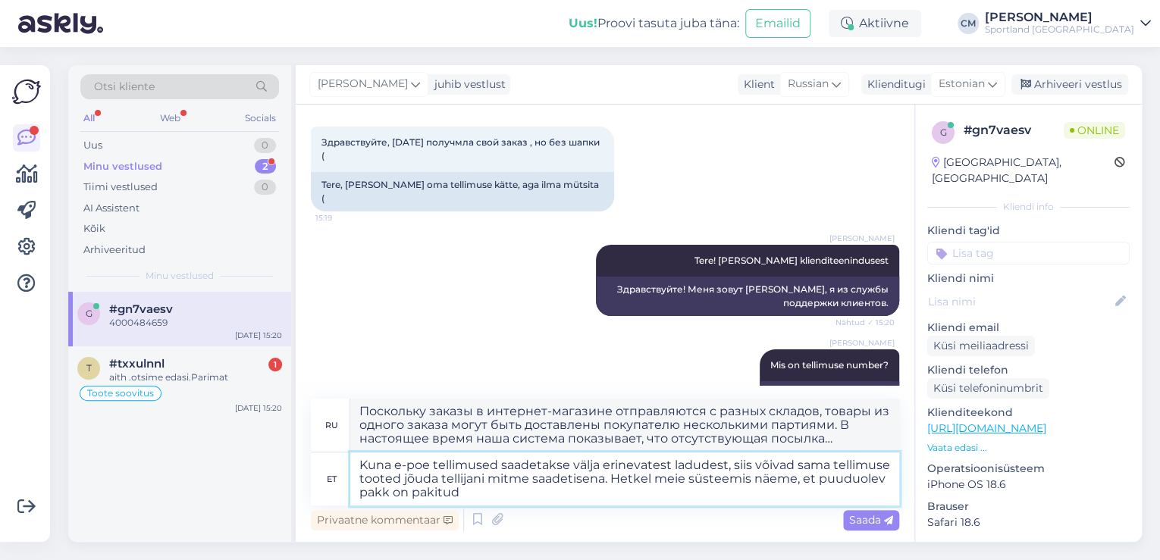
type textarea "Kuna e-poe tellimused saadetakse välja erinevatest ladudest, siis võivad sama t…"
type textarea "Поскольку заказы в интернет-магазине отправляются с разных складов, товары из о…"
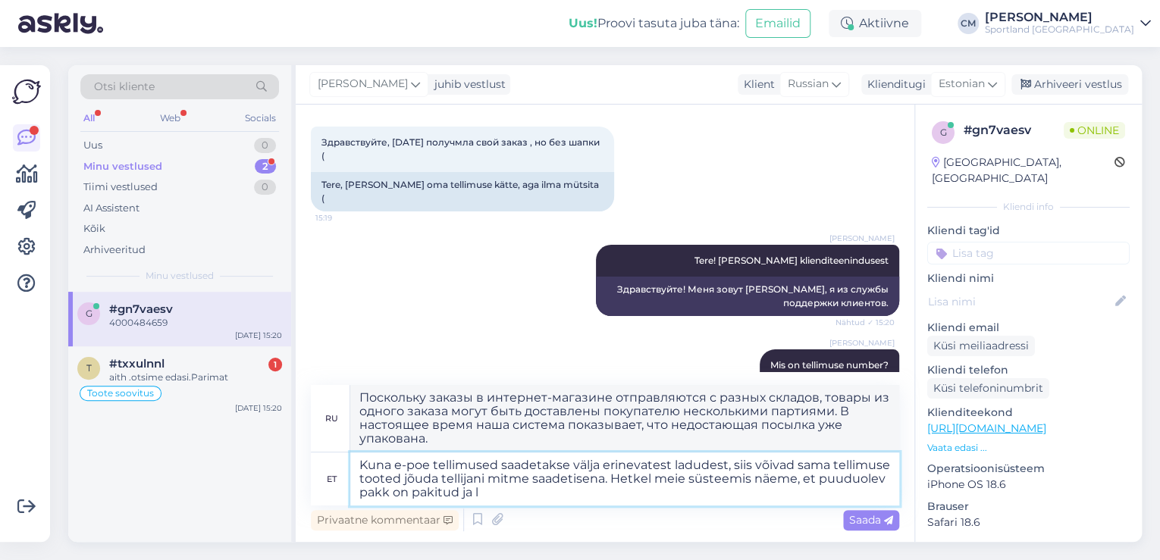
type textarea "Kuna e-poe tellimused saadetakse välja erinevatest ladudest, siis võivad sama t…"
type textarea "Поскольку заказы в интернет-магазине отправляются с разных складов, товары из о…"
type textarea "Kuna e-poe tellimused saadetakse välja erinevatest ladudest, siis võivad sama t…"
type textarea "Поскольку заказы в интернет-магазине отправляются с разных складов, товары из о…"
type textarea "Kuna e-poe tellimused saadetakse välja erinevatest ladudest, siis võivad sama t…"
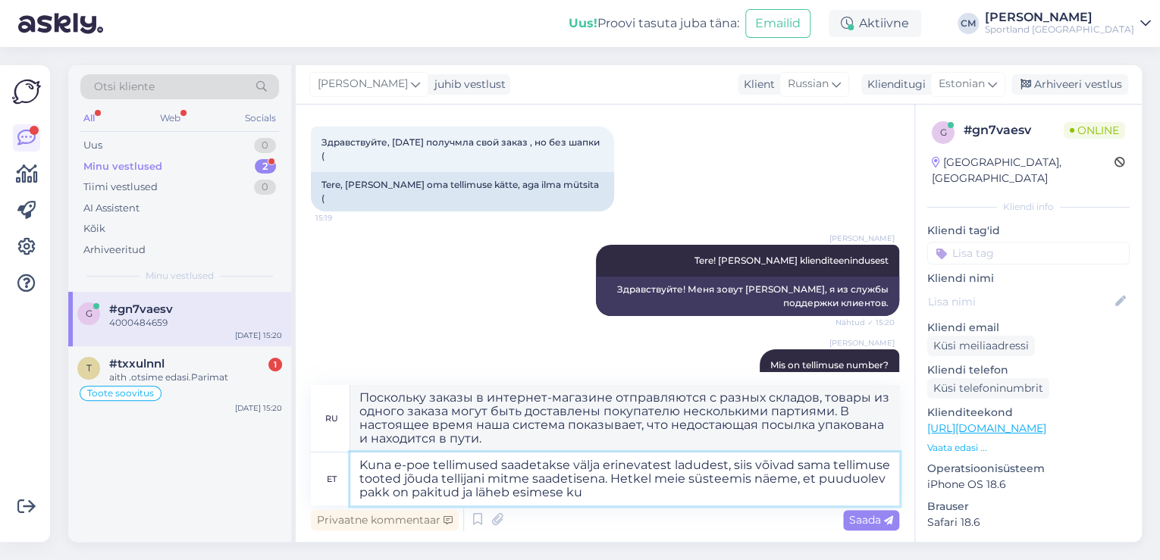
type textarea "Поскольку заказы интернет-магазина отправляются с разных складов, один и тот же…"
type textarea "Kuna e-poe tellimused saadetakse välja erinevatest ladudest, siis võivad sama t…"
type textarea "Поскольку заказы интернет-магазина отправляются с разных складов, один и тот же…"
paste textarea "CC829756212EE"
type textarea "Kuna e-poe tellimused saadetakse välja erinevatest ladudest, siis võivad sama t…"
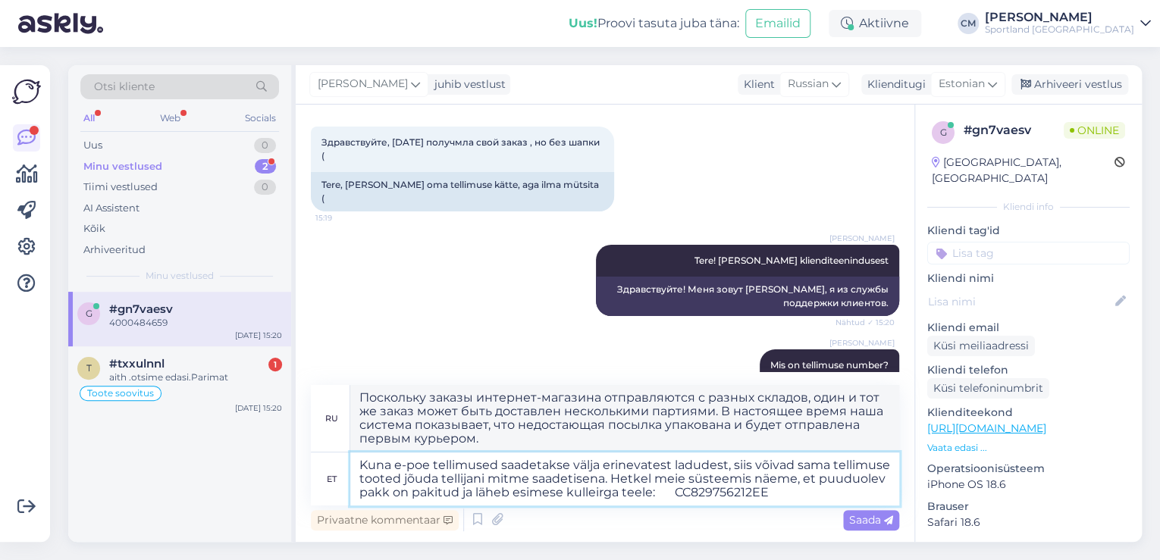
type textarea "Поскольку заказы интернет-магазина отправляются с разных складов, один и тот же…"
type textarea "Kuna e-poe tellimused saadetakse välja erinevatest ladudest, siis võivad sama t…"
type textarea "Поскольку заказы интернет-магазина отправляются с разных складов, один и тот же…"
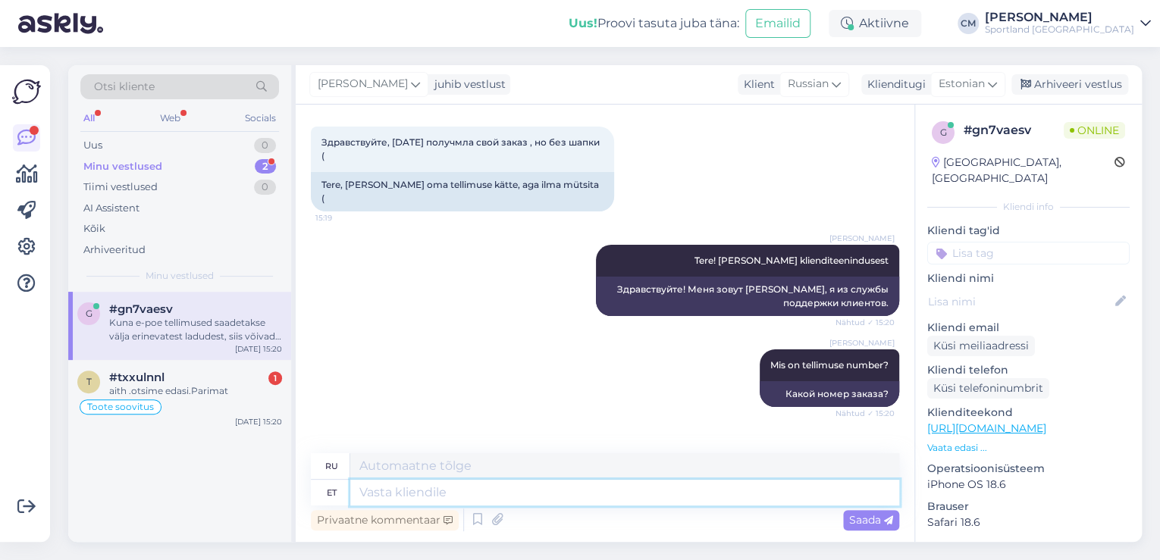
scroll to position [349, 0]
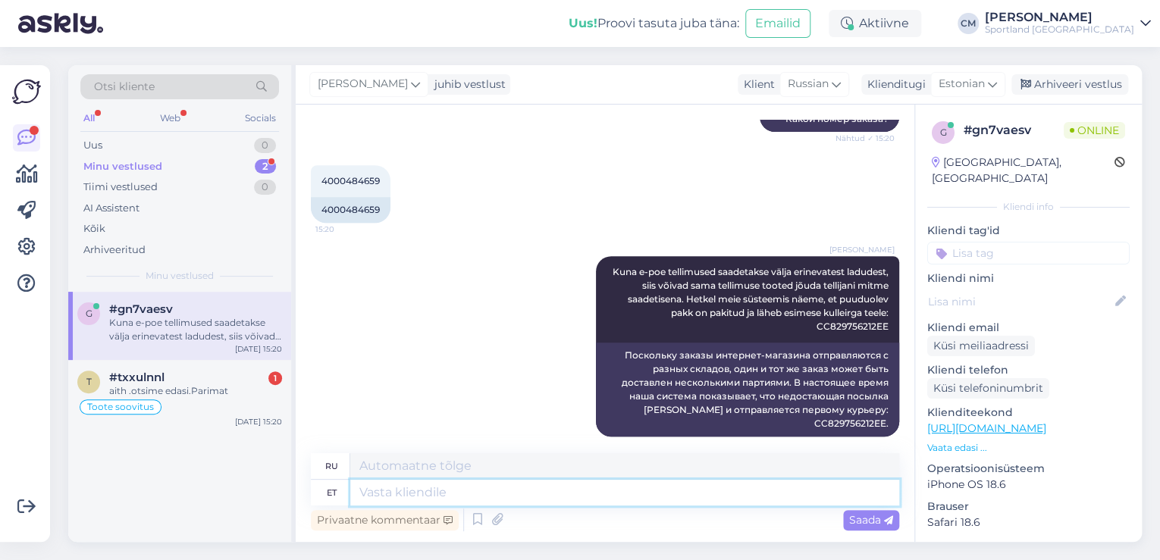
click at [549, 482] on textarea at bounding box center [624, 493] width 549 height 26
click at [265, 418] on div "[DATE] 15:20" at bounding box center [258, 421] width 47 height 11
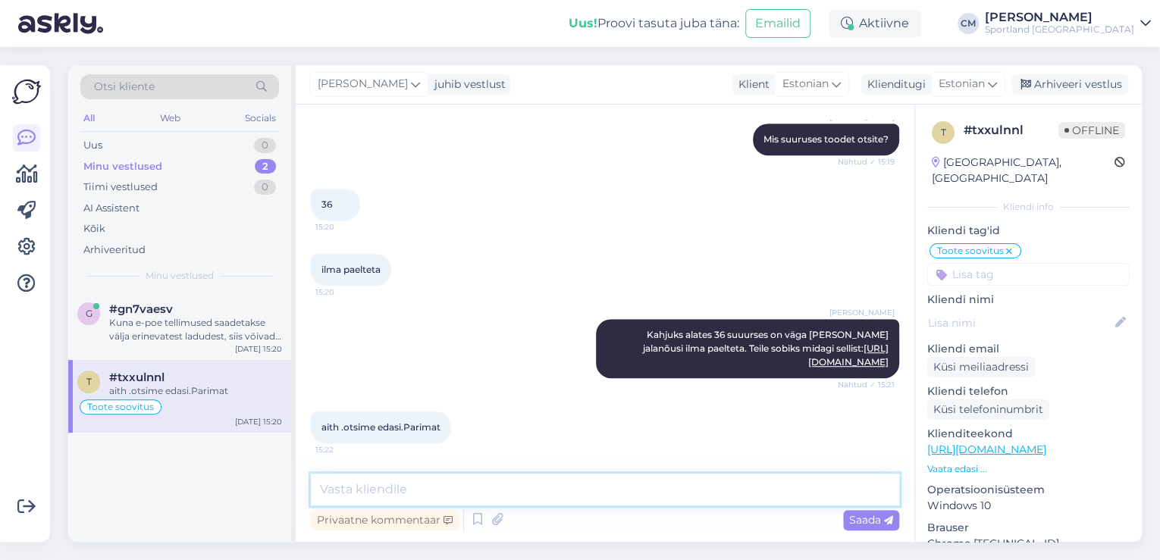
click at [500, 497] on textarea at bounding box center [605, 490] width 589 height 32
type textarea "Ilusat päeva jätku!"
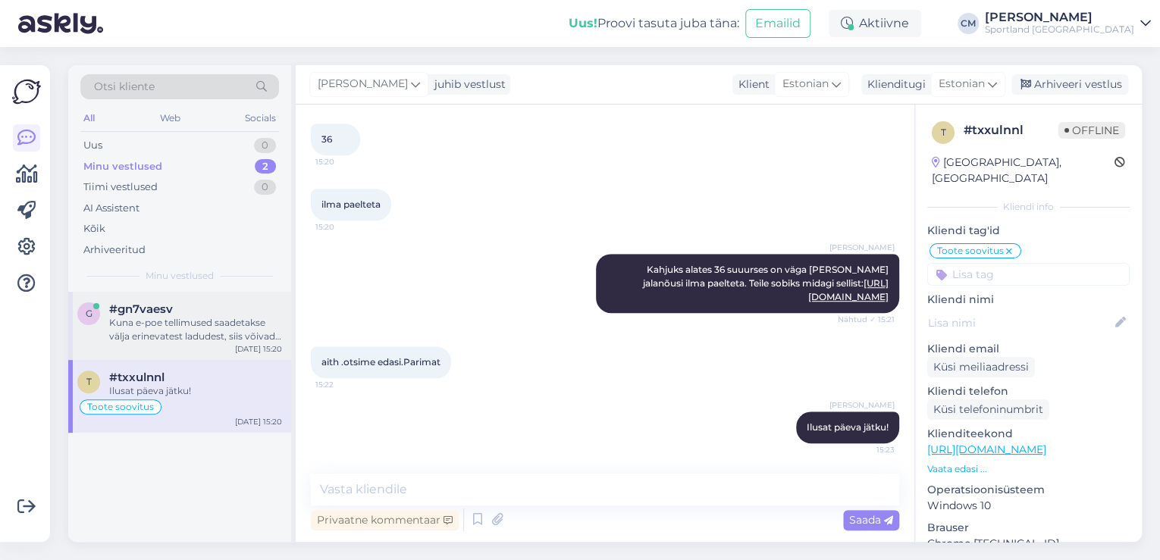
click at [209, 336] on div "Kuna e-poe tellimused saadetakse välja erinevatest ladudest, siis võivad sama t…" at bounding box center [195, 329] width 173 height 27
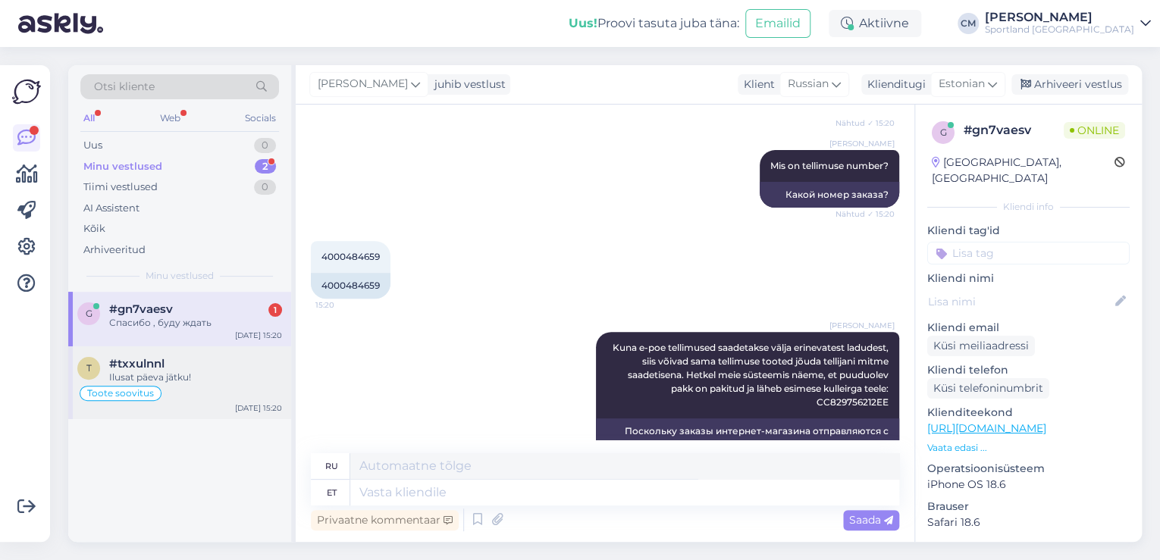
scroll to position [440, 0]
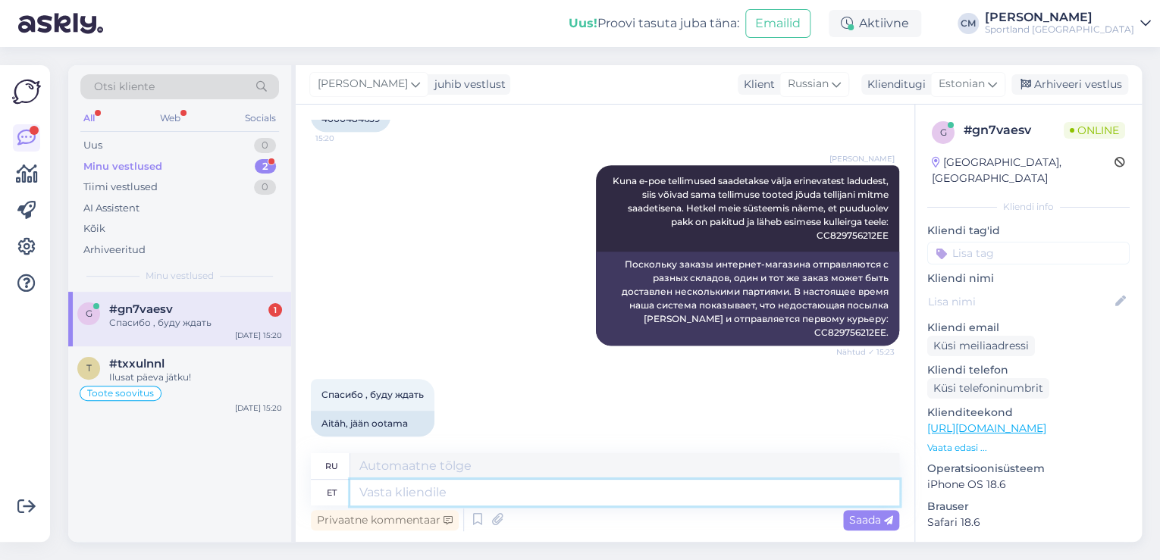
click at [434, 492] on textarea at bounding box center [624, 493] width 549 height 26
type textarea "K"
type textarea "Ilusat p"
type textarea "Красивый"
type textarea "Ilusat päeva j"
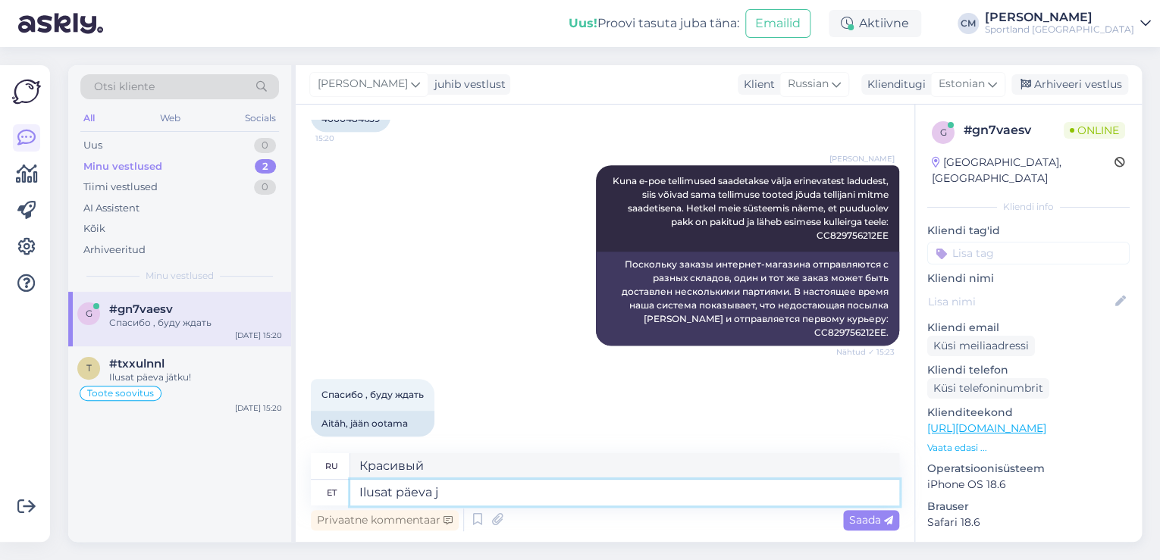
type textarea "Хорошего дня"
type textarea "Ilusat päeva jätku!"
type textarea "Хорошего дня!"
click at [352, 492] on textarea "Ilusat päeva jätku!" at bounding box center [624, 493] width 549 height 26
type textarea "Olgu. Ilusat päeva jätku!"
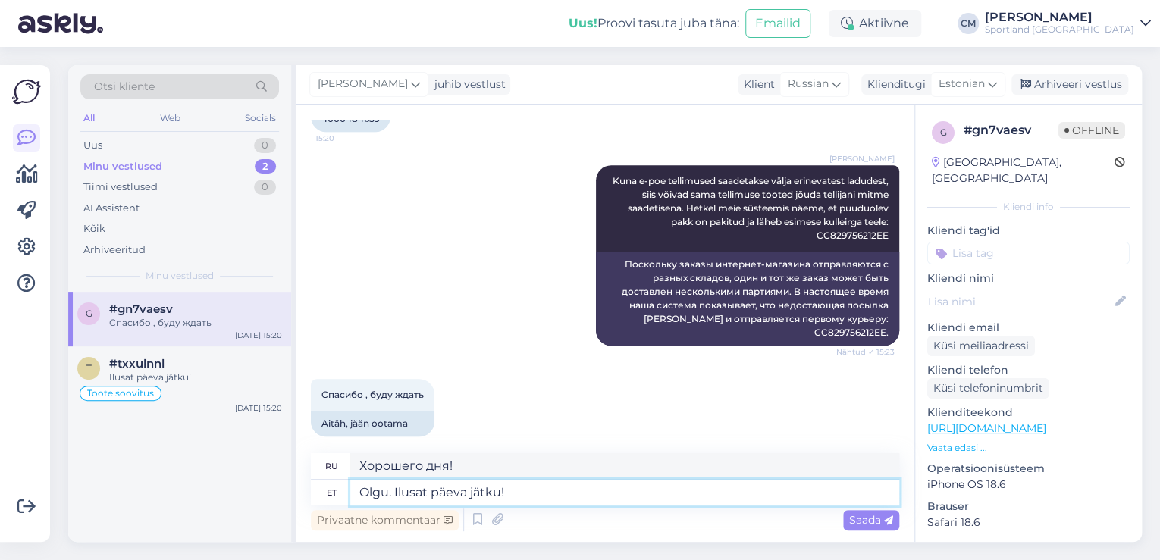
type textarea "Хорошо. Хорошего дня!"
type textarea "Ilusat päeva jätku!"
type textarea "Хорошего дня!"
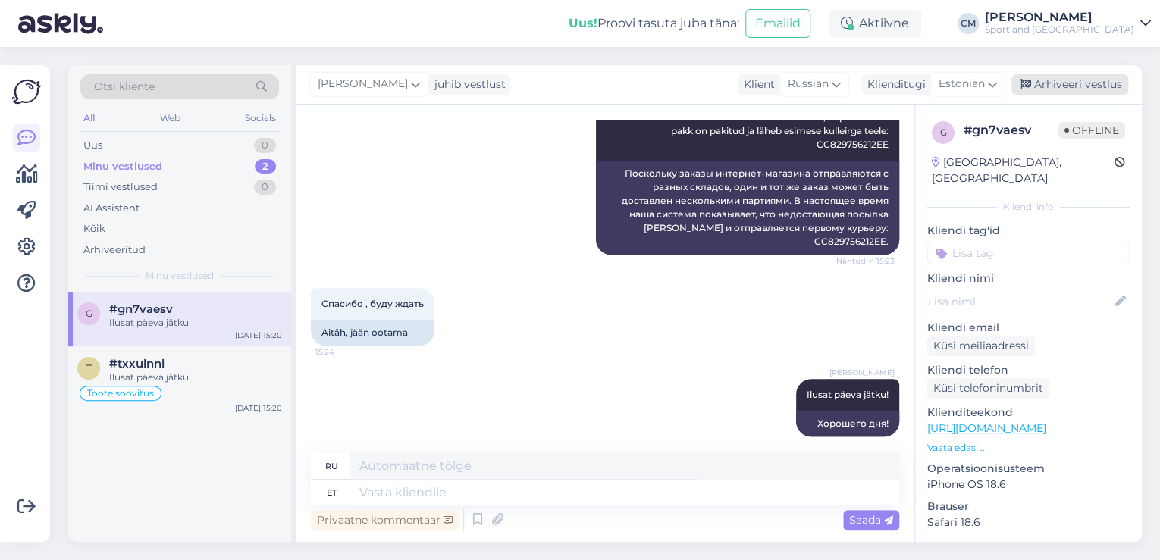
click at [1078, 77] on div "Arhiveeri vestlus" at bounding box center [1070, 84] width 117 height 20
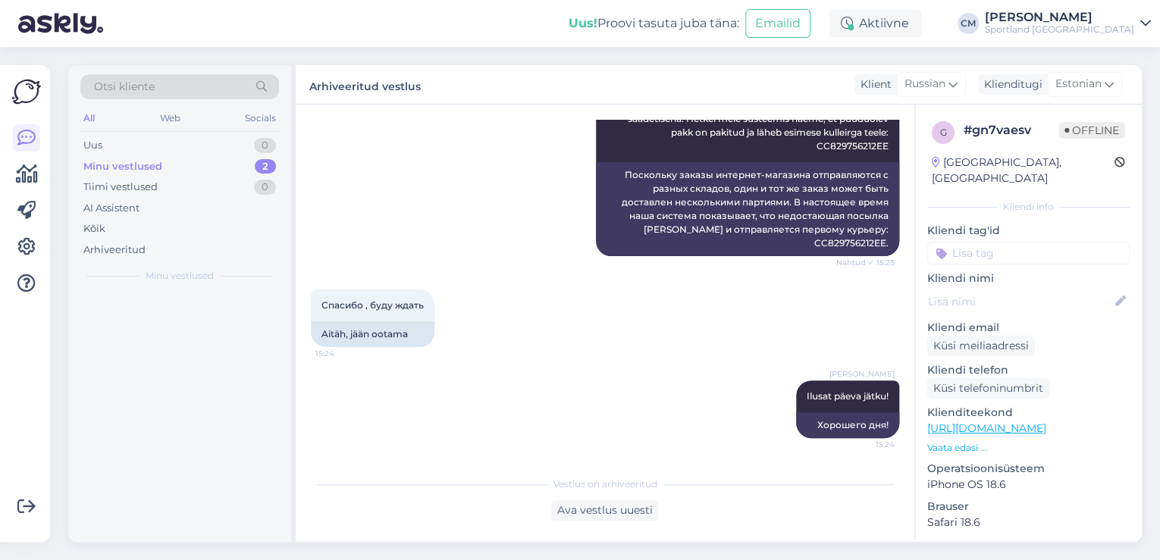
scroll to position [516, 0]
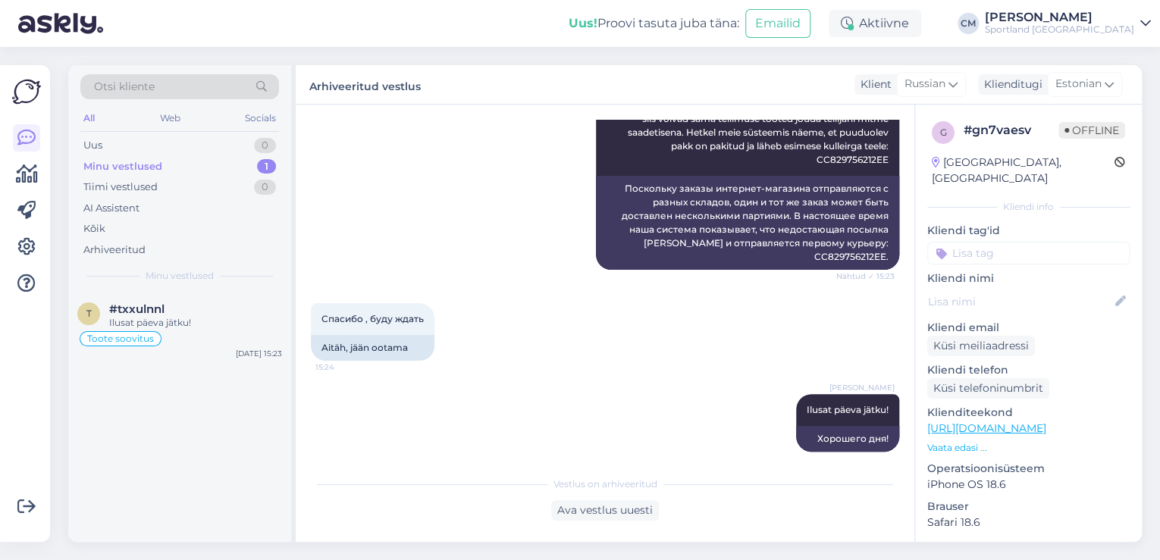
click at [1020, 242] on input at bounding box center [1029, 253] width 203 height 23
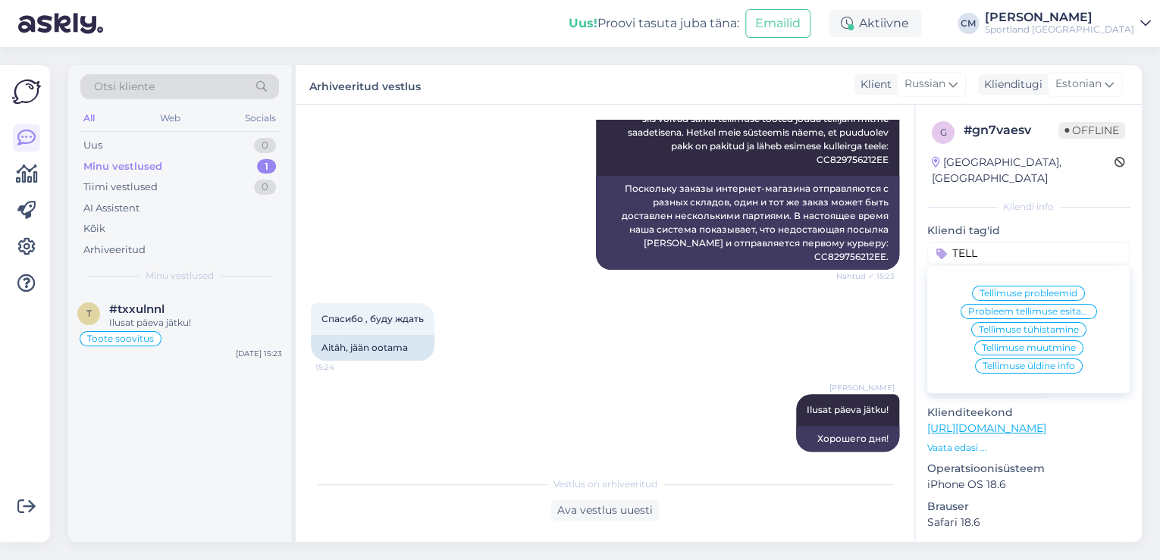
type input "TELL"
click at [1050, 362] on span "Tellimuse üldine info" at bounding box center [1029, 366] width 93 height 9
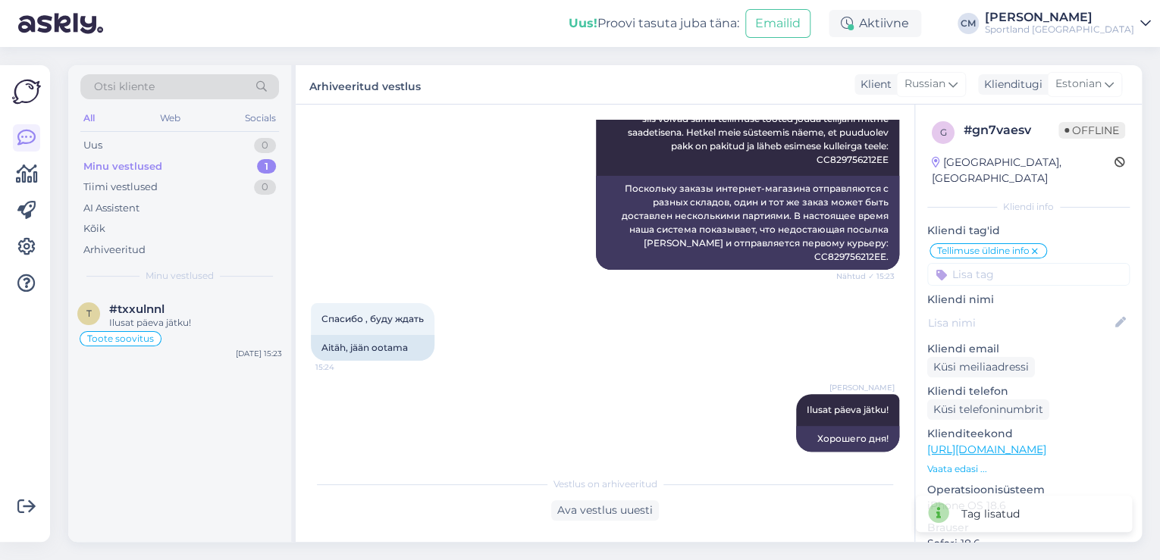
click at [256, 282] on div "Minu vestlused" at bounding box center [179, 276] width 199 height 14
click at [203, 322] on div "Ilusat päeva jätku!" at bounding box center [195, 323] width 173 height 14
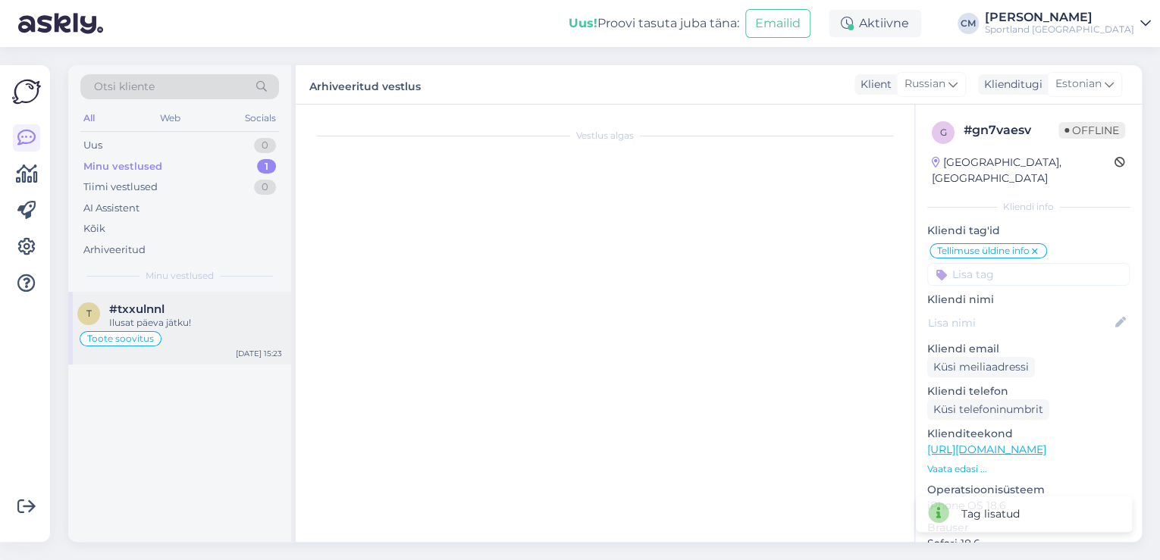
scroll to position [494, 0]
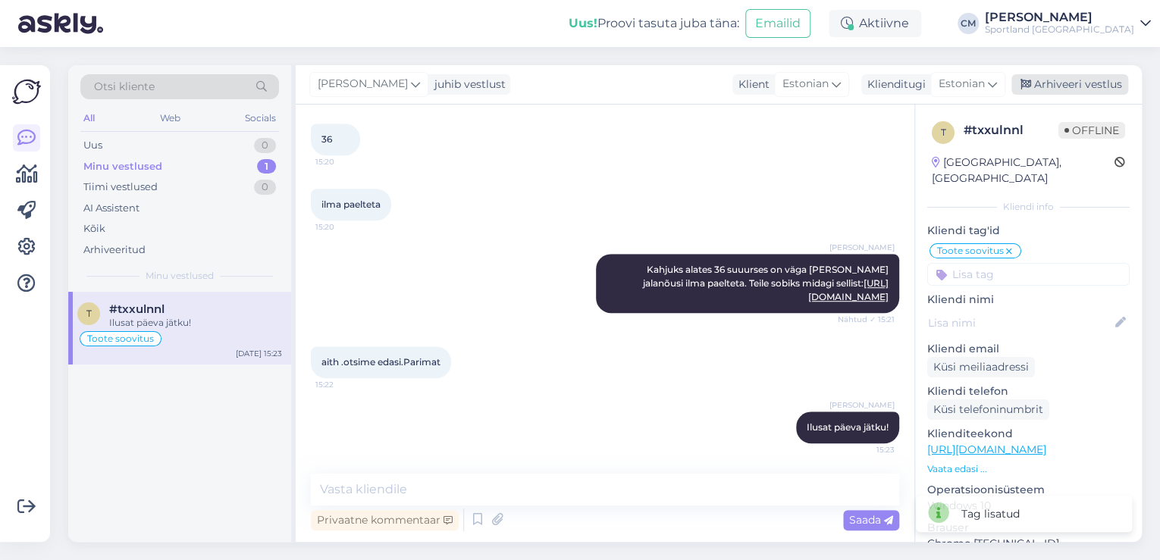
click at [1090, 86] on div "Arhiveeri vestlus" at bounding box center [1070, 84] width 117 height 20
